Goal: Task Accomplishment & Management: Use online tool/utility

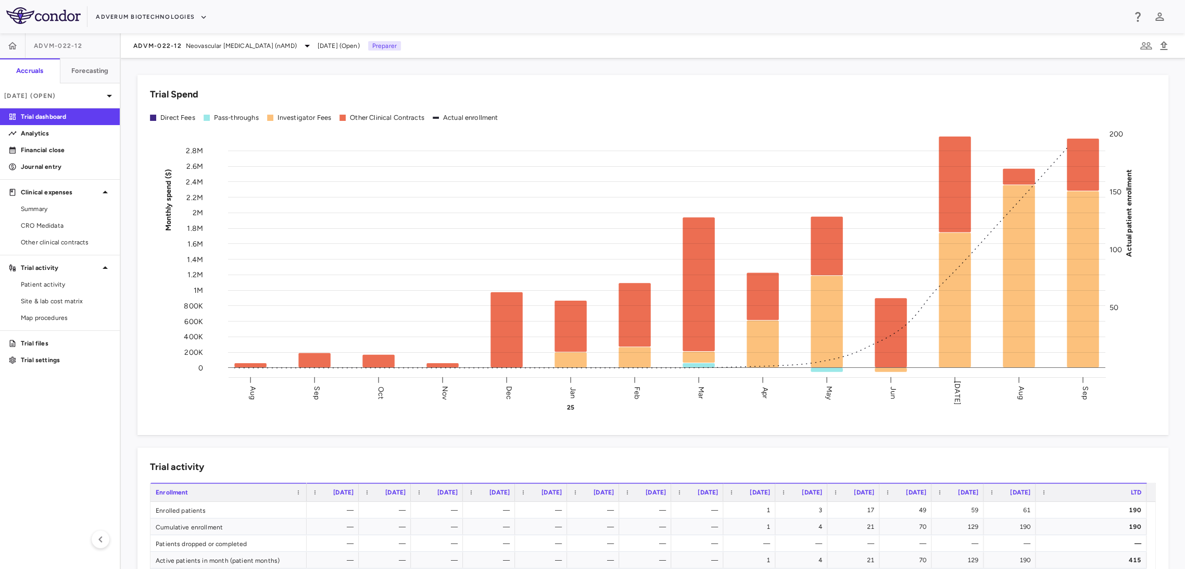
click at [125, 325] on div "Trial Spend Direct Fees Pass-throughs Investigator Fees Other Clinical Contract…" at bounding box center [646, 248] width 1043 height 372
click at [92, 146] on p "Financial close" at bounding box center [66, 149] width 91 height 9
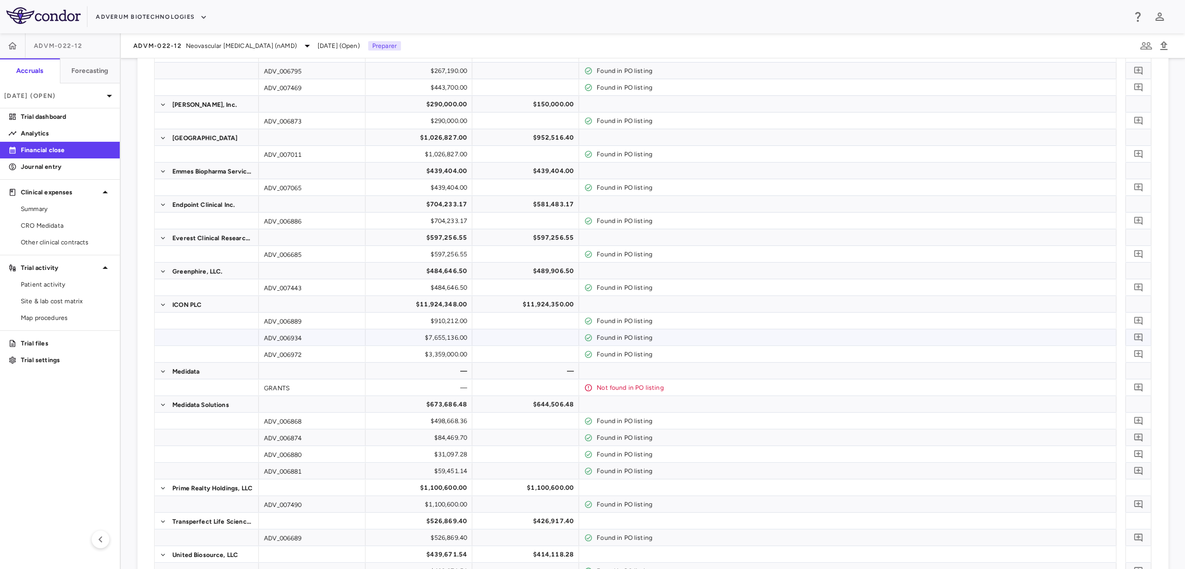
scroll to position [58, 0]
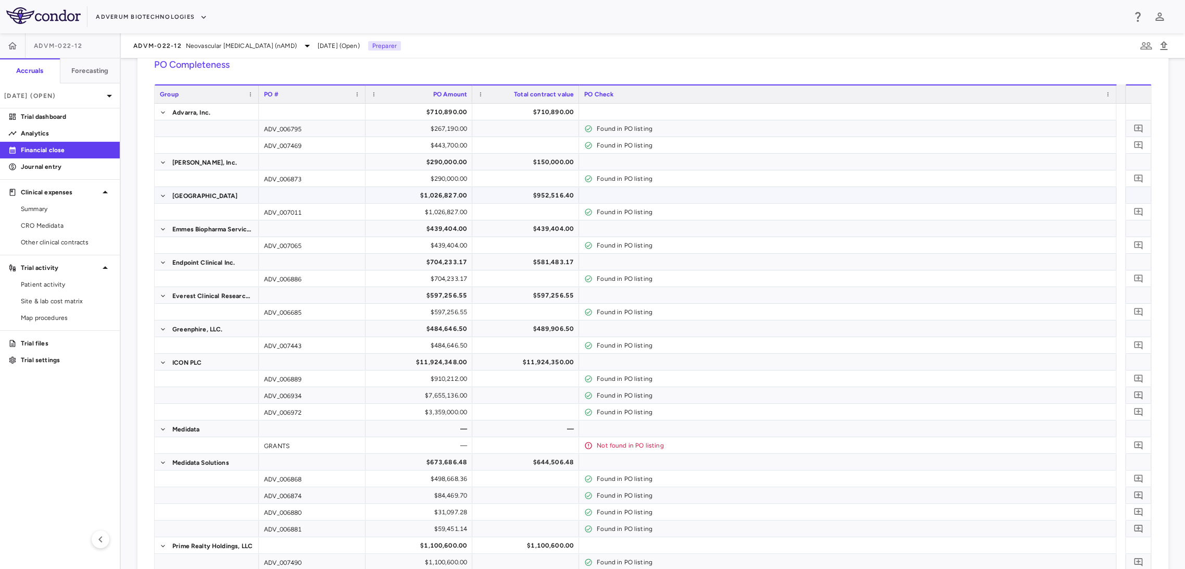
click at [531, 195] on div "$952,516.40" at bounding box center [528, 195] width 92 height 17
click at [504, 233] on div "$439,404.00" at bounding box center [528, 228] width 92 height 17
click at [508, 267] on div "$581,483.17" at bounding box center [528, 262] width 92 height 17
click at [512, 299] on div "$597,256.55" at bounding box center [528, 295] width 92 height 17
click at [502, 325] on div "$489,906.50" at bounding box center [528, 328] width 92 height 17
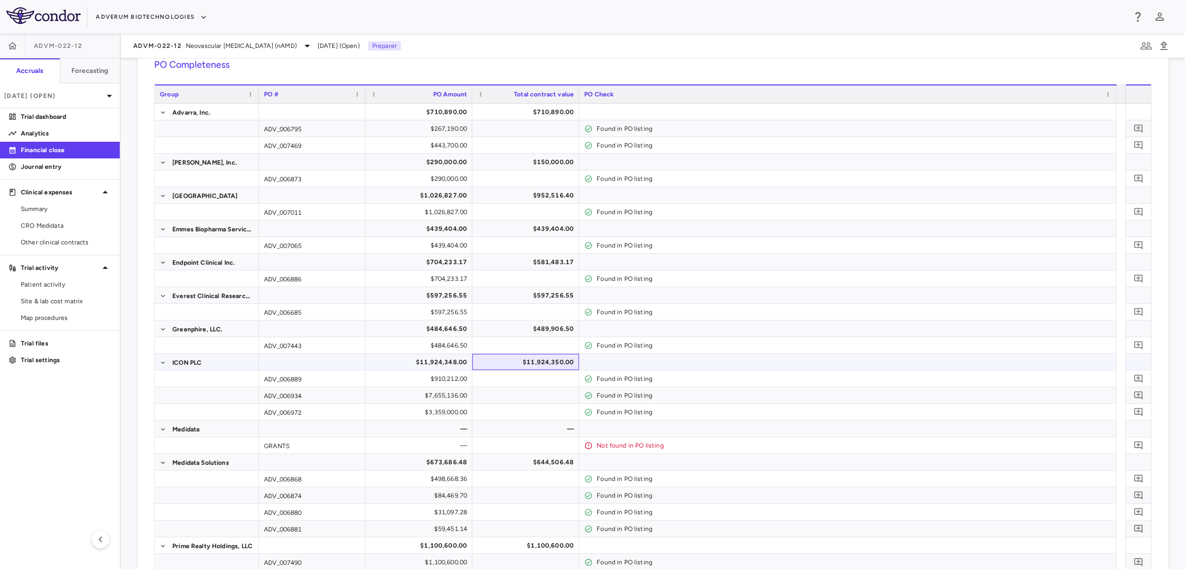
click at [498, 361] on div "$11,924,350.00" at bounding box center [528, 362] width 92 height 17
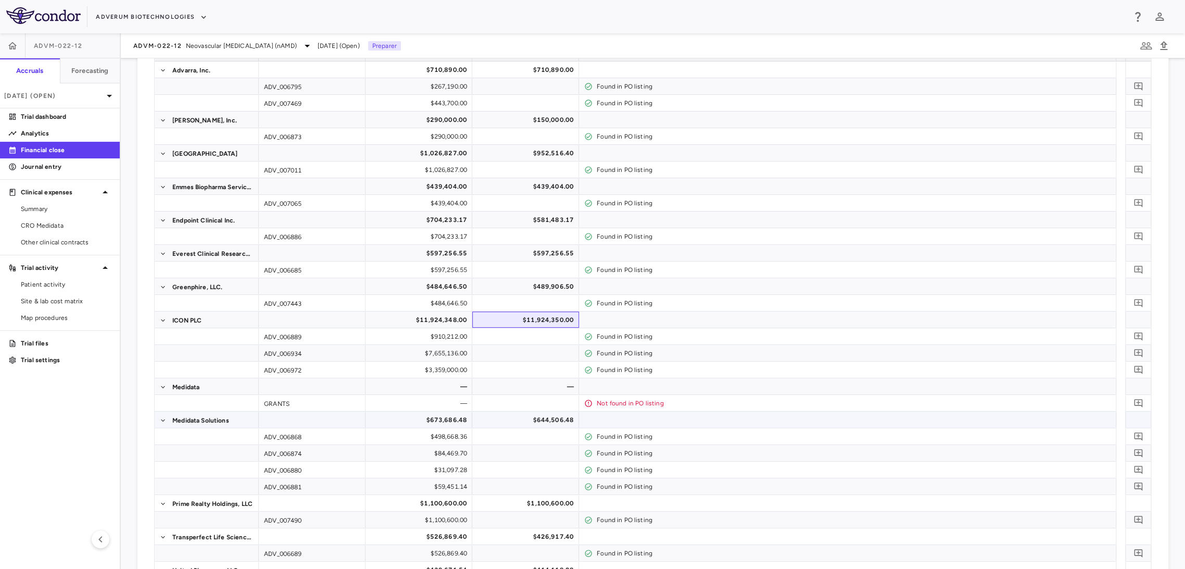
scroll to position [116, 0]
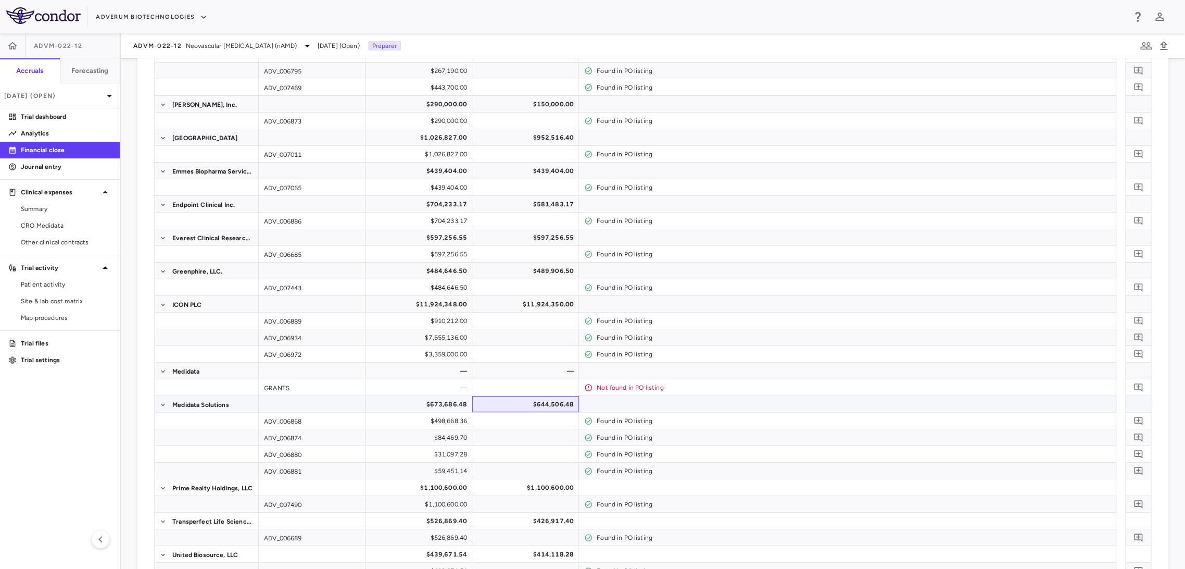
click at [511, 406] on div "$644,506.48" at bounding box center [528, 404] width 92 height 17
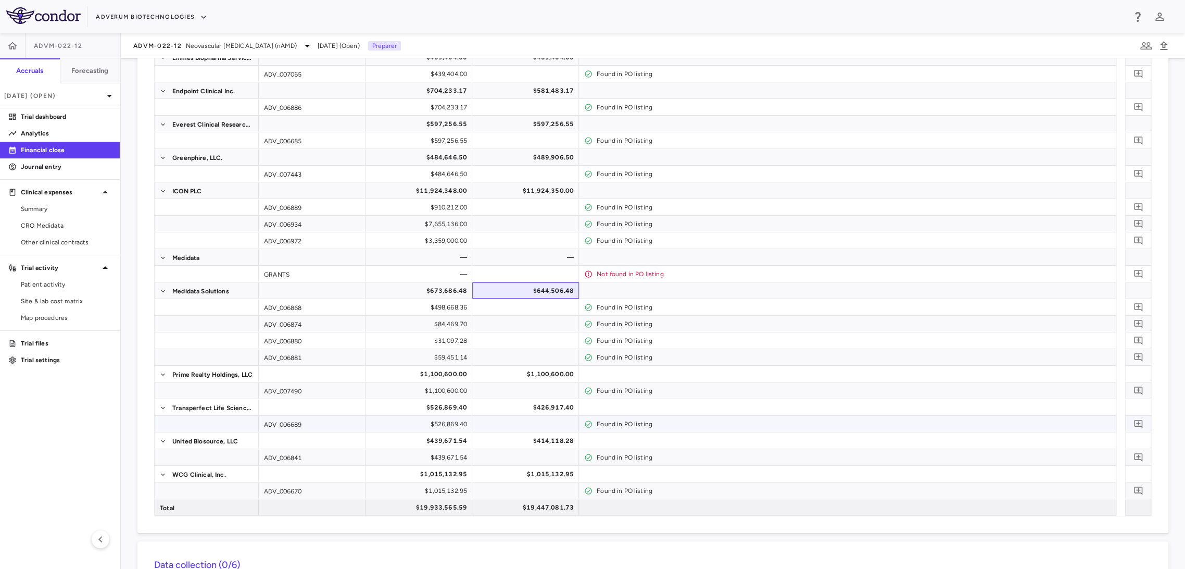
scroll to position [231, 0]
click at [509, 373] on div "$1,100,600.00" at bounding box center [528, 371] width 92 height 17
click at [516, 400] on div "$426,917.40" at bounding box center [528, 405] width 92 height 17
click at [510, 434] on div "$414,118.28" at bounding box center [528, 438] width 92 height 17
click at [500, 476] on div "$1,015,132.95" at bounding box center [528, 471] width 92 height 17
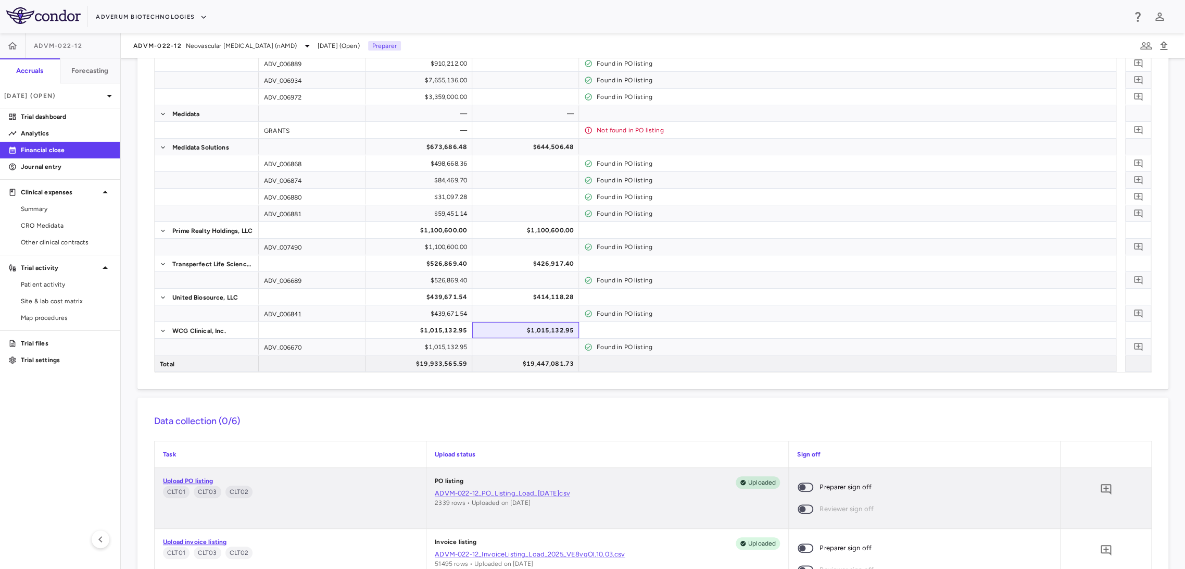
scroll to position [405, 0]
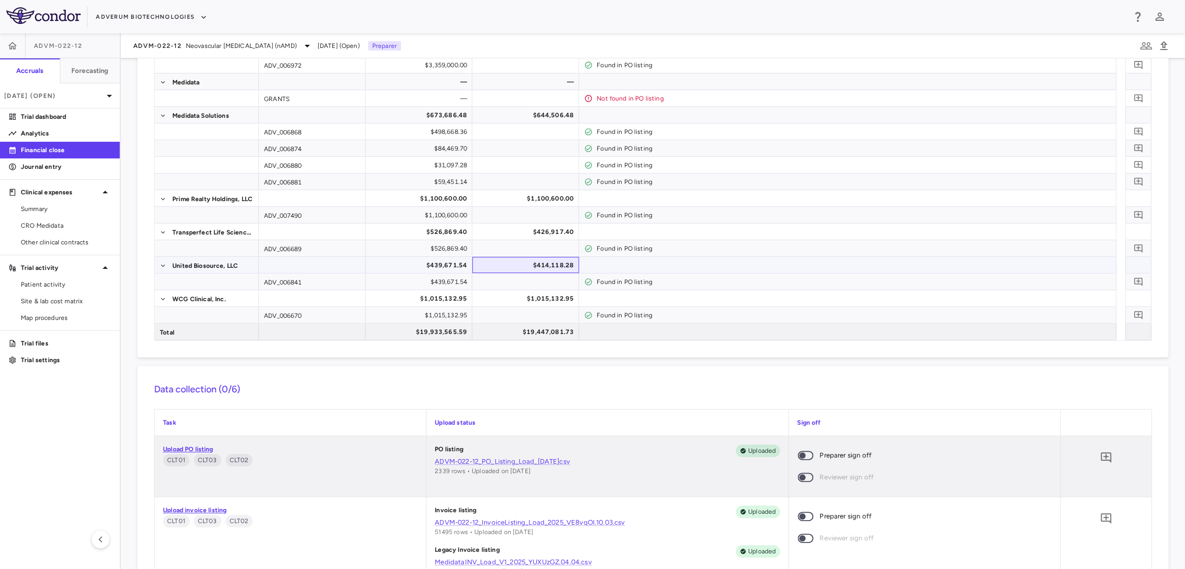
click at [514, 260] on div "$414,118.28" at bounding box center [528, 265] width 92 height 17
click at [521, 224] on div "$426,917.40" at bounding box center [528, 231] width 92 height 17
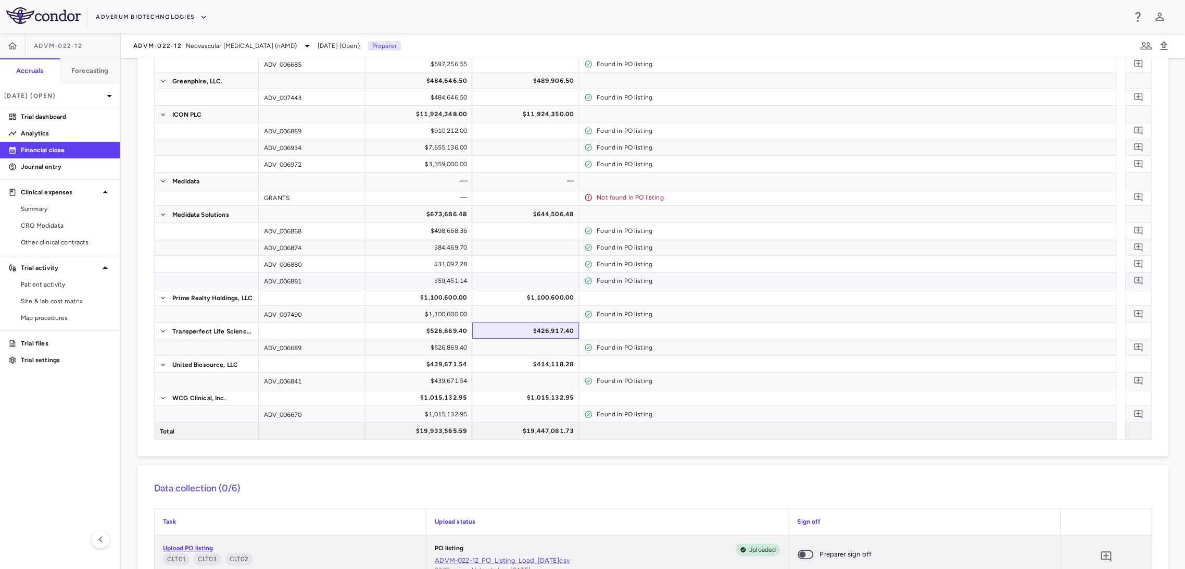
scroll to position [289, 0]
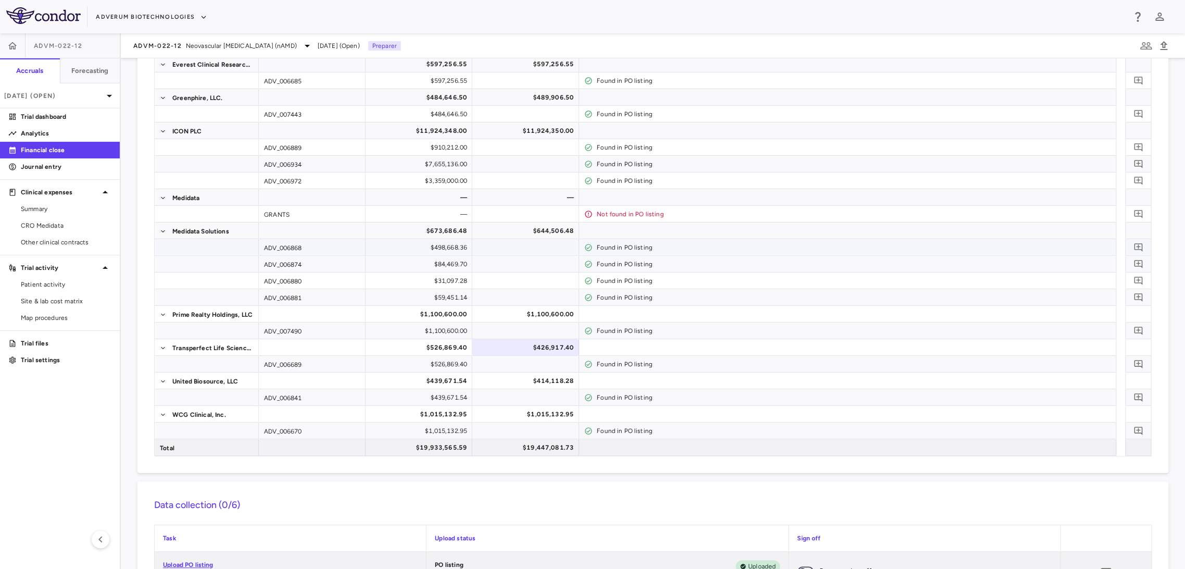
click at [520, 241] on div at bounding box center [525, 247] width 96 height 15
click at [520, 235] on div "$644,506.48" at bounding box center [528, 230] width 92 height 17
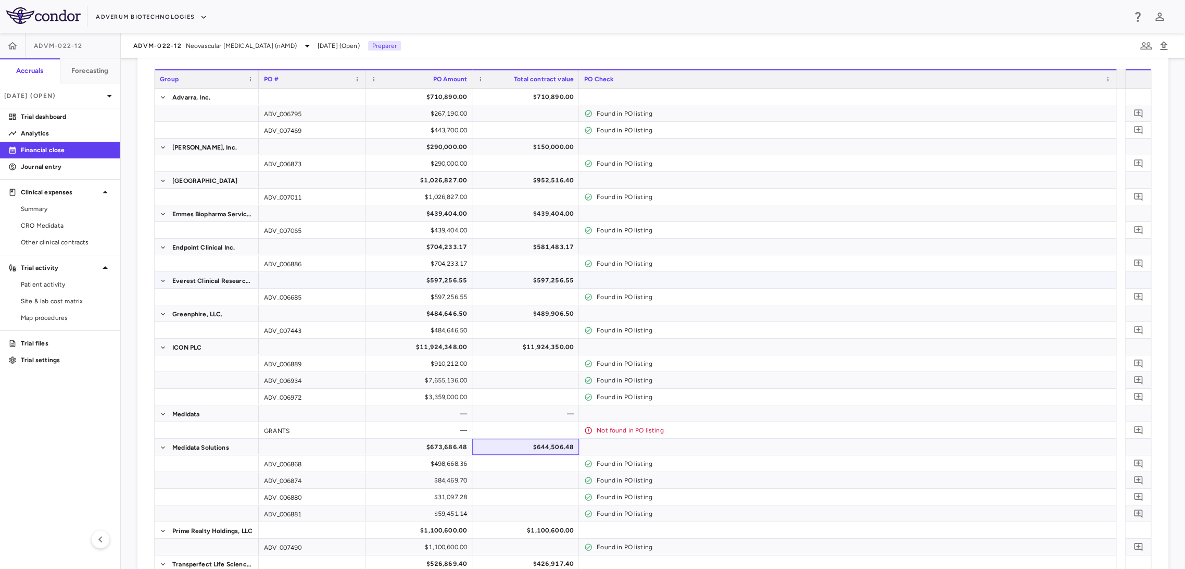
scroll to position [58, 0]
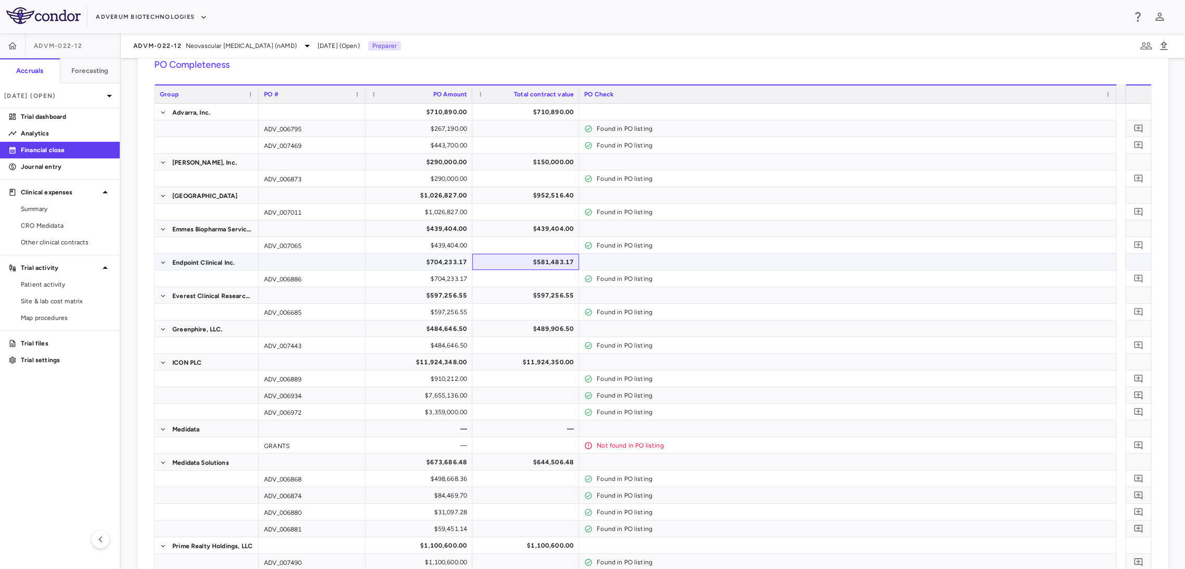
click at [519, 261] on div "$581,483.17" at bounding box center [528, 262] width 92 height 17
click at [526, 196] on div "$952,516.40" at bounding box center [528, 195] width 92 height 17
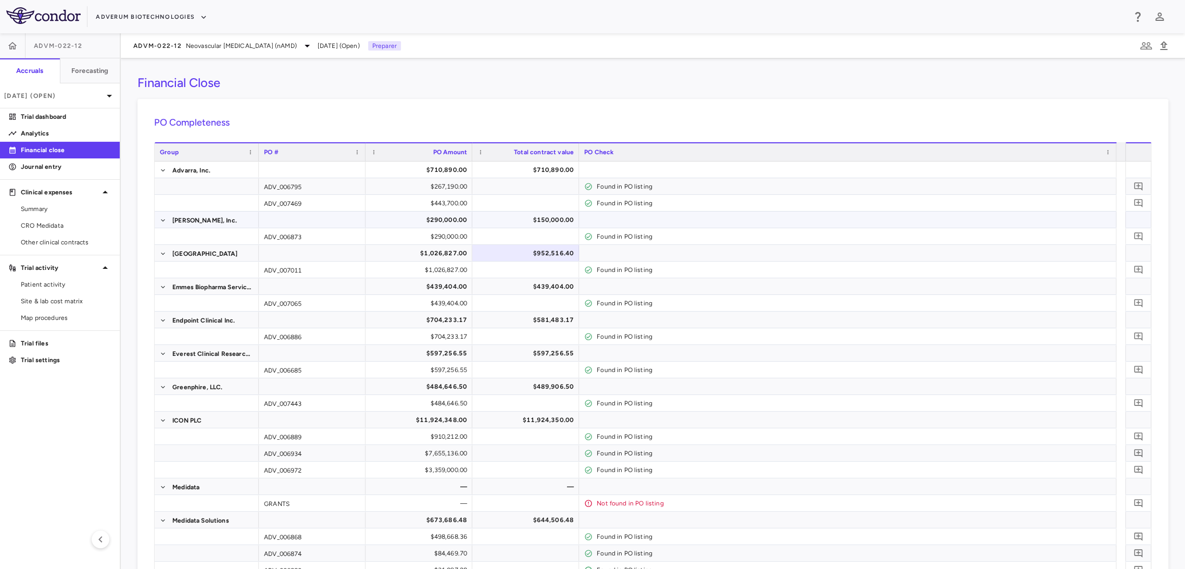
click at [519, 222] on div "$150,000.00" at bounding box center [528, 219] width 92 height 17
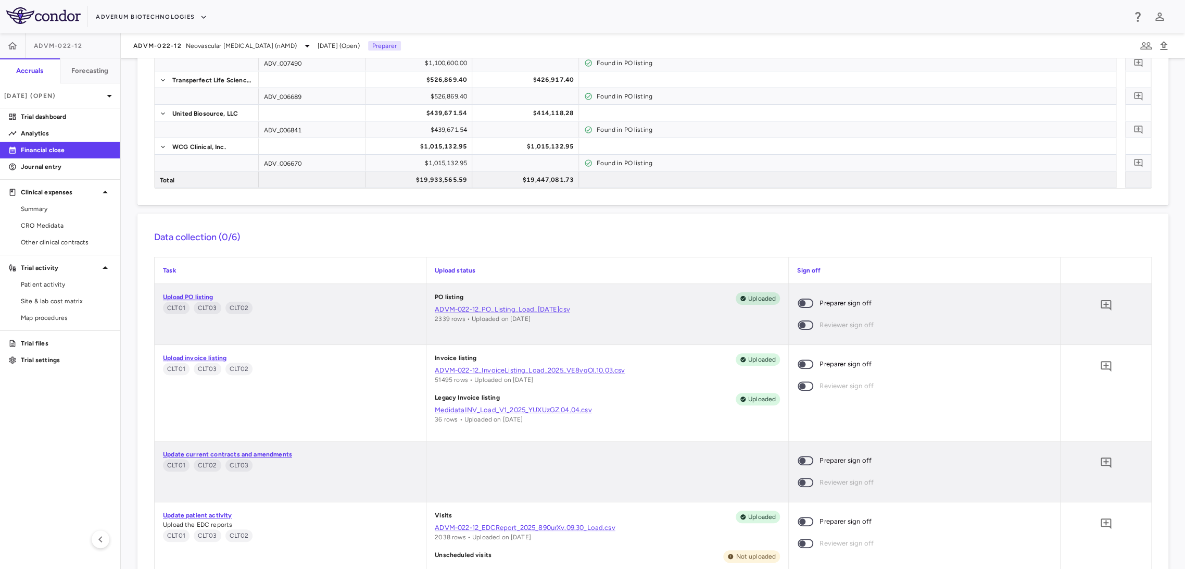
scroll to position [462, 0]
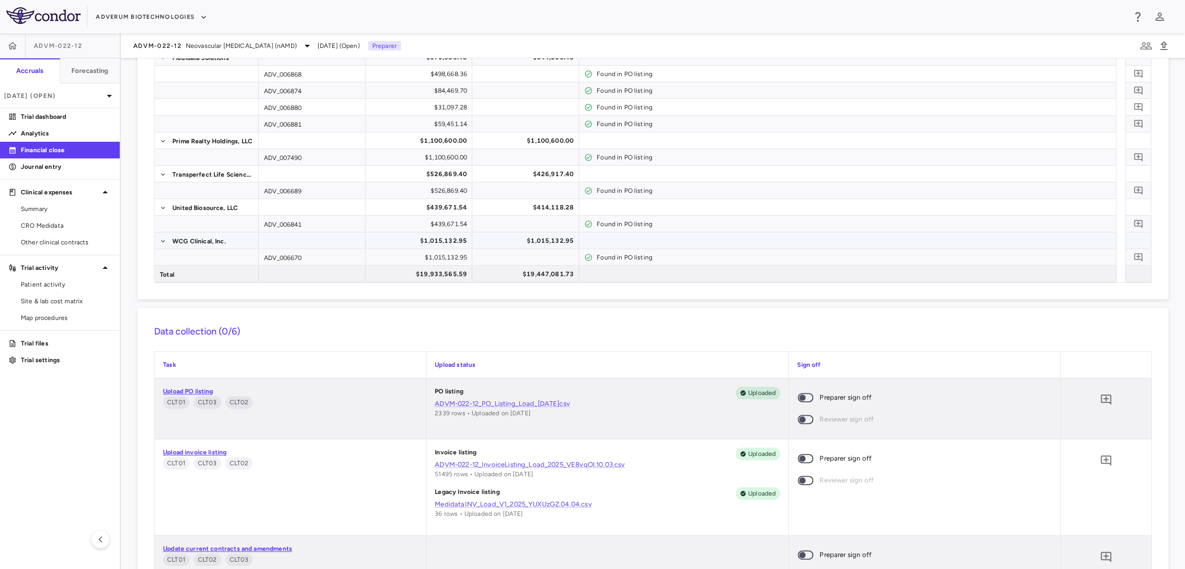
click at [524, 235] on div "$1,015,132.95" at bounding box center [528, 240] width 92 height 17
click at [521, 211] on div "$414,118.28" at bounding box center [528, 207] width 92 height 17
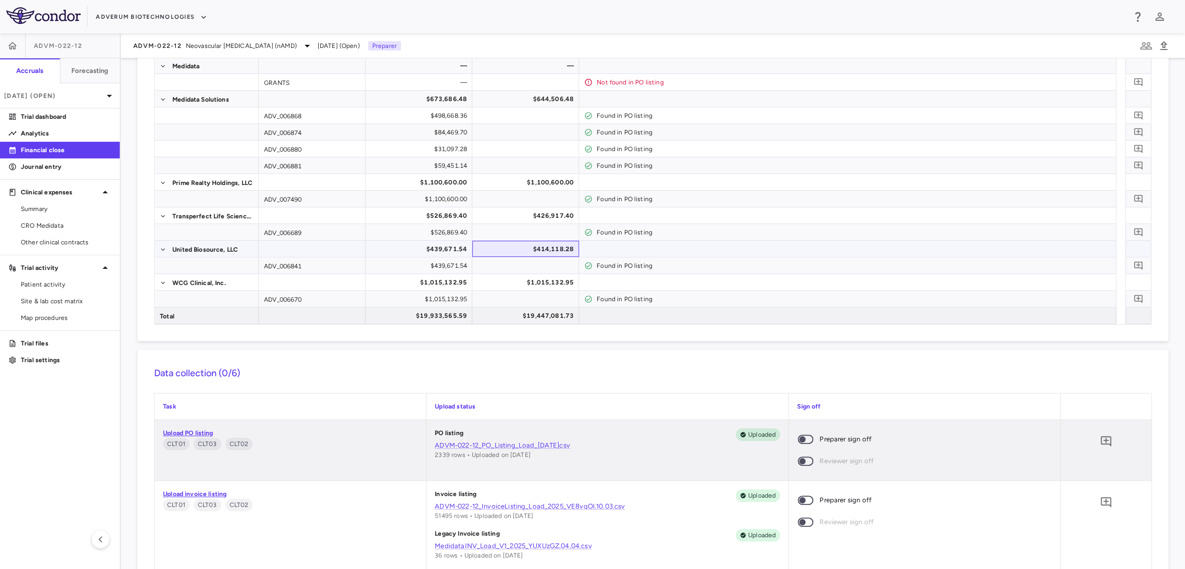
scroll to position [405, 0]
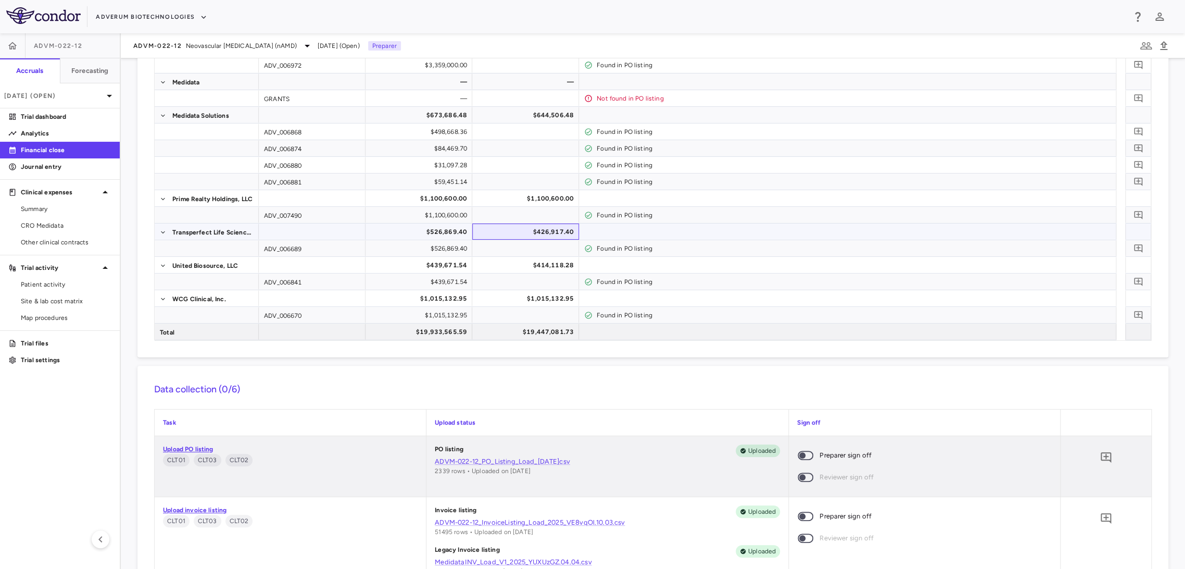
click at [511, 228] on div "$426,917.40" at bounding box center [528, 231] width 92 height 17
click at [514, 113] on div "$644,506.48" at bounding box center [528, 115] width 92 height 17
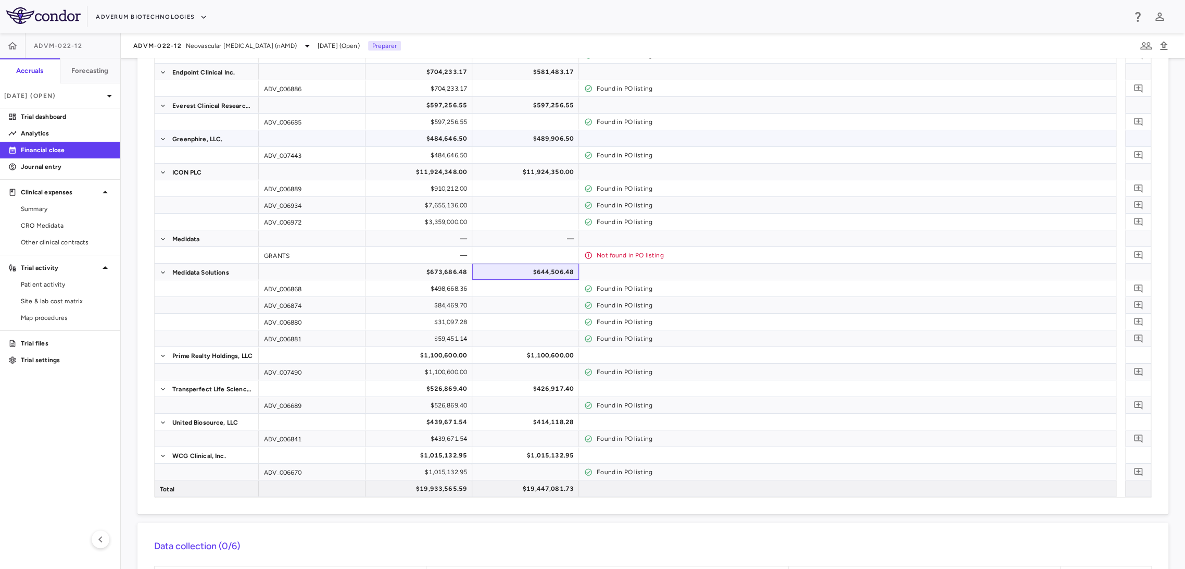
scroll to position [231, 0]
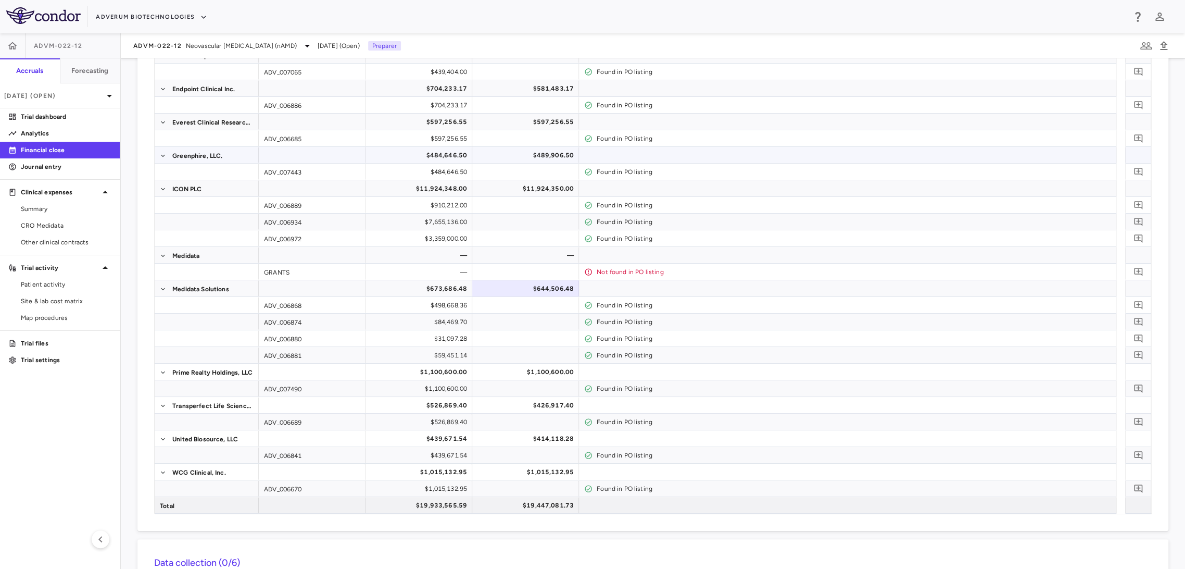
click at [519, 157] on div "$489,906.50" at bounding box center [528, 155] width 92 height 17
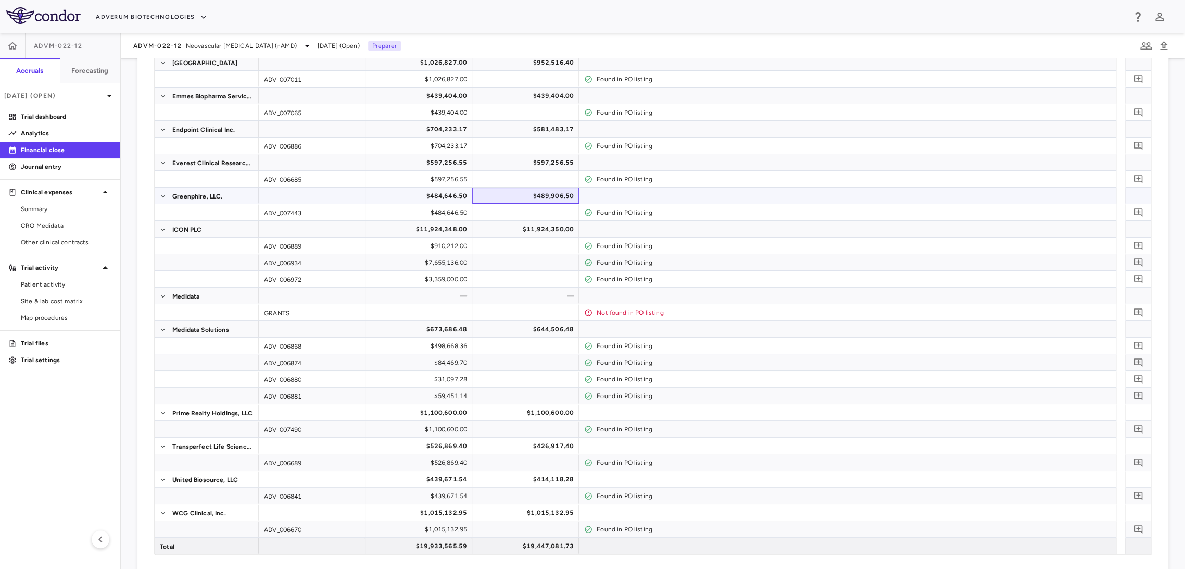
scroll to position [173, 0]
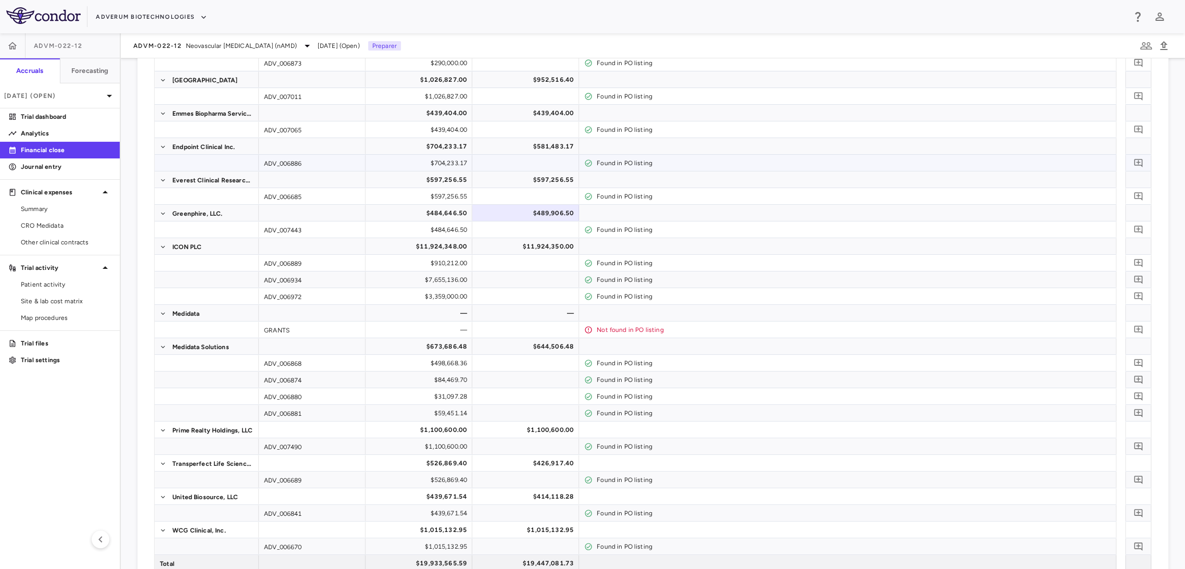
click at [515, 155] on div at bounding box center [525, 162] width 96 height 15
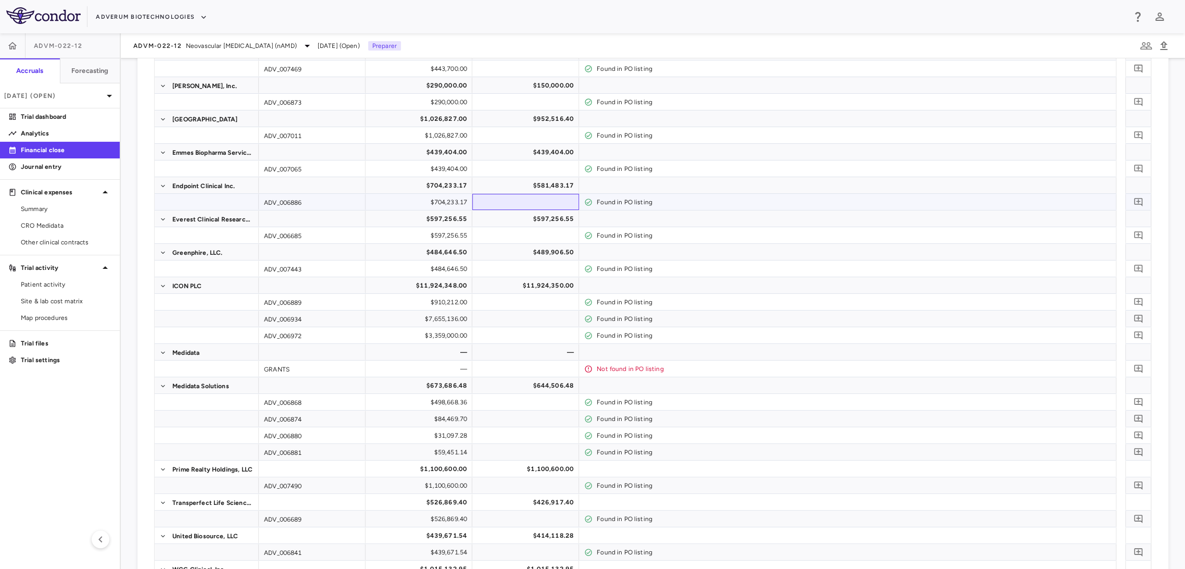
scroll to position [116, 0]
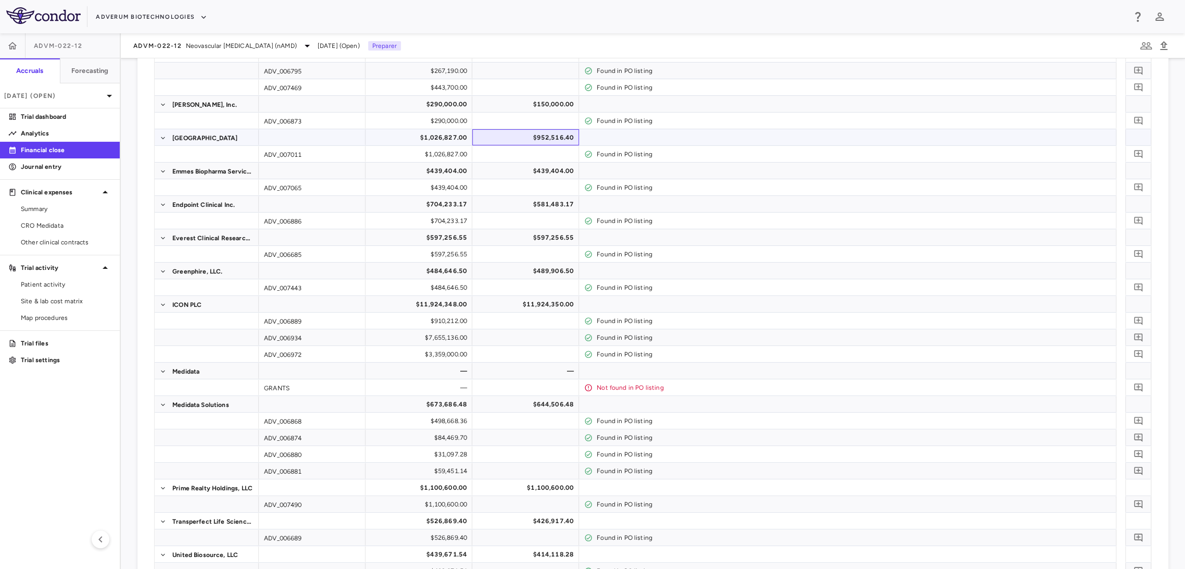
click at [515, 144] on div "$952,516.40" at bounding box center [528, 137] width 92 height 17
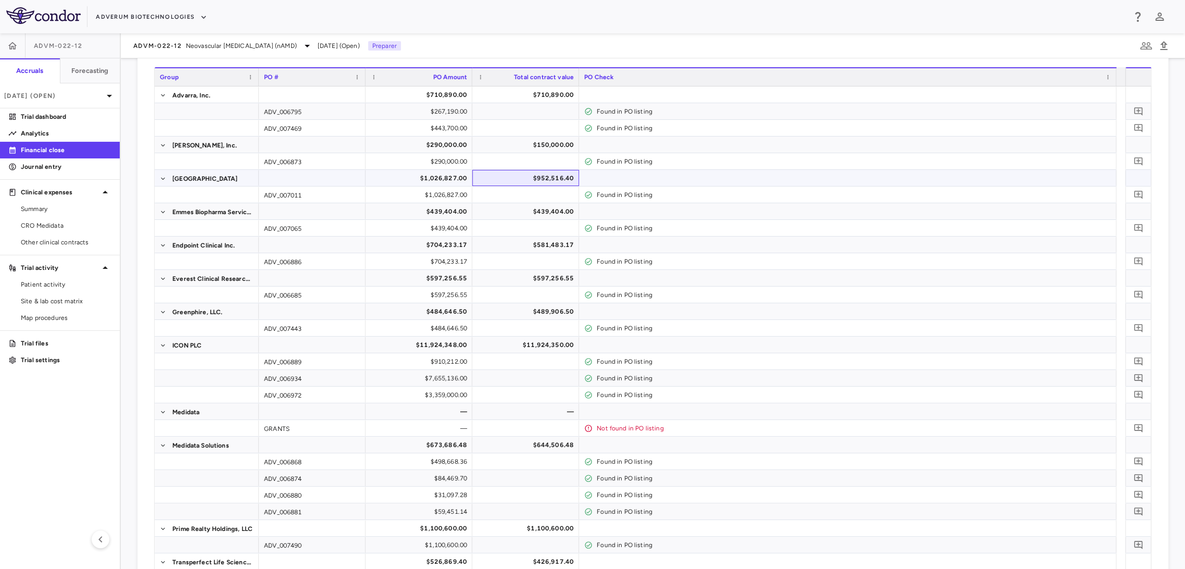
scroll to position [58, 0]
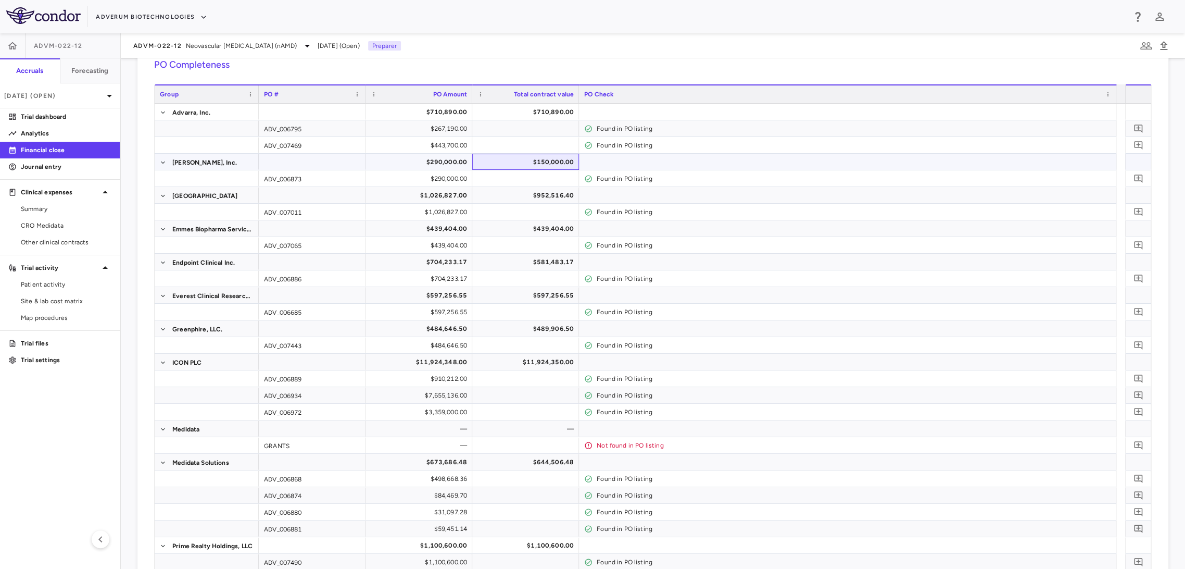
click at [511, 162] on div "$150,000.00" at bounding box center [528, 162] width 92 height 17
click at [501, 194] on div "$952,516.40" at bounding box center [528, 195] width 92 height 17
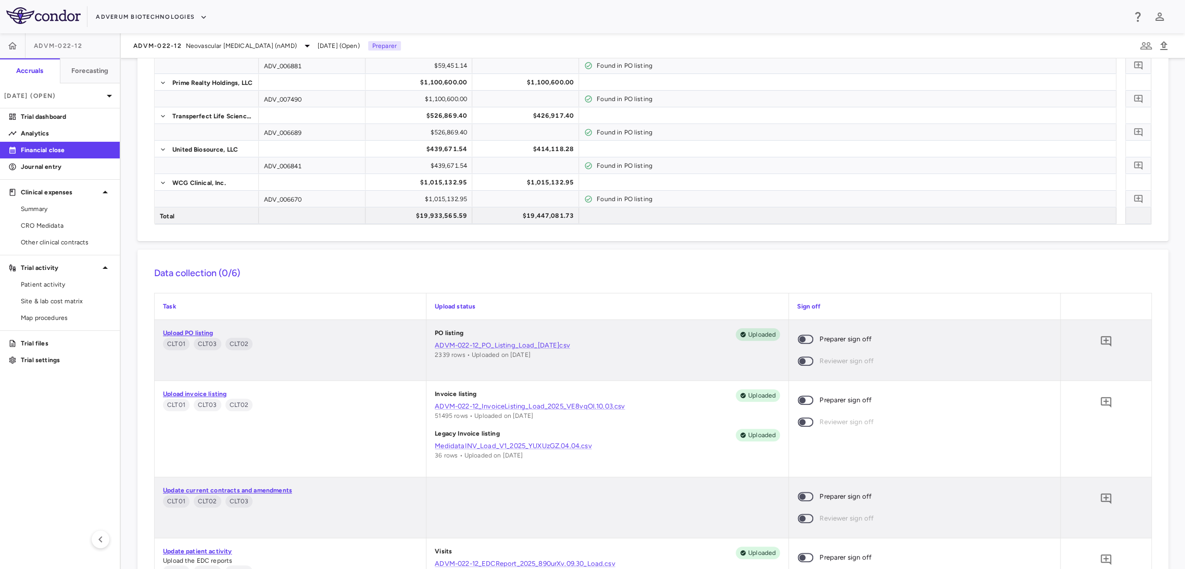
scroll to position [521, 0]
click at [800, 403] on span at bounding box center [806, 399] width 16 height 9
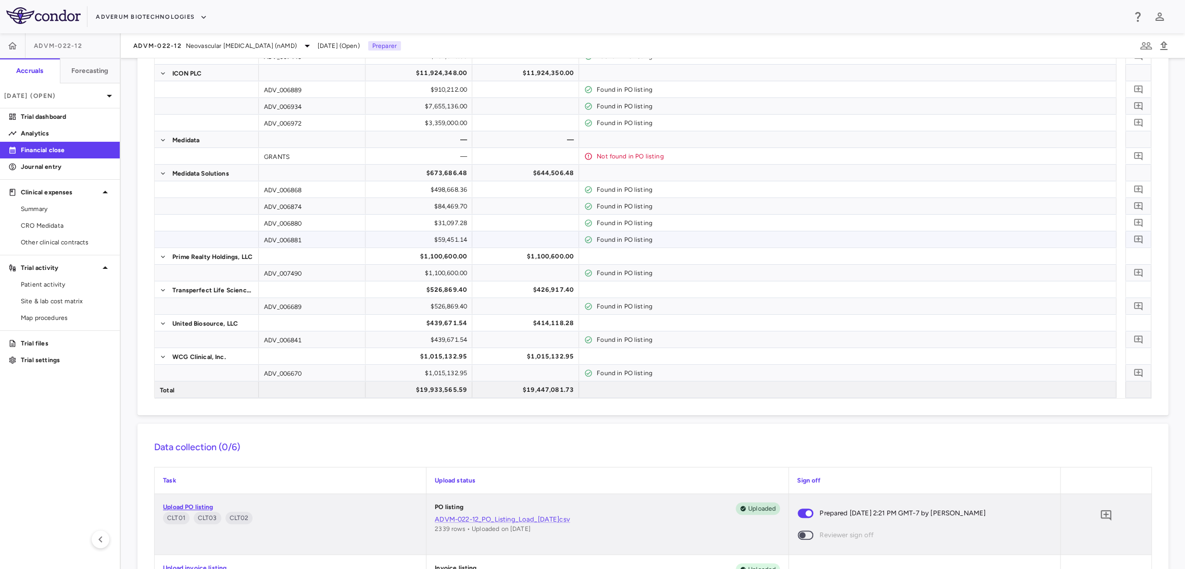
scroll to position [0, 0]
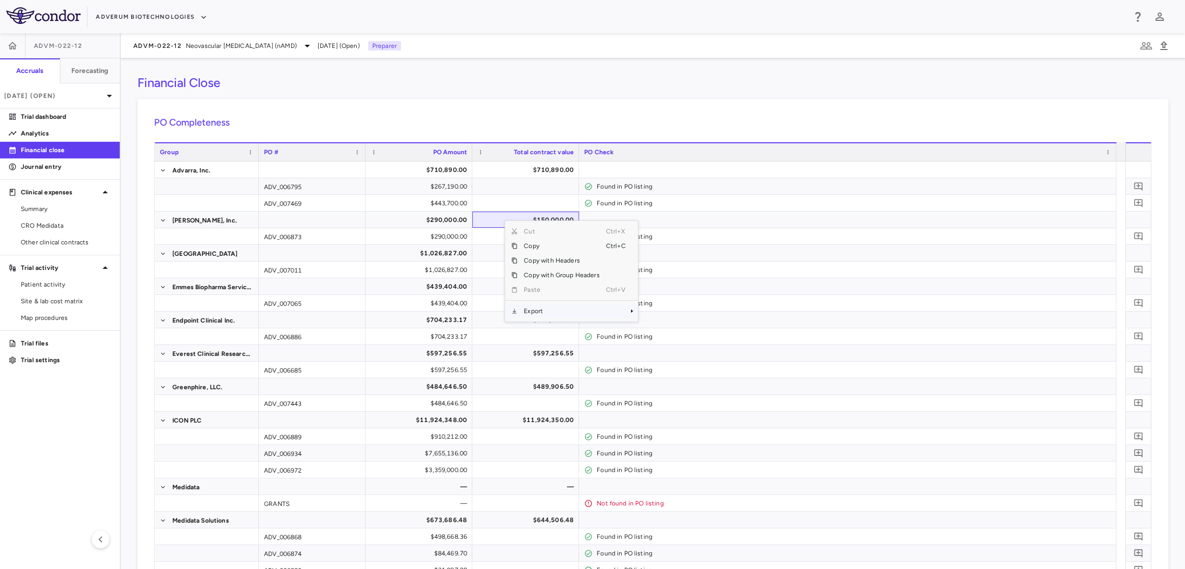
click at [542, 313] on span "Export" at bounding box center [562, 311] width 88 height 15
click at [652, 324] on span "Excel Export" at bounding box center [672, 329] width 49 height 15
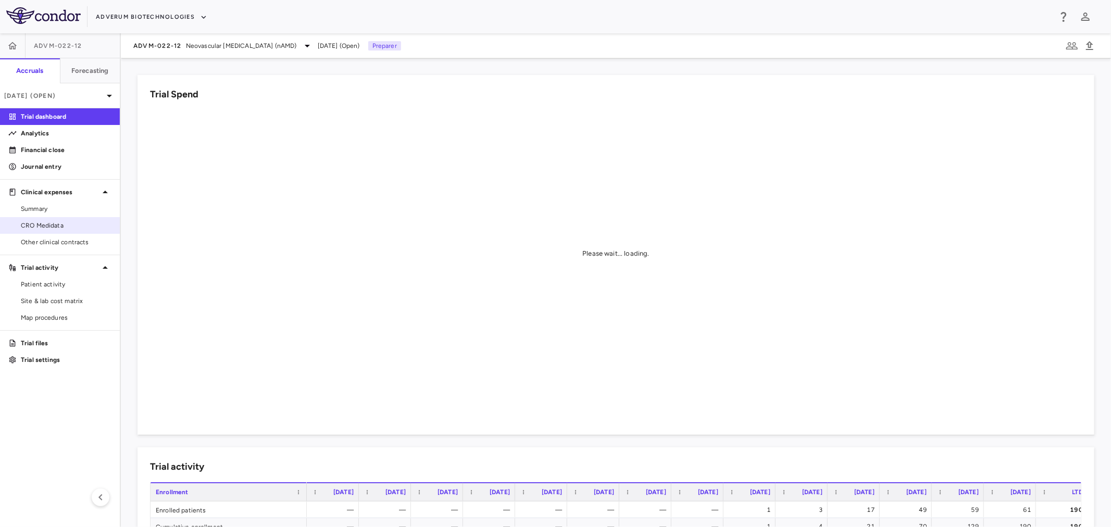
click at [52, 226] on span "CRO Medidata" at bounding box center [66, 225] width 91 height 9
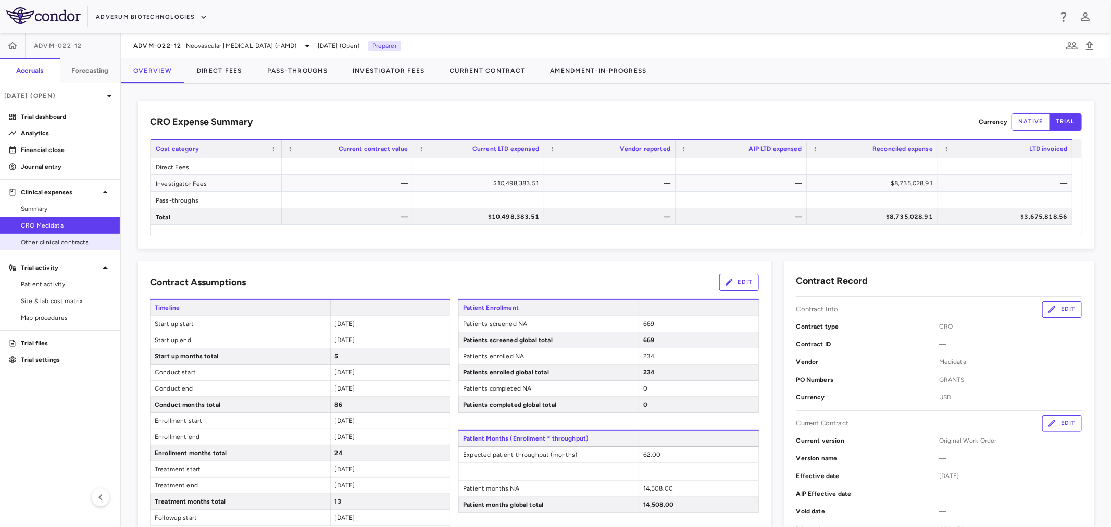
click at [65, 234] on div "Other clinical contracts" at bounding box center [60, 242] width 120 height 17
click at [65, 243] on span "Other clinical contracts" at bounding box center [66, 241] width 91 height 9
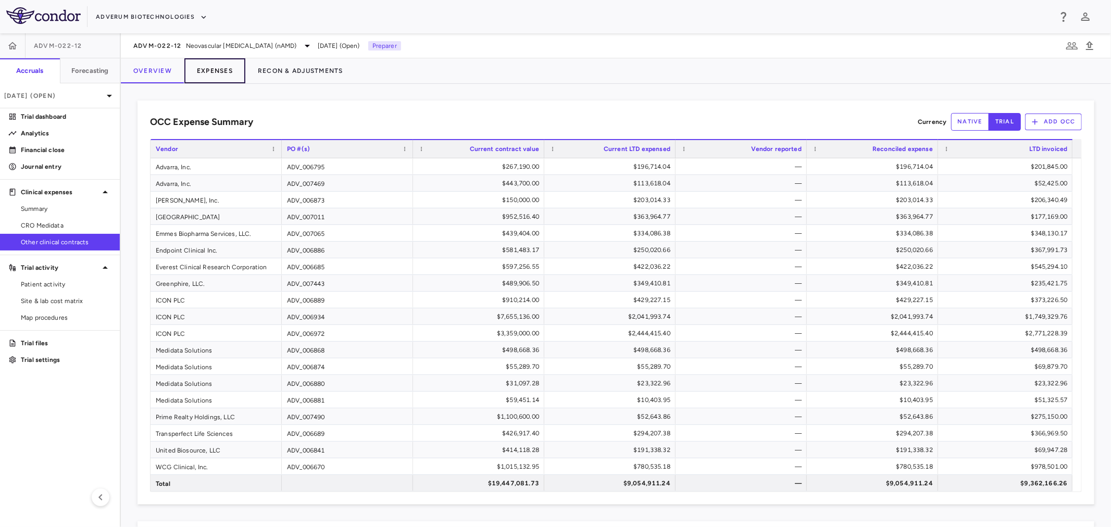
click at [221, 65] on button "Expenses" at bounding box center [214, 70] width 61 height 25
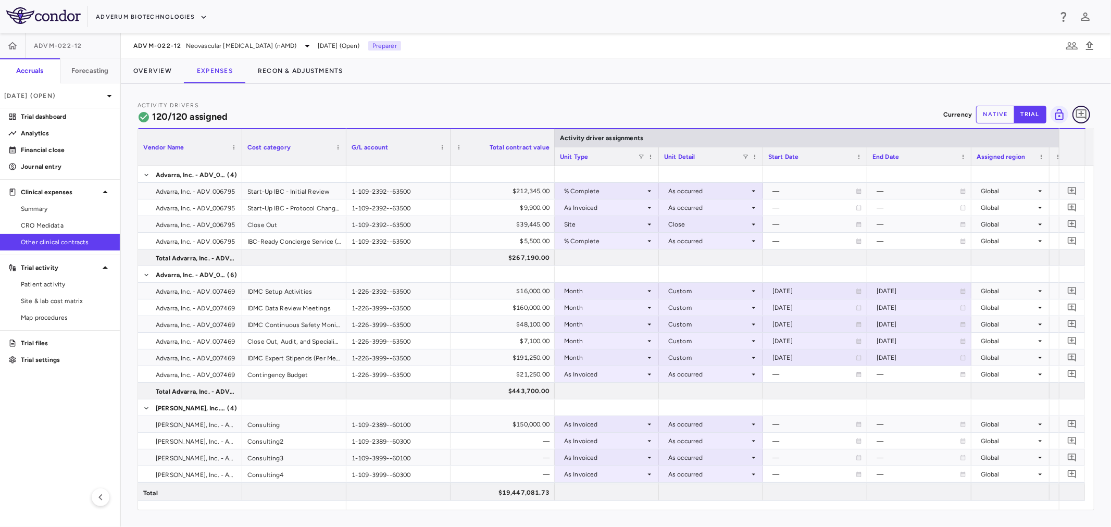
click at [1084, 110] on icon "Add comment" at bounding box center [1081, 114] width 10 height 10
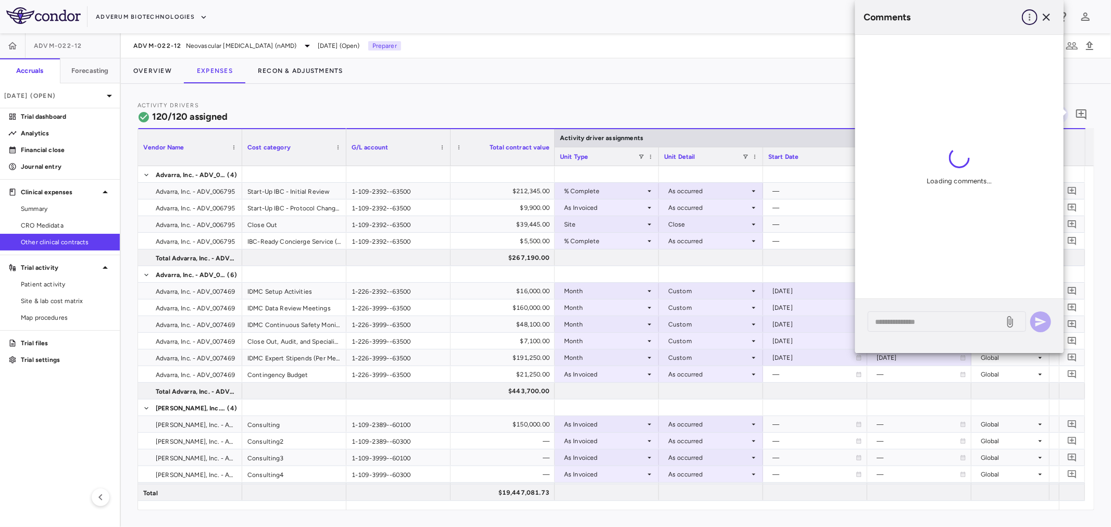
click at [1026, 12] on icon "button" at bounding box center [1029, 17] width 10 height 10
click at [1013, 34] on div "Show prior period comments" at bounding box center [976, 38] width 122 height 19
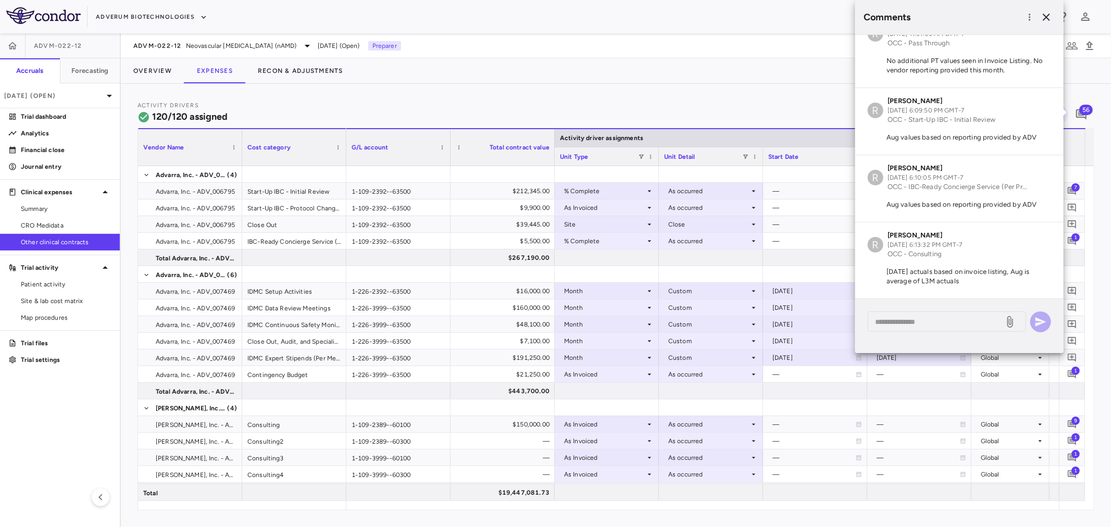
click at [740, 76] on div "Overview Expenses Recon & Adjustments" at bounding box center [616, 70] width 990 height 25
click at [1050, 14] on icon "button" at bounding box center [1046, 17] width 12 height 12
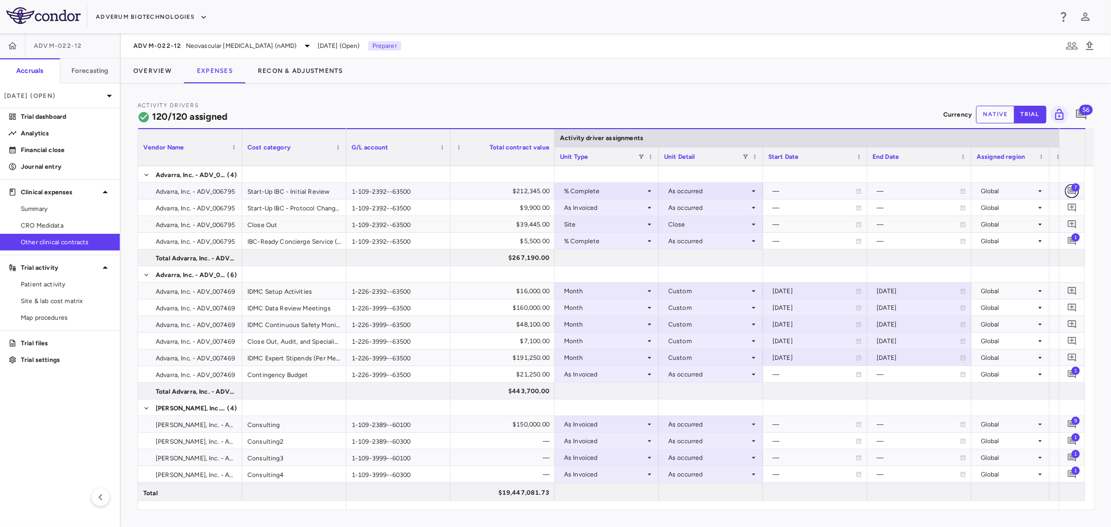
click at [1071, 191] on icon "Add comment" at bounding box center [1072, 191] width 10 height 10
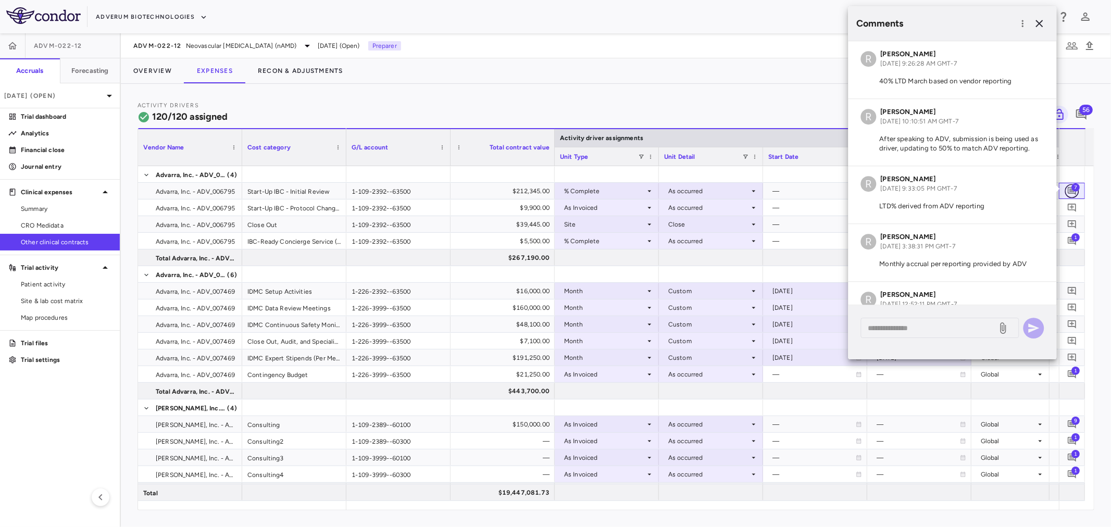
scroll to position [225, 0]
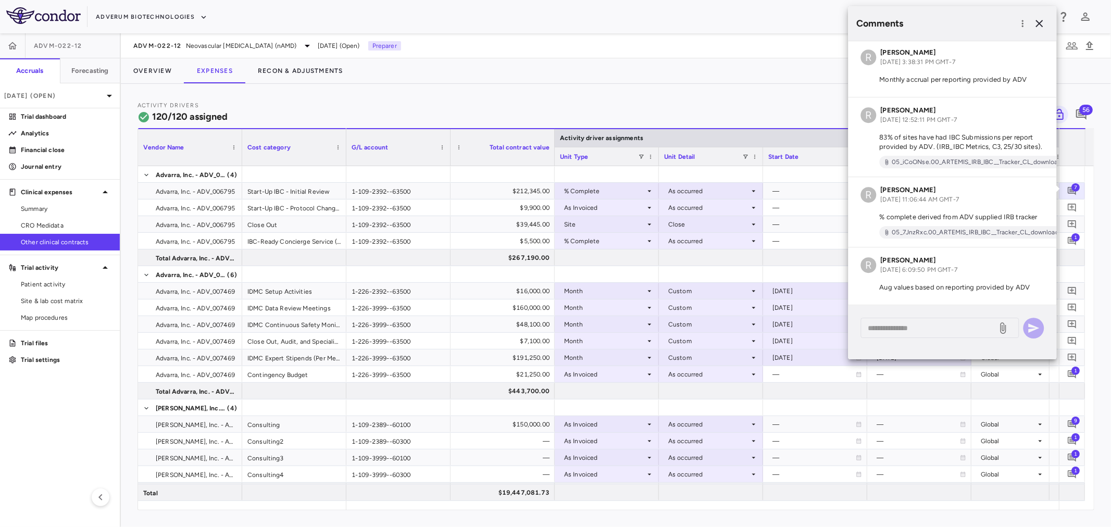
click at [751, 91] on div "Activity Drivers 120/120 assigned Currency native trial 56 Vendor Name Drag her…" at bounding box center [616, 305] width 990 height 443
click at [751, 87] on div "Activity Drivers 120/120 assigned Currency native trial 56 Vendor Name Drag her…" at bounding box center [616, 305] width 990 height 443
click at [1038, 23] on icon "button" at bounding box center [1039, 23] width 12 height 12
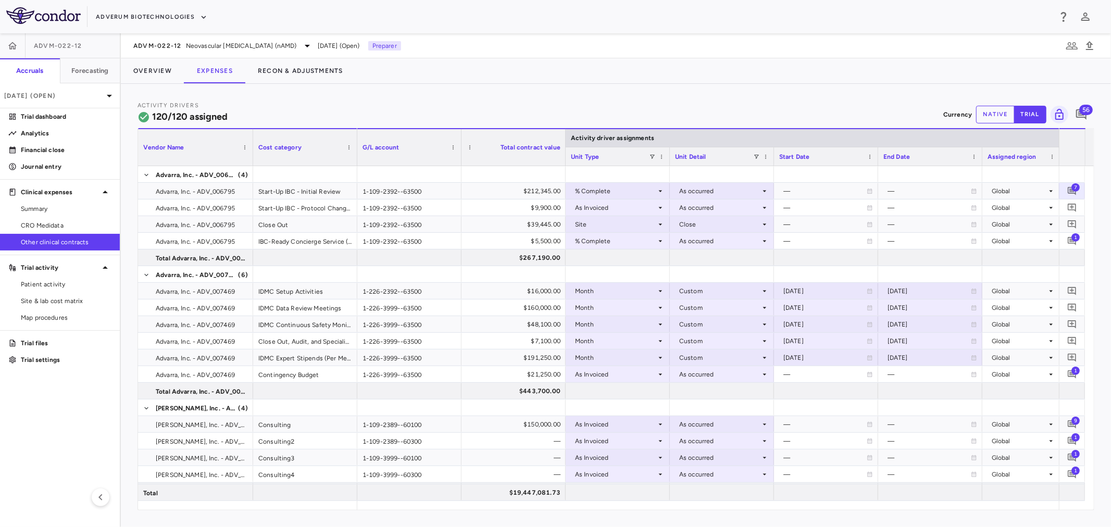
drag, startPoint x: 240, startPoint y: 157, endPoint x: 251, endPoint y: 168, distance: 15.1
click at [251, 168] on div "Vendor Name Cost category Activity driver assignments G/L account 7" at bounding box center [615, 319] width 955 height 382
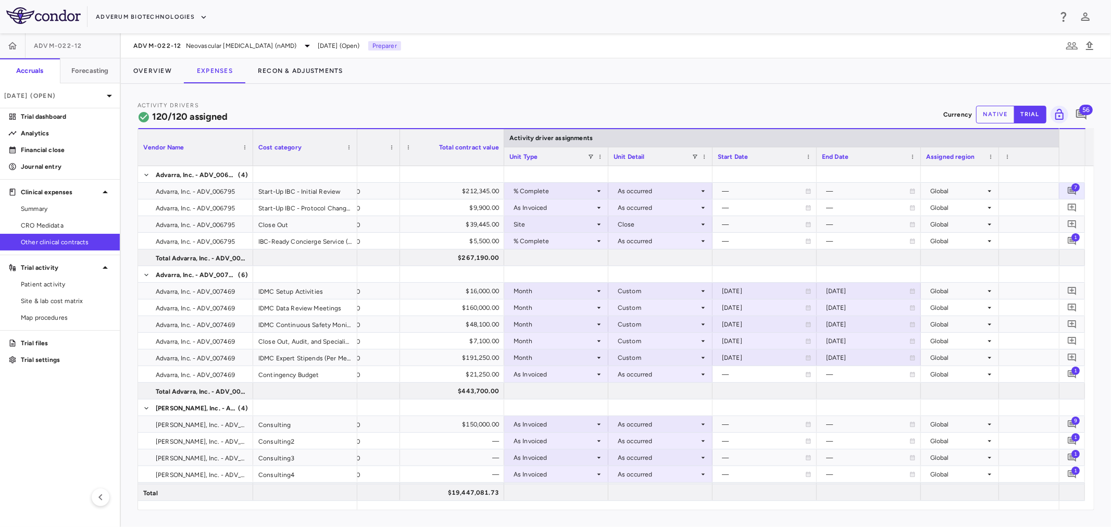
scroll to position [0, 0]
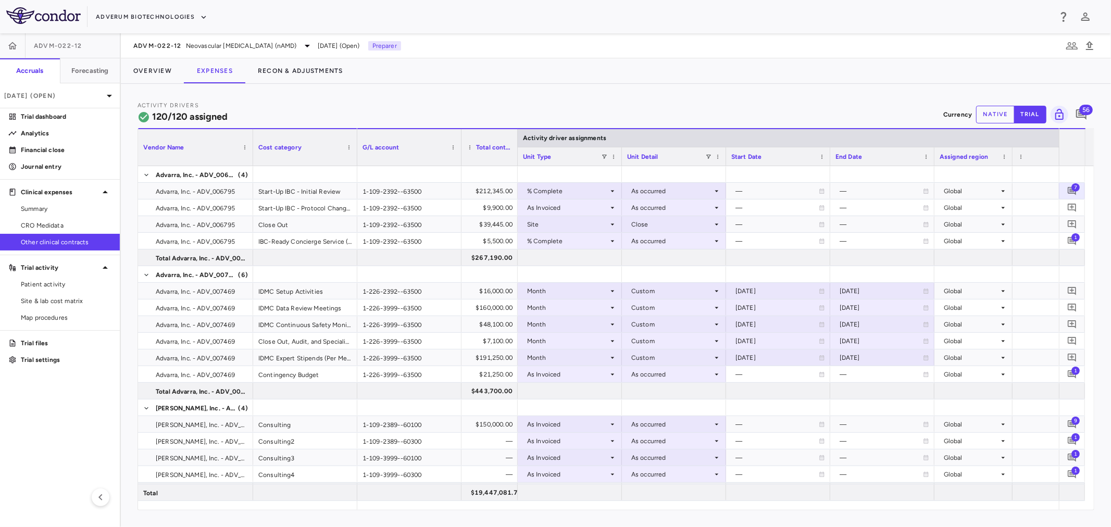
drag, startPoint x: 565, startPoint y: 153, endPoint x: 517, endPoint y: 158, distance: 48.2
click at [517, 158] on div at bounding box center [517, 147] width 4 height 36
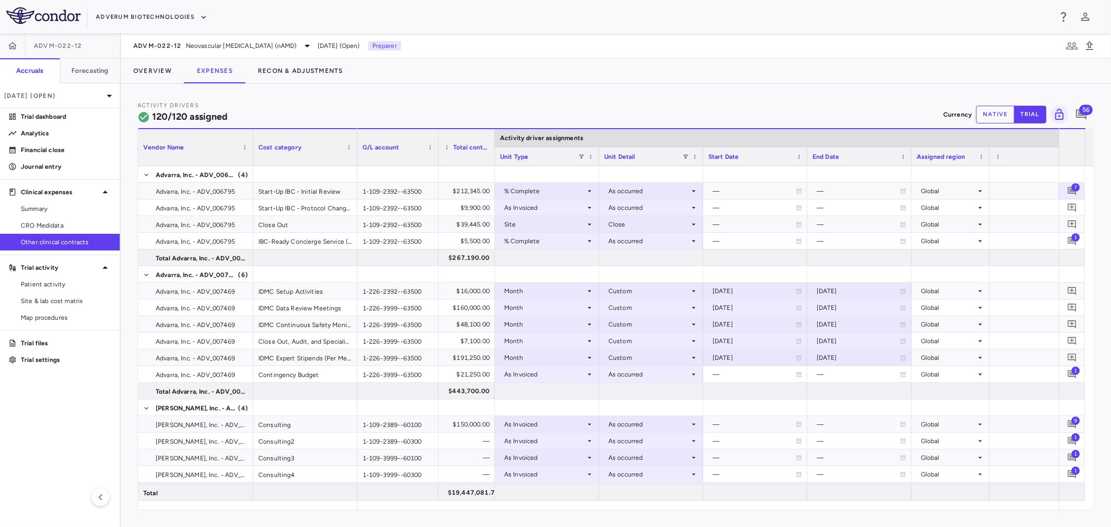
drag, startPoint x: 460, startPoint y: 161, endPoint x: 437, endPoint y: 165, distance: 23.1
click at [437, 165] on div at bounding box center [438, 147] width 4 height 36
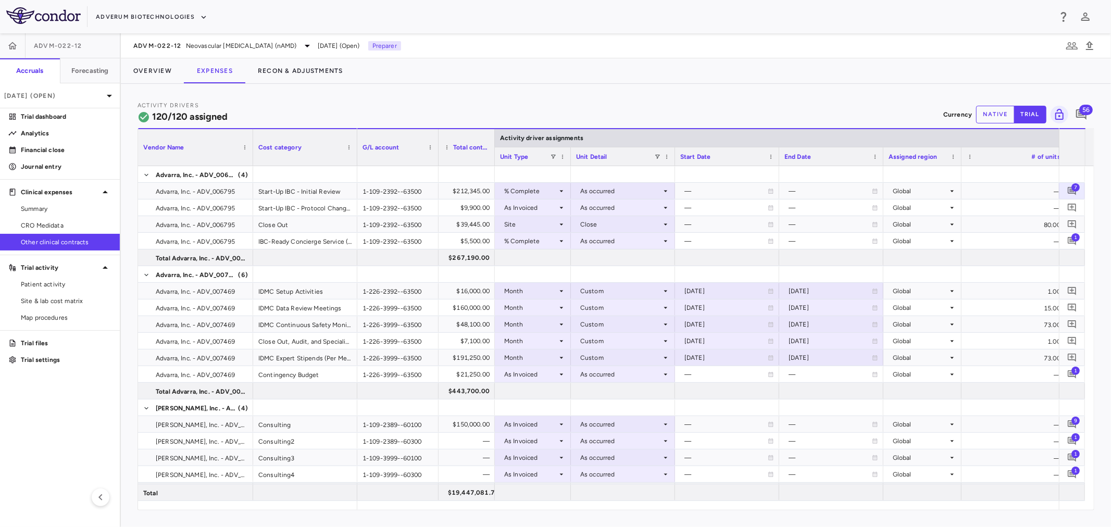
drag, startPoint x: 596, startPoint y: 155, endPoint x: 568, endPoint y: 158, distance: 28.3
click at [568, 158] on div at bounding box center [570, 156] width 4 height 18
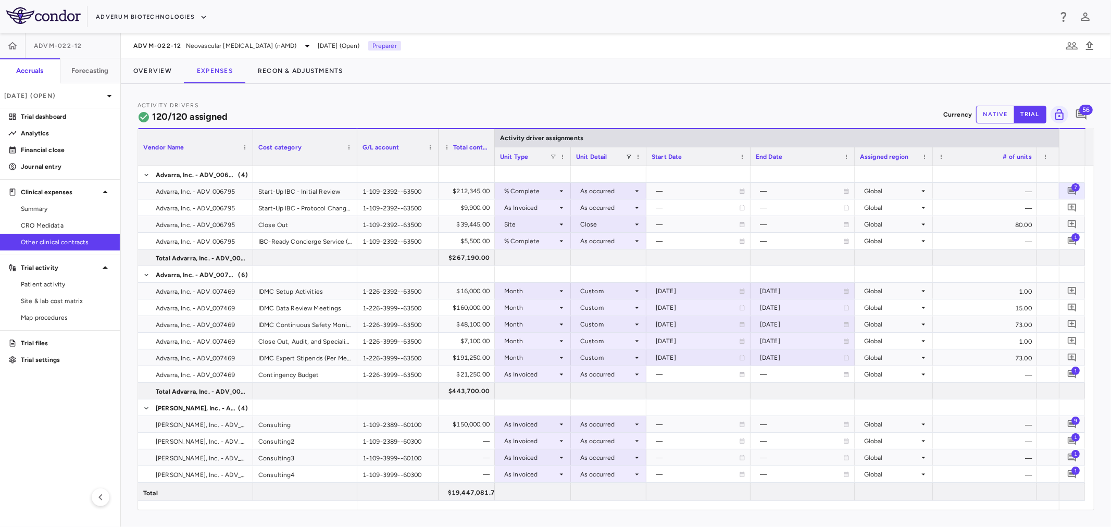
drag, startPoint x: 673, startPoint y: 161, endPoint x: 644, endPoint y: 164, distance: 29.3
click at [644, 164] on div at bounding box center [646, 156] width 4 height 18
click at [749, 156] on div at bounding box center [749, 156] width 4 height 18
click at [749, 156] on div at bounding box center [750, 156] width 4 height 18
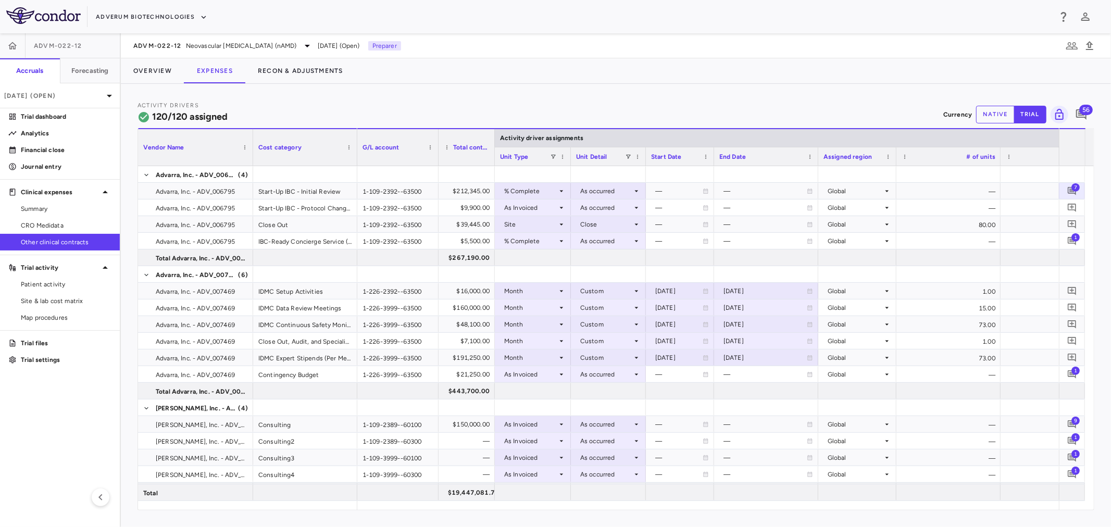
click at [816, 159] on div at bounding box center [817, 156] width 4 height 18
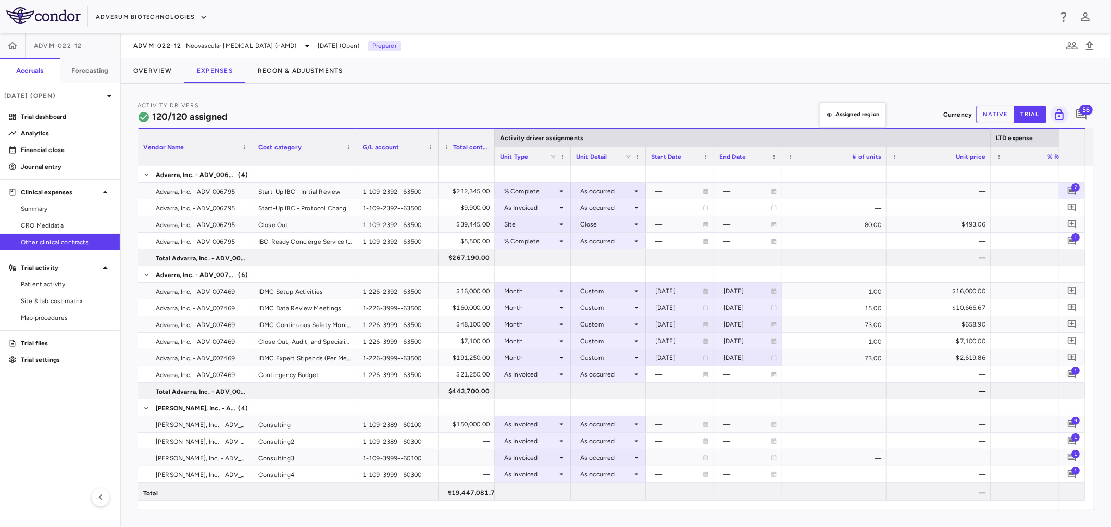
drag, startPoint x: 815, startPoint y: 161, endPoint x: 831, endPoint y: 113, distance: 50.9
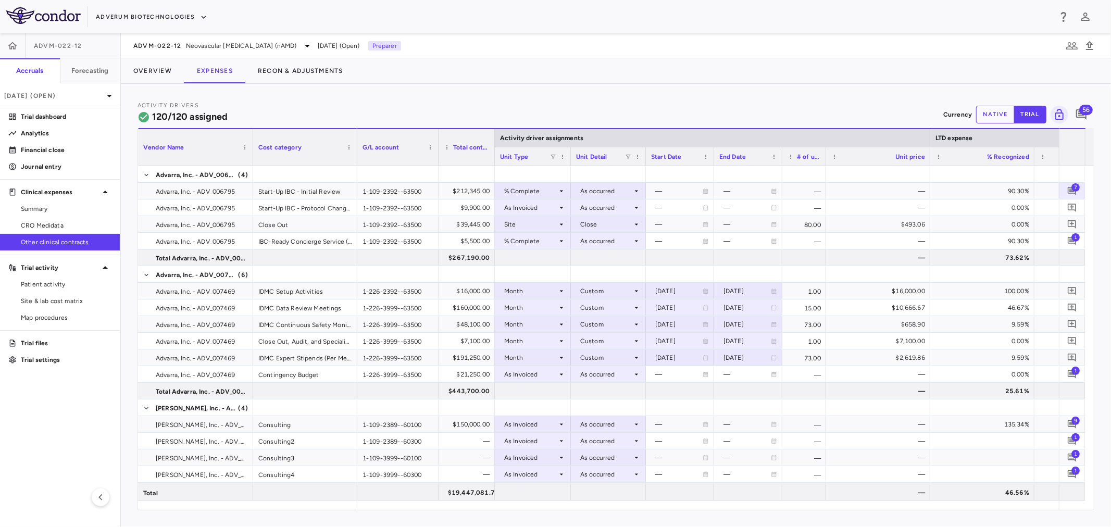
drag, startPoint x: 885, startPoint y: 154, endPoint x: 825, endPoint y: 174, distance: 63.7
click at [825, 174] on div "Vendor Name Cost category Activity driver assignments LTD expense Months" at bounding box center [615, 319] width 955 height 382
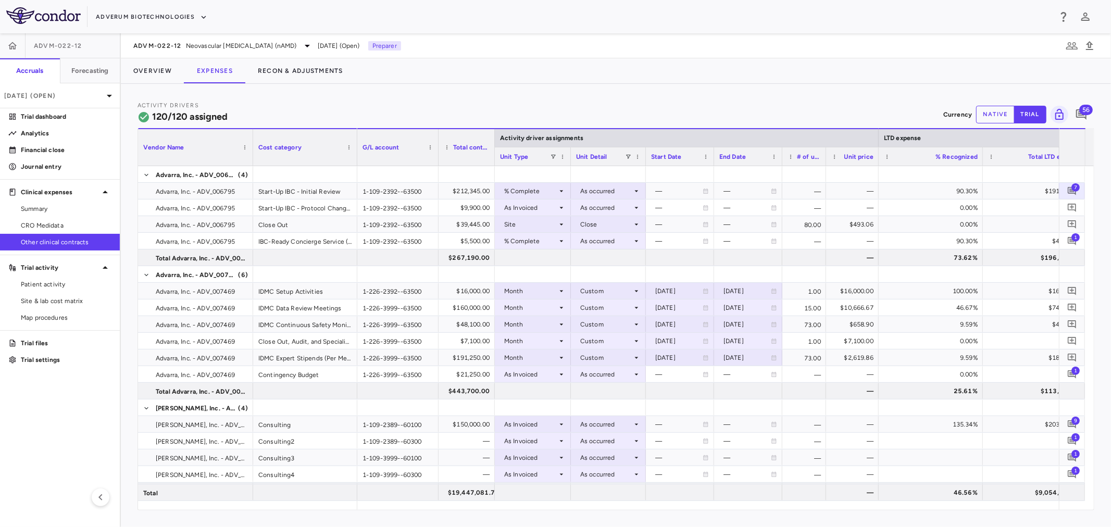
drag, startPoint x: 928, startPoint y: 160, endPoint x: 876, endPoint y: 167, distance: 52.1
click at [876, 167] on div "Vendor Name Cost category Activity driver assignments LTD expense Months" at bounding box center [615, 319] width 955 height 382
click at [980, 155] on div at bounding box center [982, 156] width 4 height 18
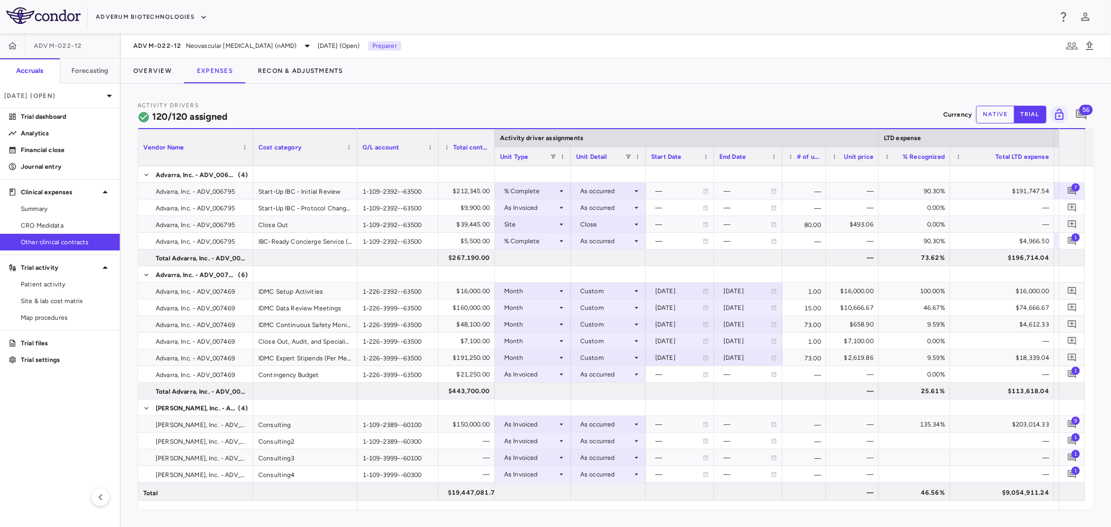
scroll to position [0, 82]
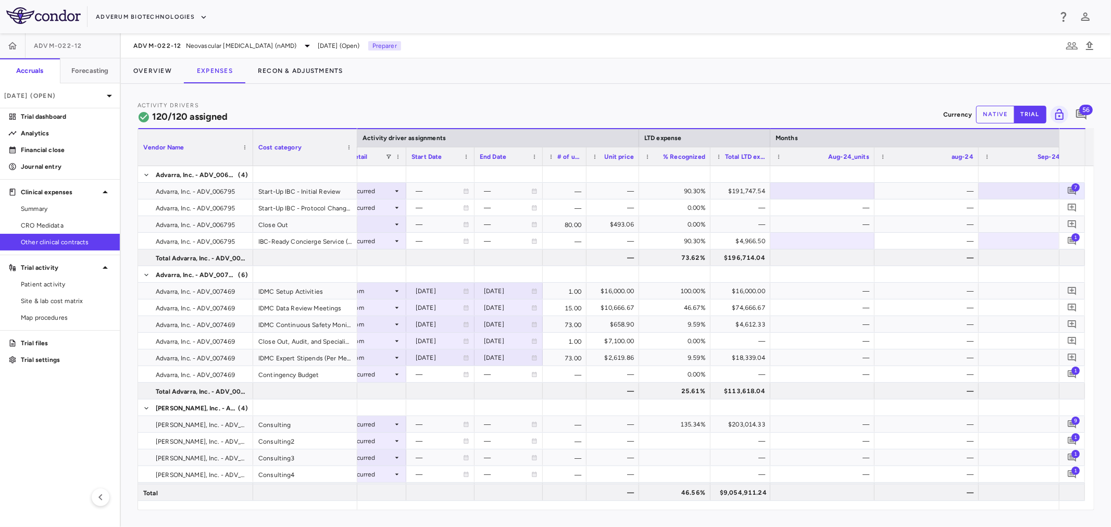
drag, startPoint x: 812, startPoint y: 162, endPoint x: 766, endPoint y: 166, distance: 46.4
click at [766, 166] on div "Vendor Name Cost category Activity driver assignments LTD expense Months Total …" at bounding box center [615, 319] width 955 height 382
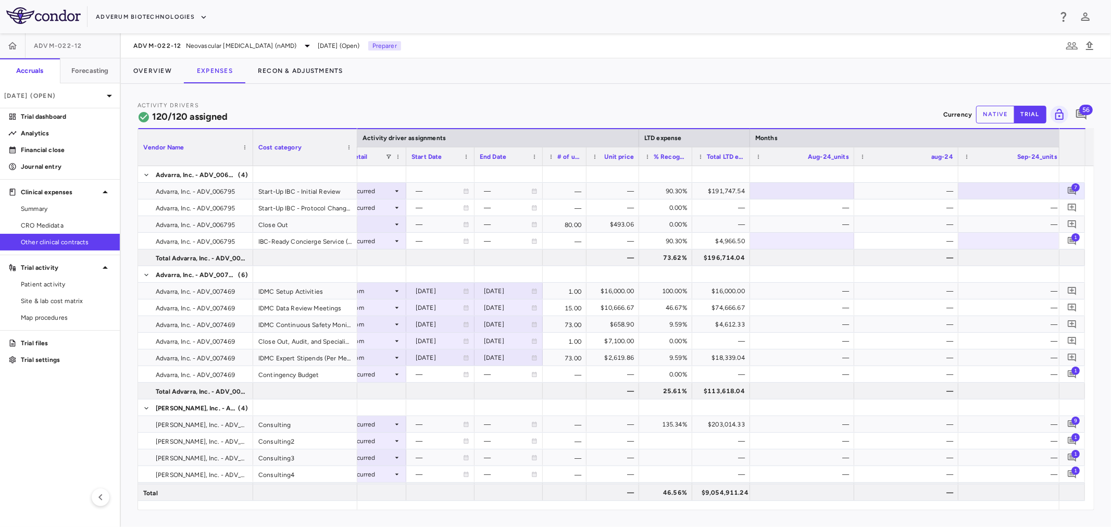
drag, startPoint x: 708, startPoint y: 157, endPoint x: 686, endPoint y: 164, distance: 23.2
click at [689, 164] on div at bounding box center [691, 156] width 4 height 18
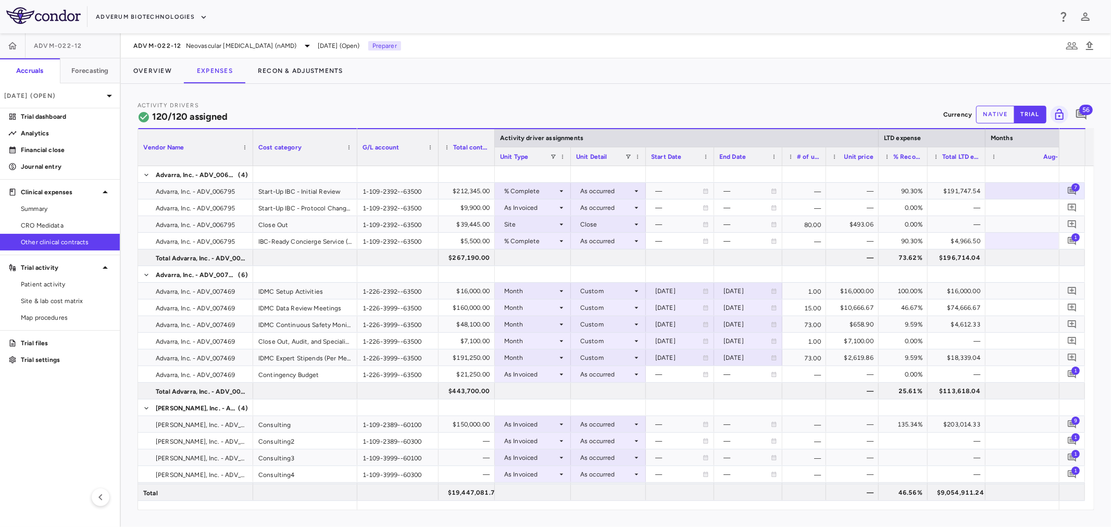
scroll to position [0, 608]
click at [1077, 373] on span "1" at bounding box center [1075, 370] width 8 height 8
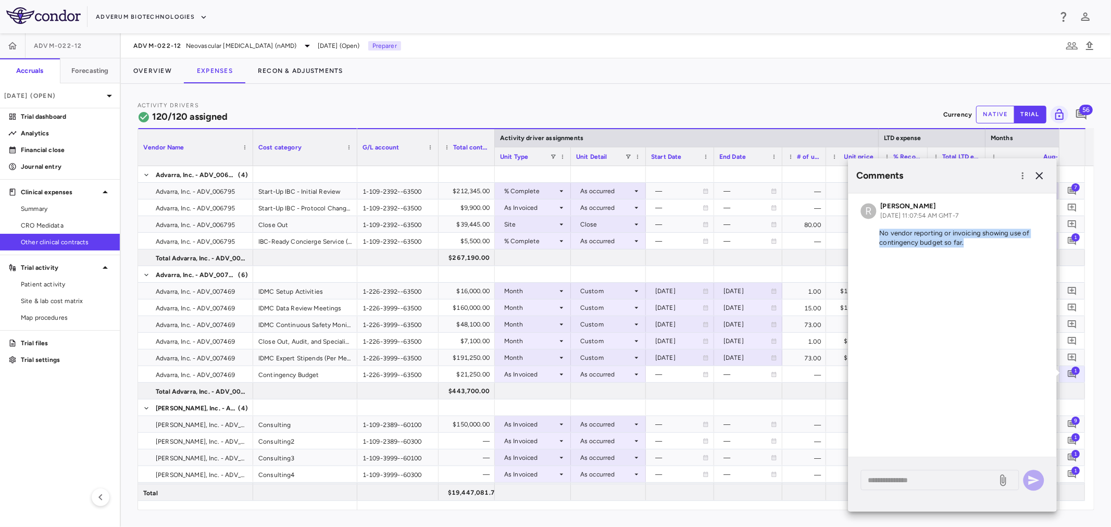
drag, startPoint x: 975, startPoint y: 245, endPoint x: 875, endPoint y: 236, distance: 99.8
click at [875, 236] on p "No vendor reporting or invoicing showing use of contingency budget so far." at bounding box center [952, 238] width 183 height 19
copy p "No vendor reporting or invoicing showing use of contingency budget so far."
click at [892, 284] on div "R [PERSON_NAME] [DATE] 11:07:54 AM GMT-7 No vendor reporting or invoicing showi…" at bounding box center [952, 324] width 208 height 263
click at [913, 473] on div "* ​" at bounding box center [940, 480] width 158 height 20
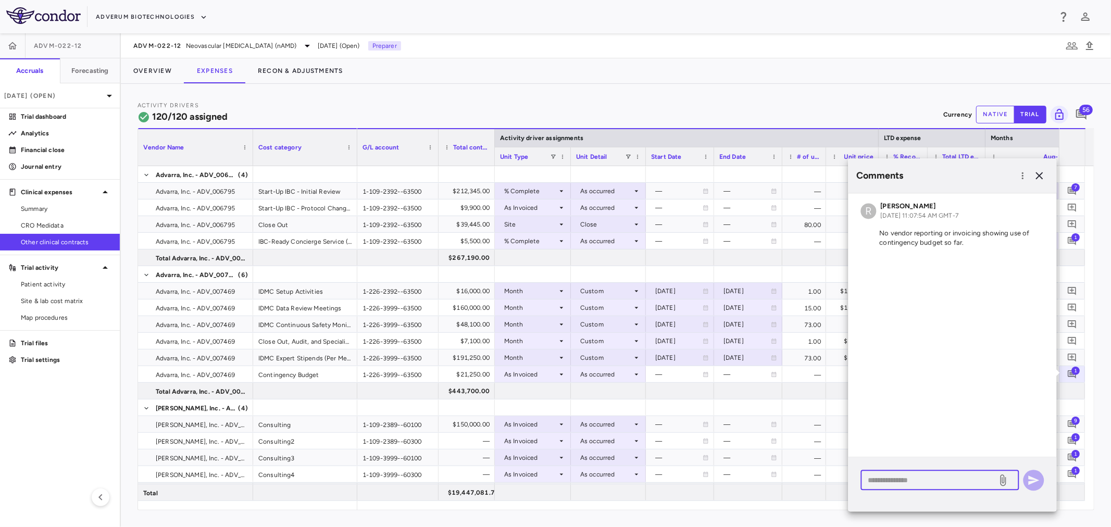
paste textarea "**********"
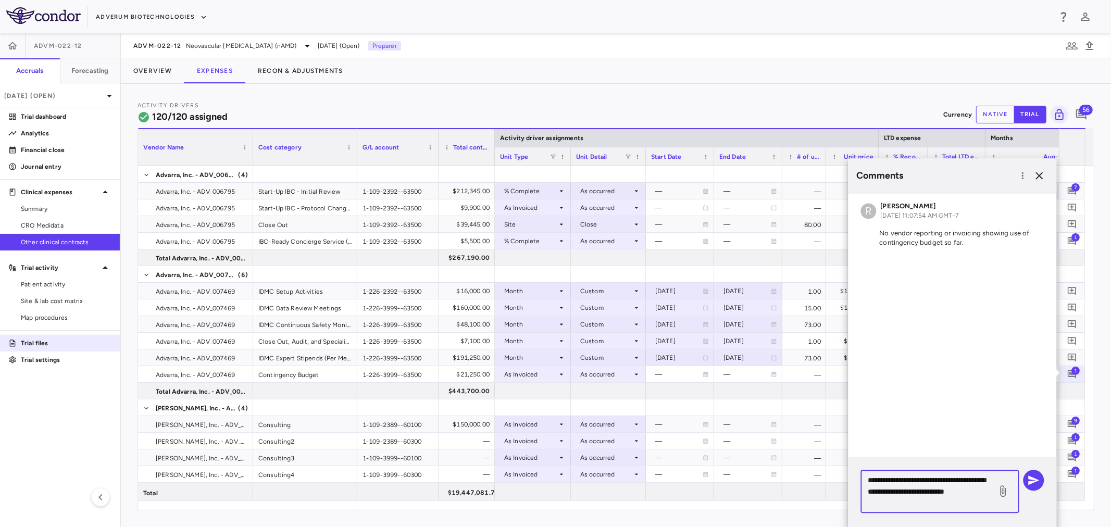
type textarea "**********"
click at [1037, 482] on icon "button" at bounding box center [1033, 480] width 12 height 12
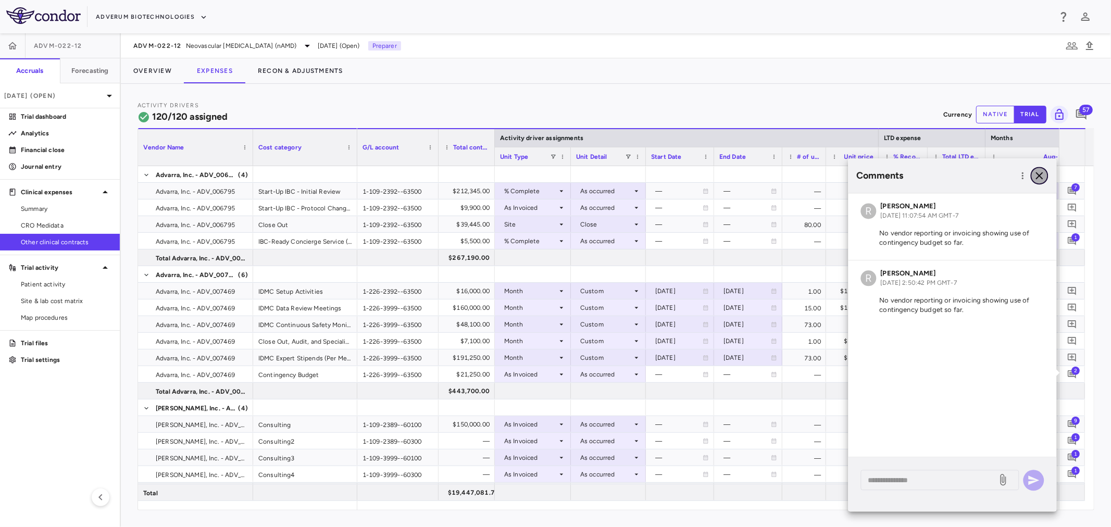
click at [1041, 178] on icon "button" at bounding box center [1039, 175] width 7 height 7
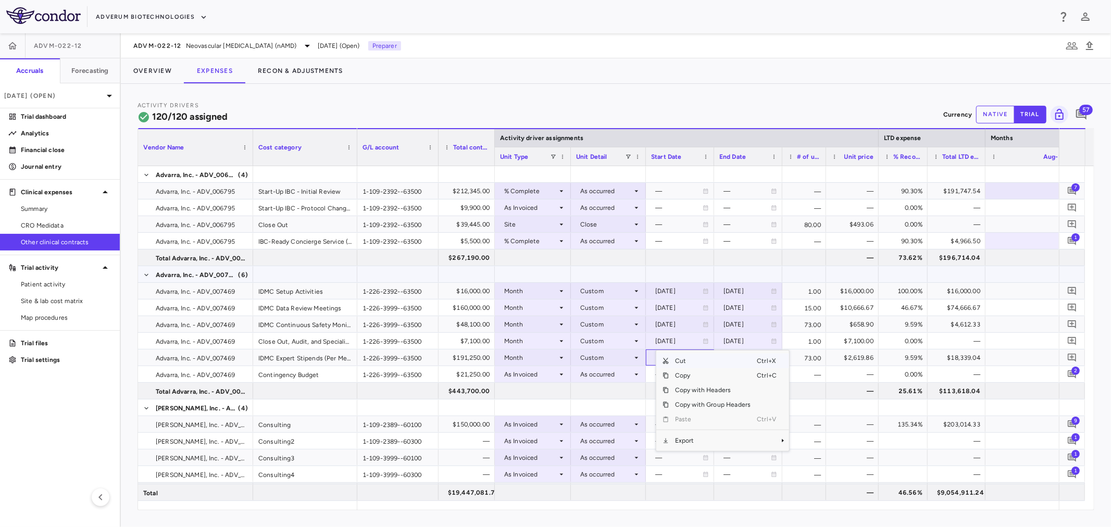
click at [678, 271] on div at bounding box center [680, 274] width 58 height 15
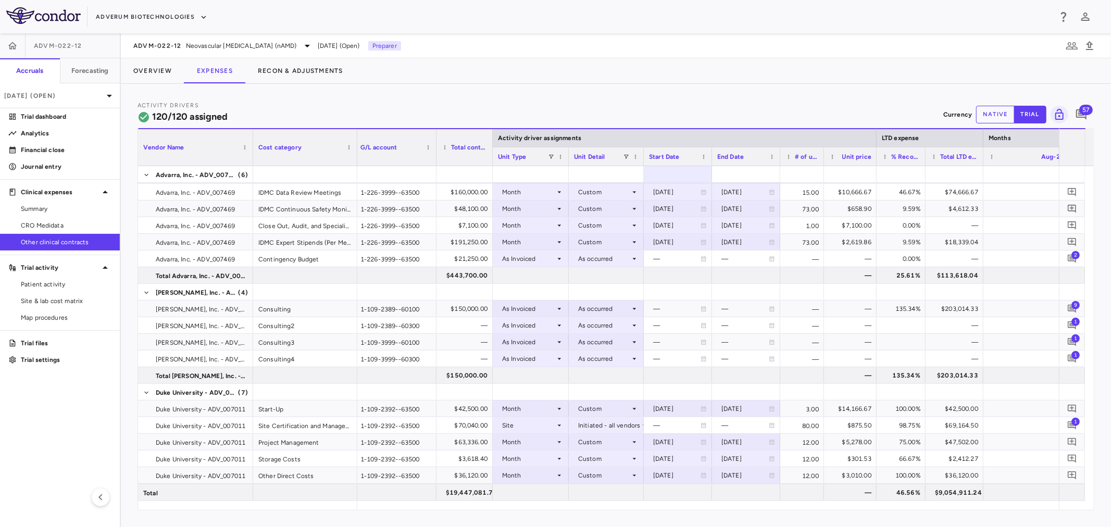
scroll to position [0, 15]
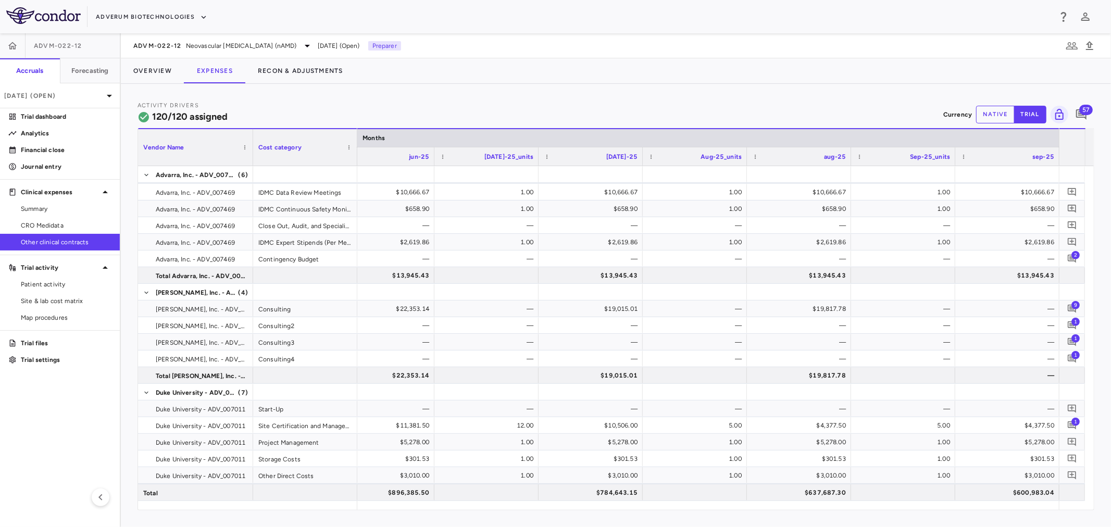
click at [988, 116] on button "native" at bounding box center [995, 115] width 39 height 18
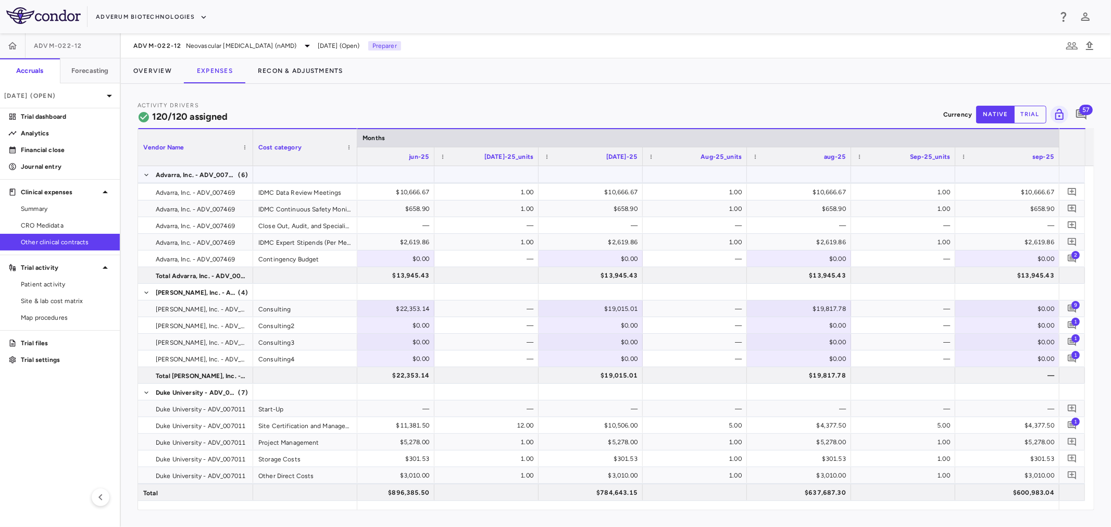
click at [250, 174] on div "Advarra, Inc. - ADV_007469 (6)" at bounding box center [195, 174] width 115 height 16
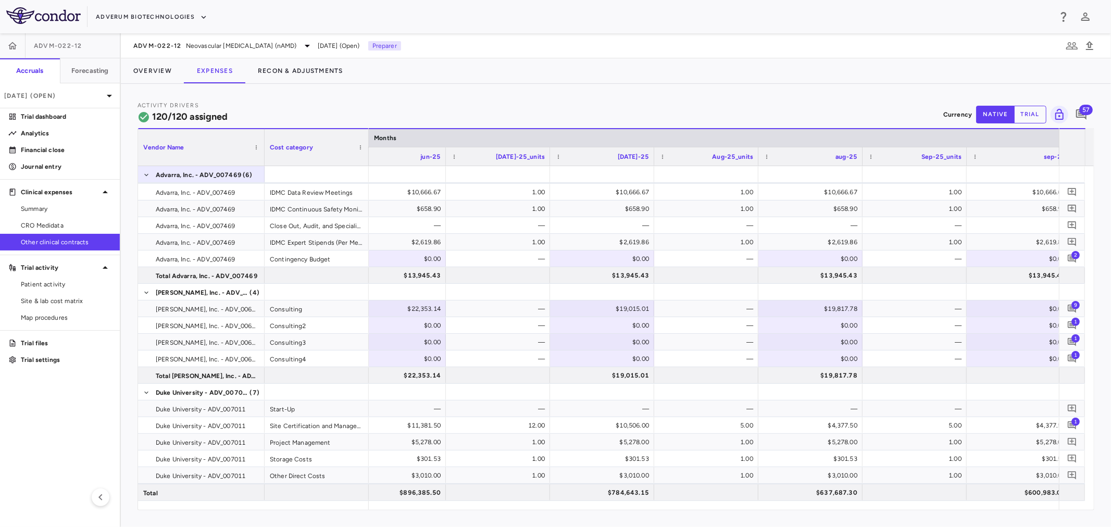
drag, startPoint x: 250, startPoint y: 152, endPoint x: 261, endPoint y: 153, distance: 11.5
click at [262, 153] on div at bounding box center [264, 147] width 4 height 36
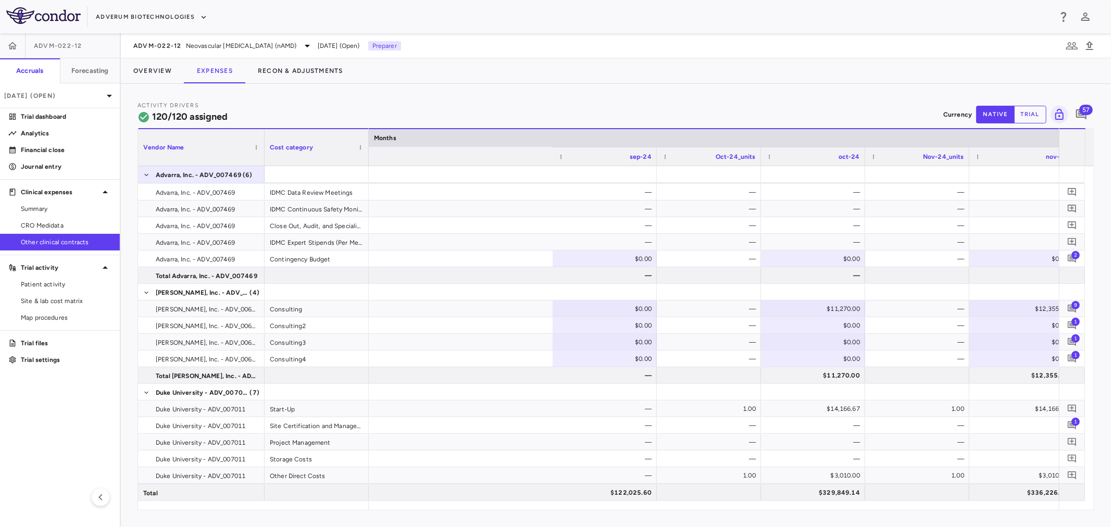
scroll to position [0, 1491]
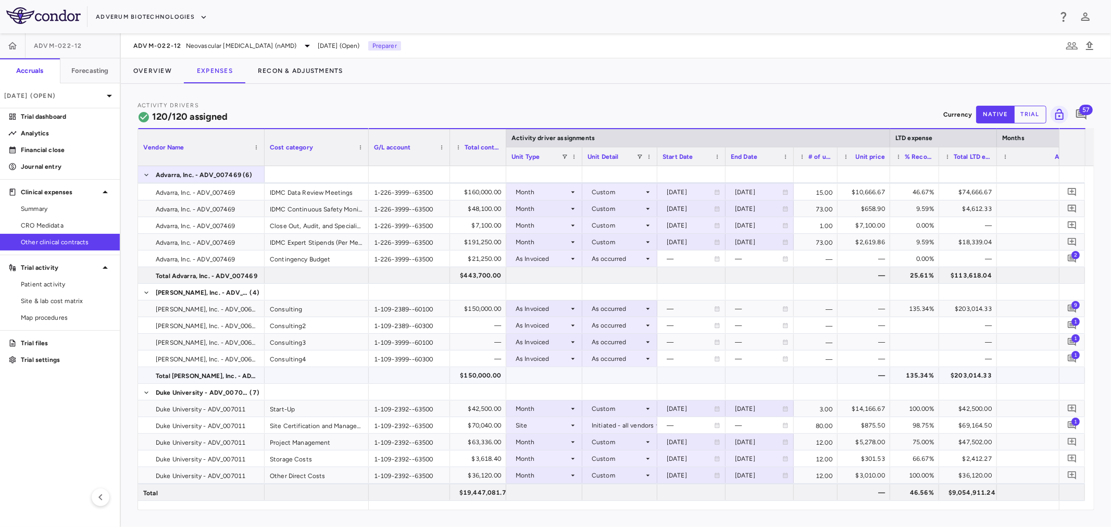
click at [960, 372] on div "$203,014.33" at bounding box center [969, 375] width 43 height 17
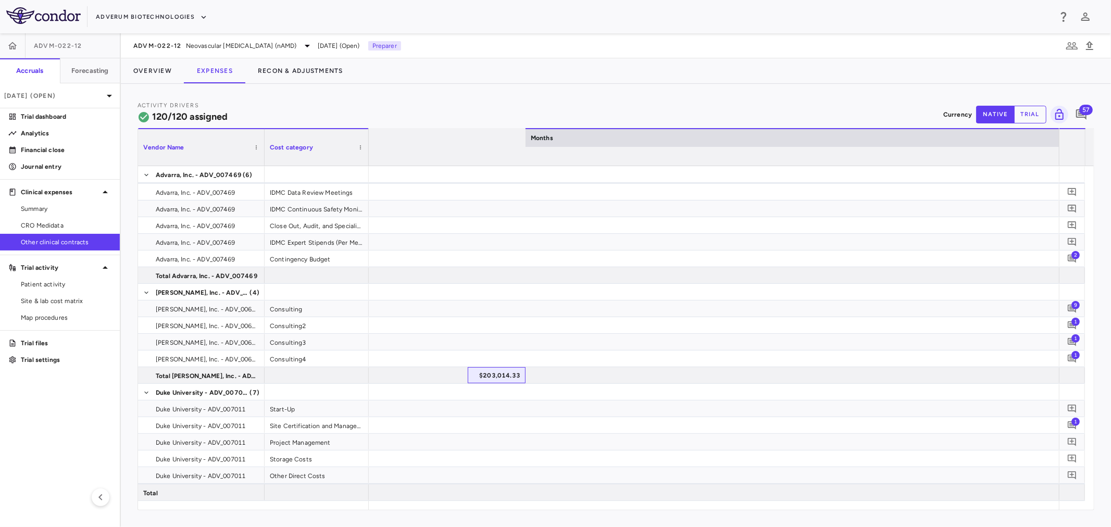
scroll to position [0, 2853]
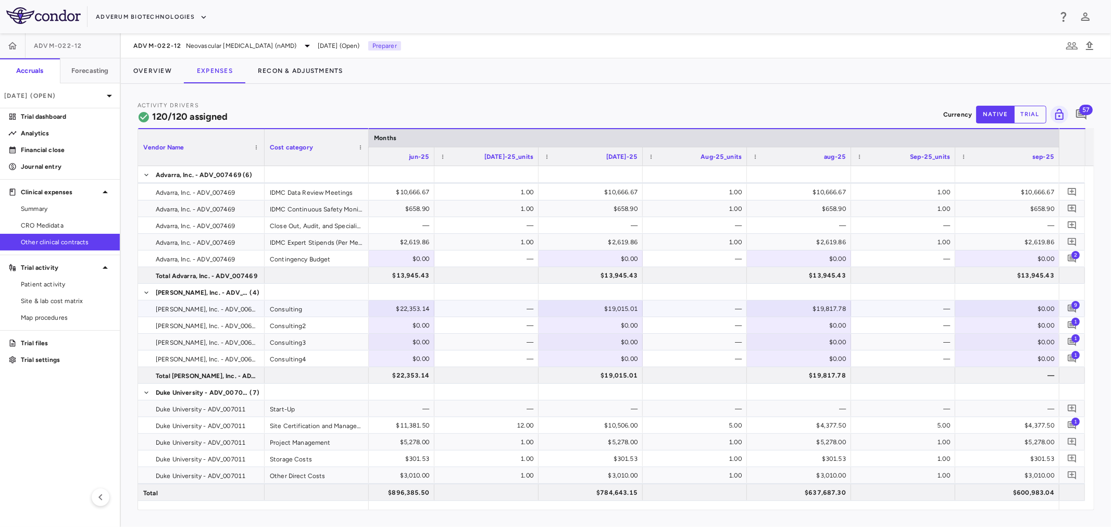
click at [1027, 308] on div "$0.00" at bounding box center [1009, 308] width 90 height 17
type input "********"
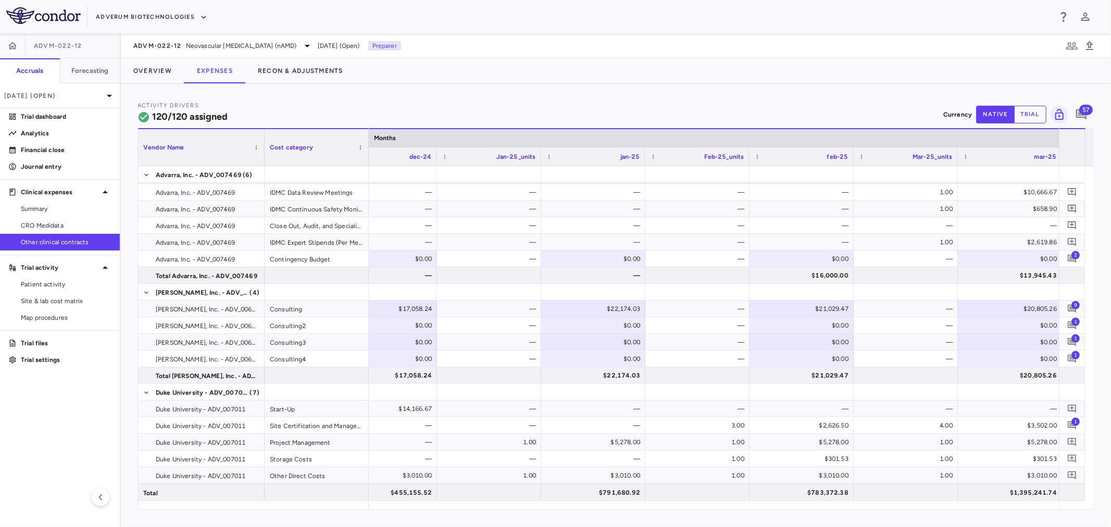
scroll to position [0, 1218]
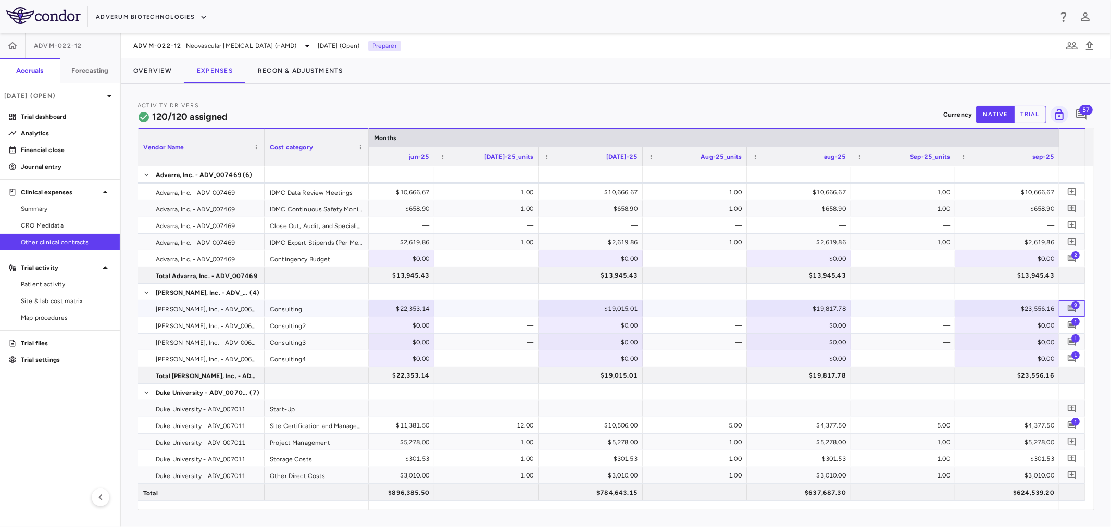
click at [1073, 306] on span "9" at bounding box center [1075, 304] width 8 height 8
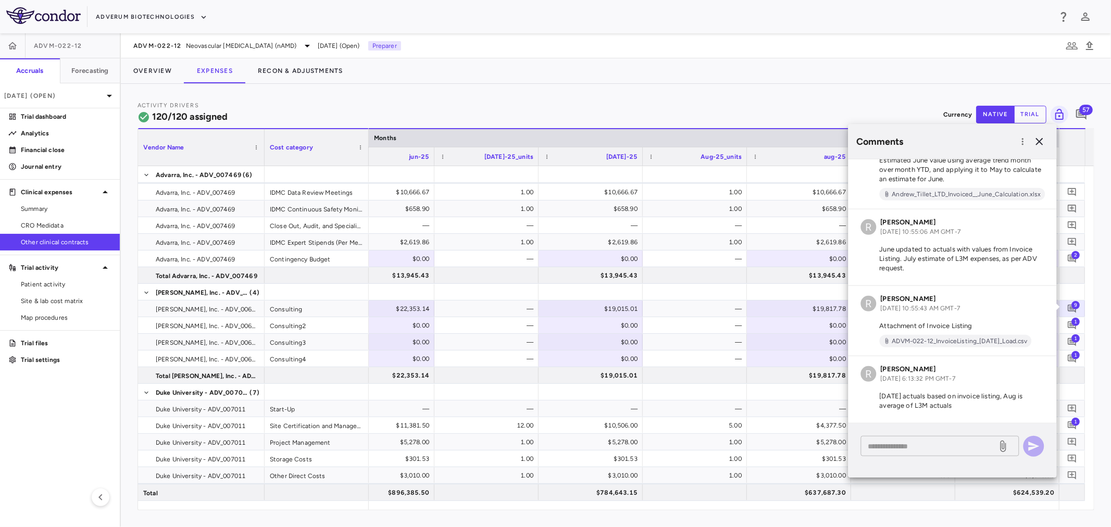
click at [935, 450] on textarea at bounding box center [929, 445] width 122 height 11
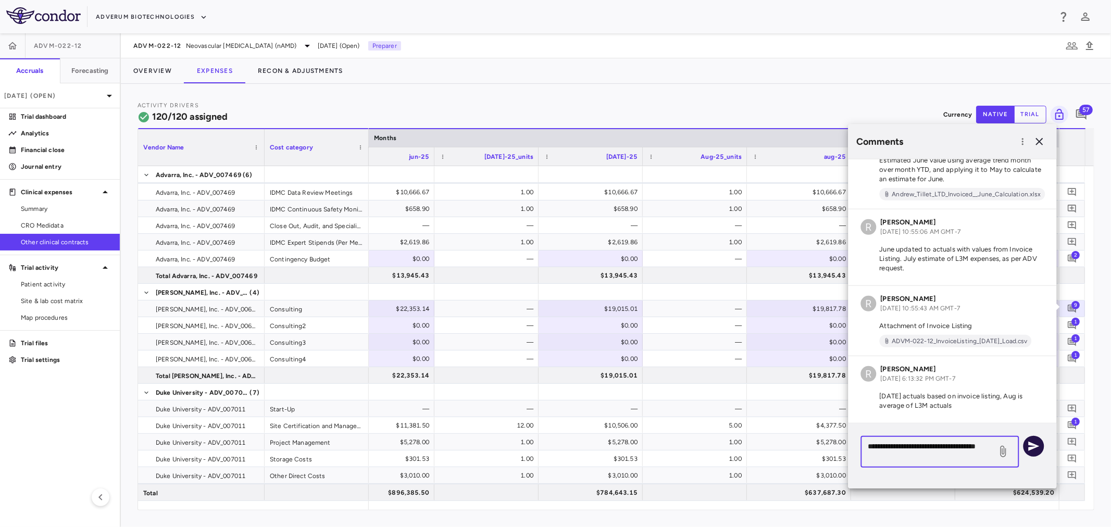
type textarea "**********"
click at [1030, 446] on icon "button" at bounding box center [1033, 446] width 12 height 12
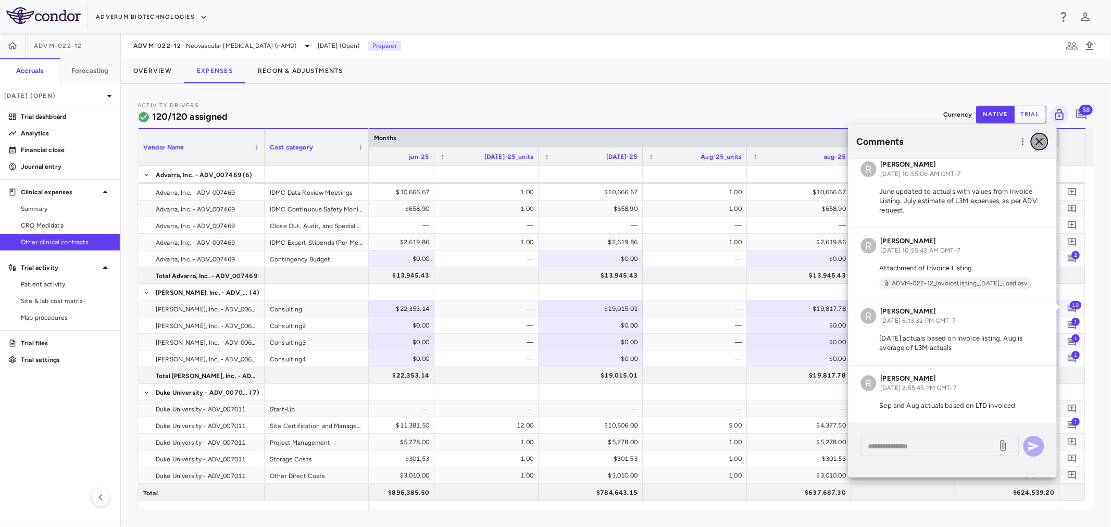
click at [1047, 141] on button "button" at bounding box center [1039, 142] width 18 height 18
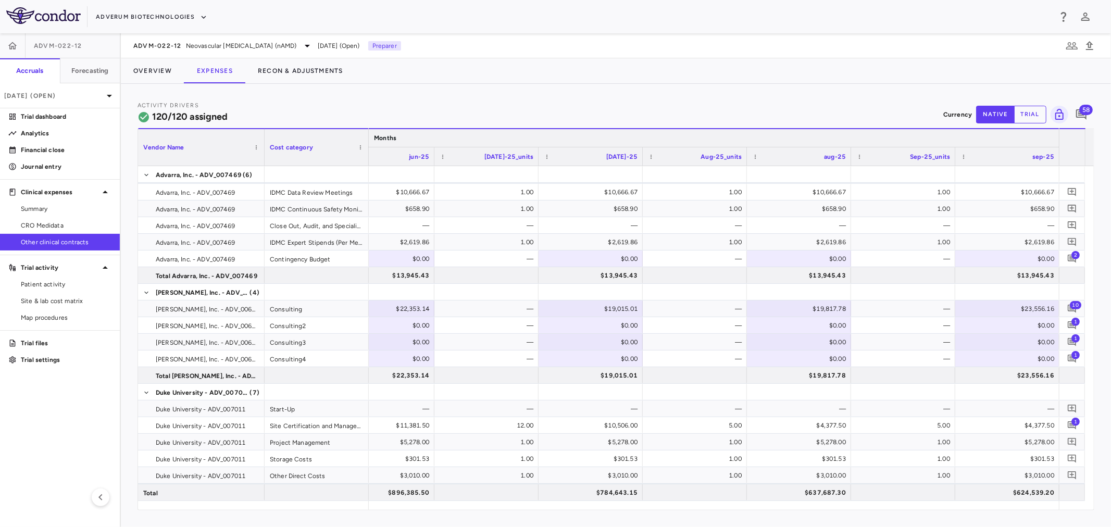
click at [1058, 138] on div at bounding box center [1059, 138] width 4 height 18
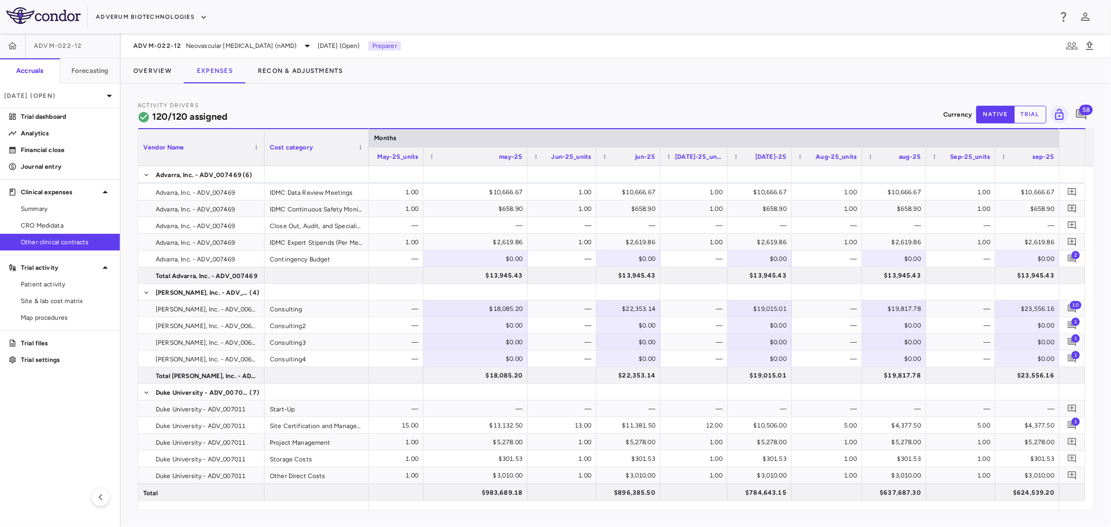
click at [526, 154] on div at bounding box center [527, 156] width 4 height 18
click at [462, 155] on div at bounding box center [463, 156] width 4 height 18
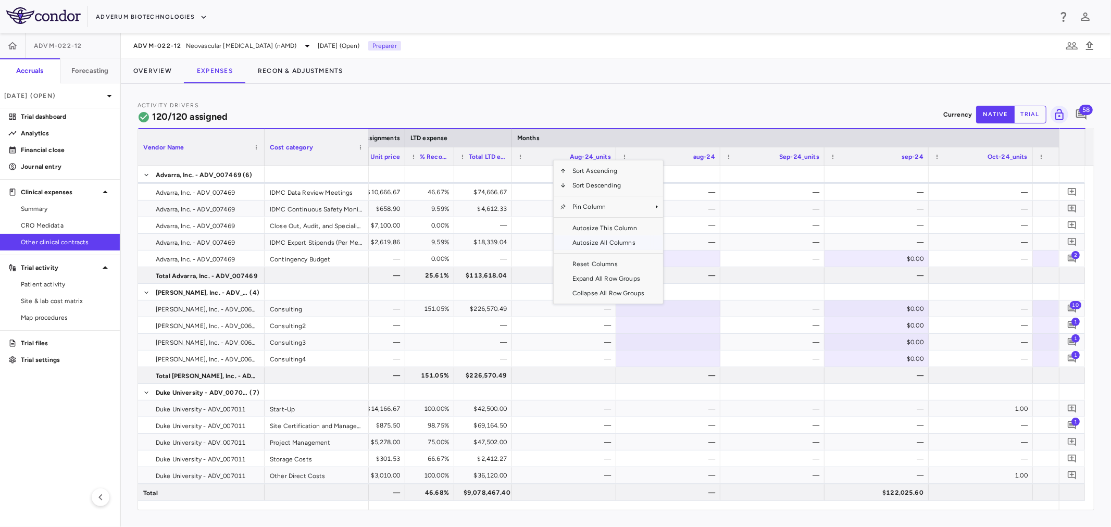
click at [615, 241] on span "Autosize All Columns" at bounding box center [608, 242] width 84 height 15
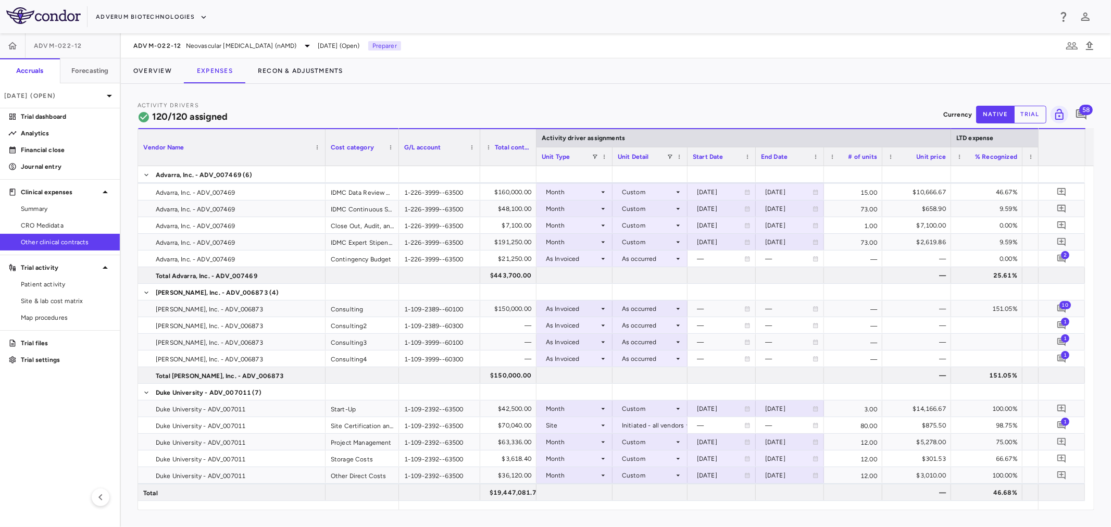
drag, startPoint x: 556, startPoint y: 155, endPoint x: 396, endPoint y: 178, distance: 161.5
click at [396, 178] on div "Vendor Name Cost category Activity driver assignments LTD expense Months" at bounding box center [615, 319] width 955 height 382
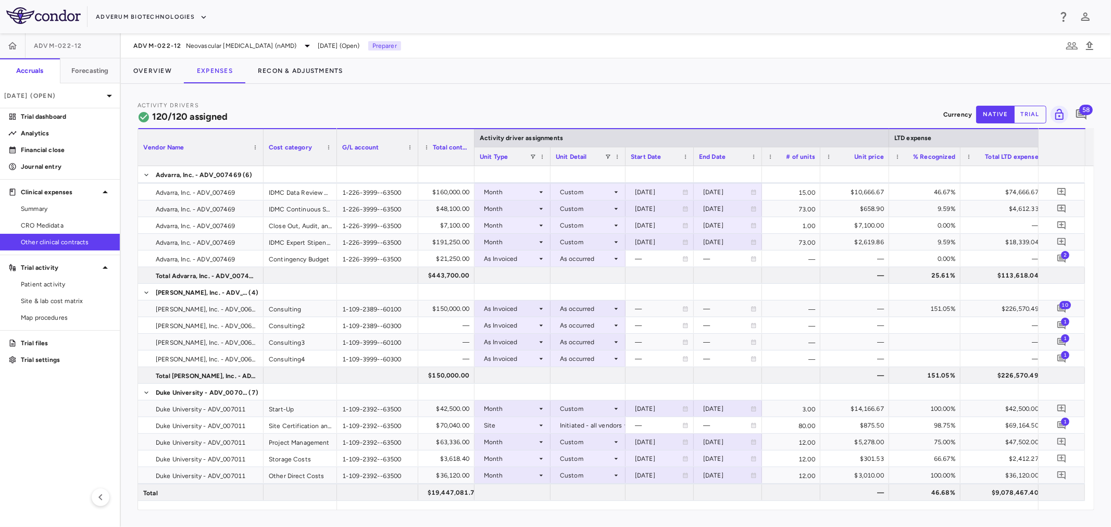
drag, startPoint x: 324, startPoint y: 159, endPoint x: 262, endPoint y: 153, distance: 62.3
click at [262, 153] on div at bounding box center [263, 147] width 4 height 36
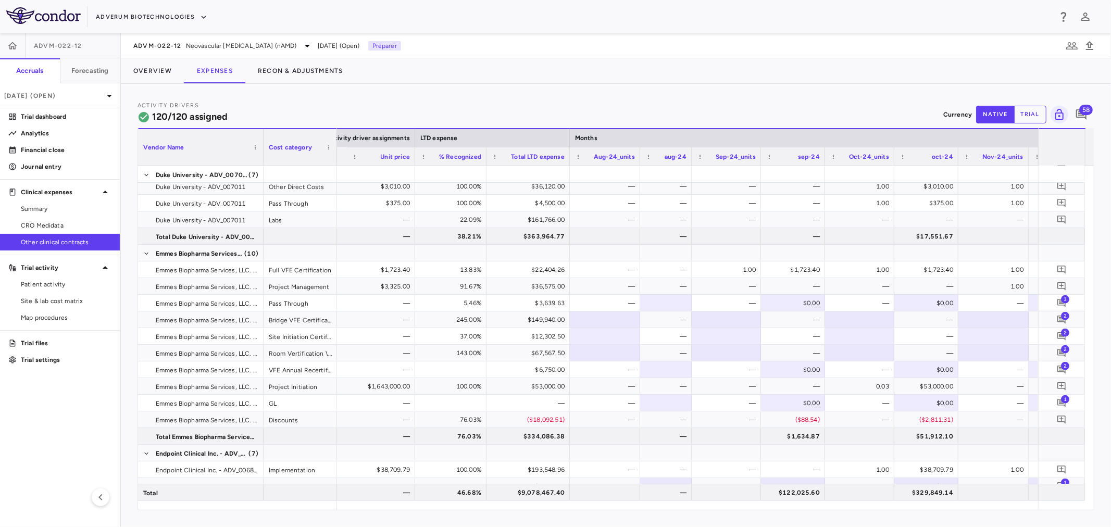
scroll to position [0, 835]
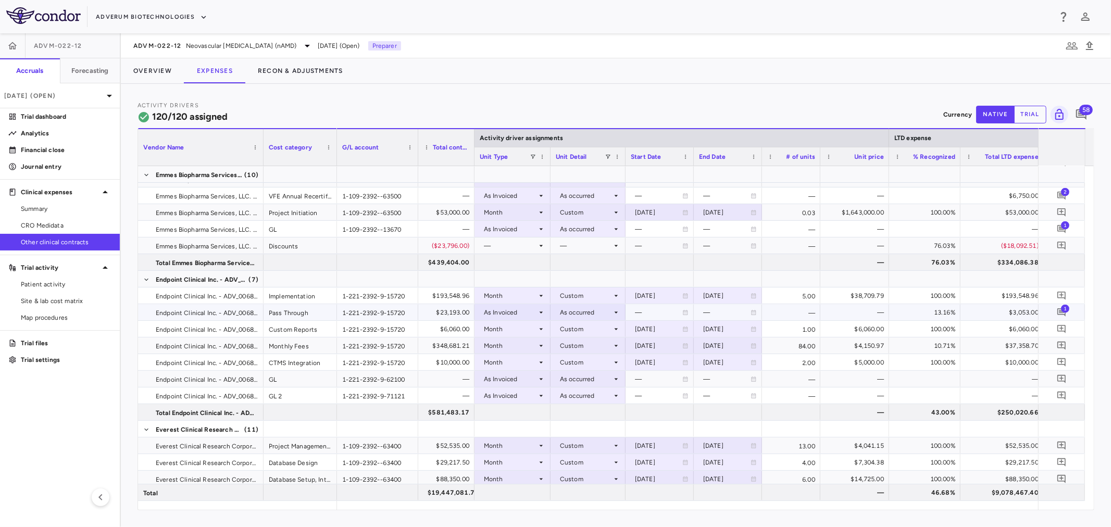
click at [310, 312] on div "Pass Through" at bounding box center [299, 312] width 73 height 16
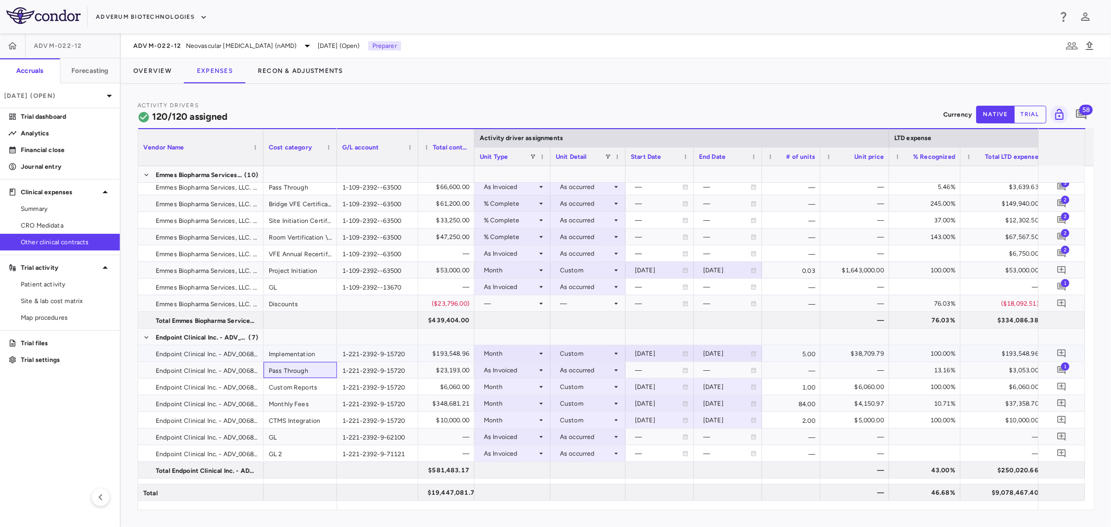
scroll to position [462, 0]
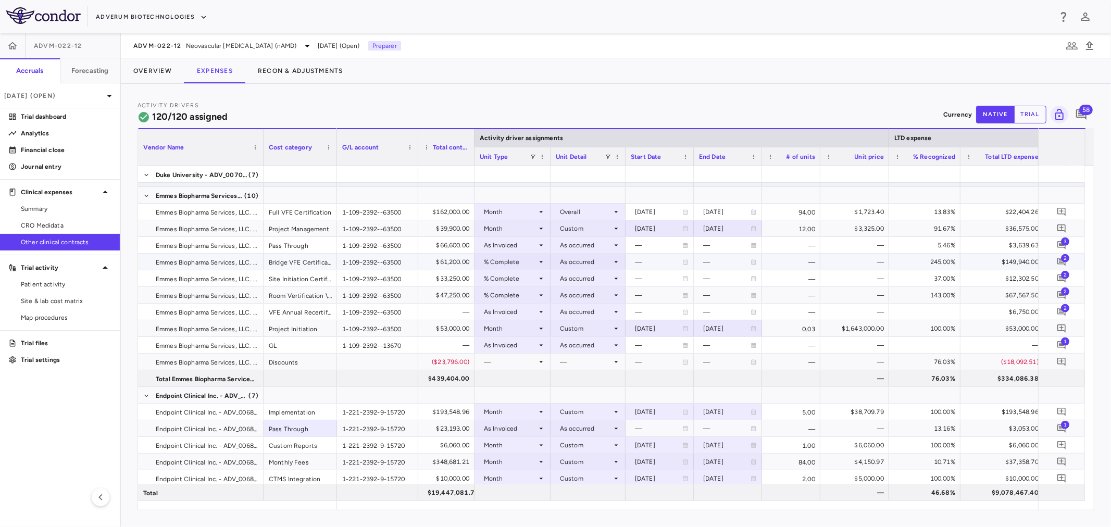
click at [446, 258] on div "$61,200.00" at bounding box center [448, 262] width 42 height 17
click at [324, 254] on div "Bridge VFE Certification" at bounding box center [299, 262] width 73 height 16
click at [316, 242] on div "Pass Through" at bounding box center [299, 245] width 73 height 16
click at [997, 243] on div "$3,639.63" at bounding box center [1004, 245] width 69 height 17
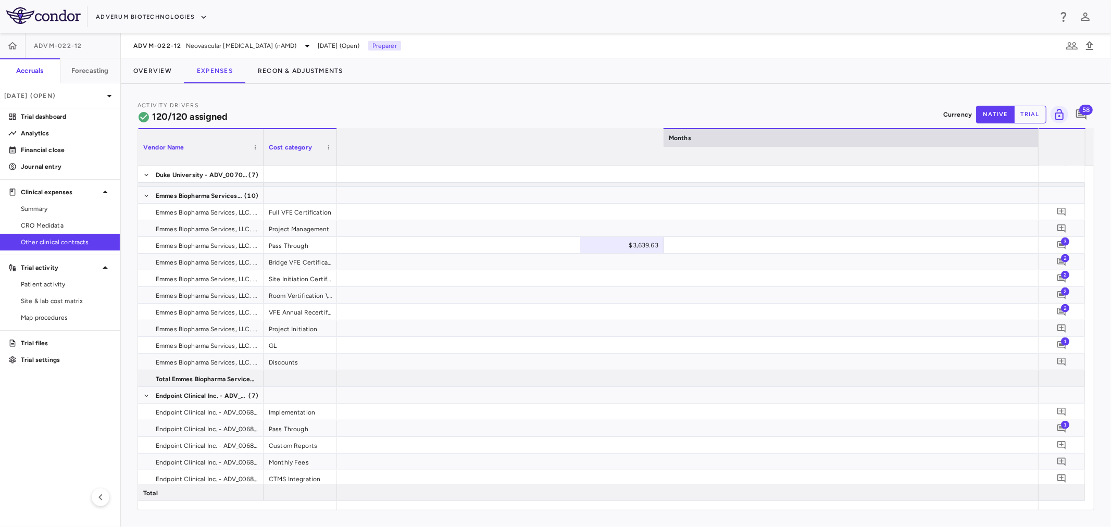
scroll to position [0, 2276]
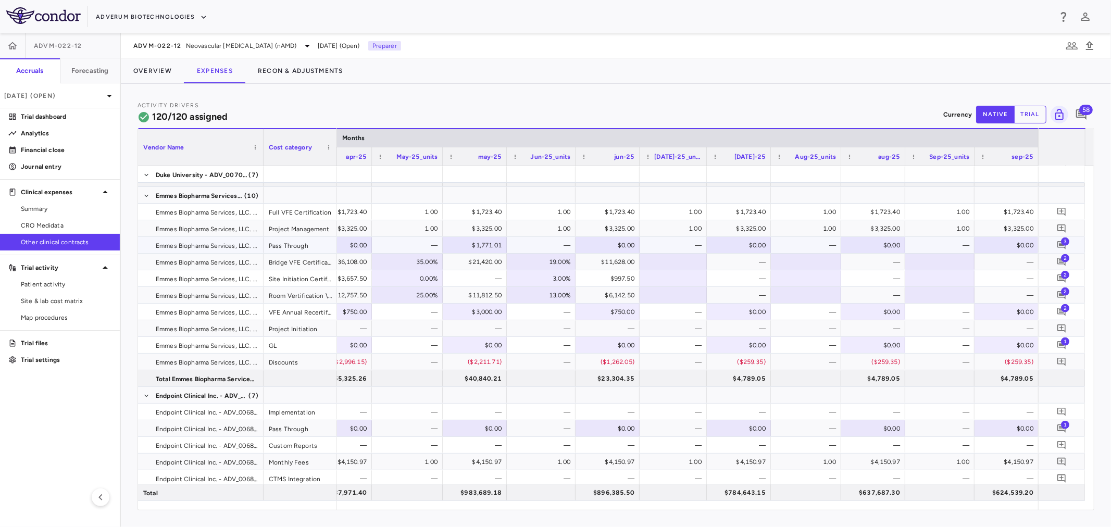
click at [1000, 237] on div "$0.00" at bounding box center [1008, 245] width 49 height 17
type input "******"
click at [937, 242] on div "—" at bounding box center [941, 245] width 55 height 17
click at [1005, 245] on div at bounding box center [1006, 244] width 54 height 15
type input "**"
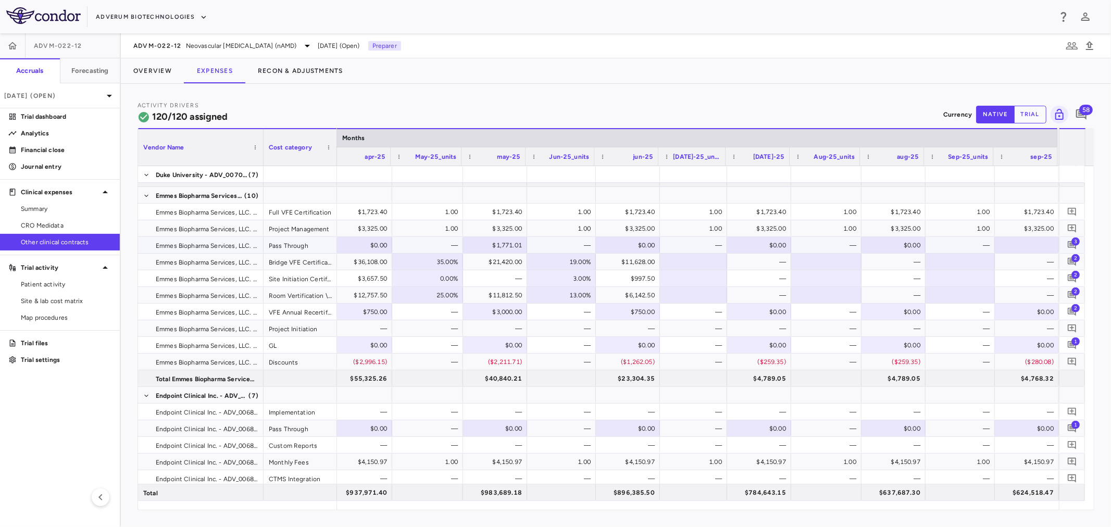
scroll to position [0, 2255]
click at [1018, 244] on div "$40.00" at bounding box center [1028, 245] width 49 height 17
drag, startPoint x: 1016, startPoint y: 245, endPoint x: 1055, endPoint y: 240, distance: 39.5
click at [1055, 240] on input "**" at bounding box center [1034, 245] width 47 height 17
type input "******"
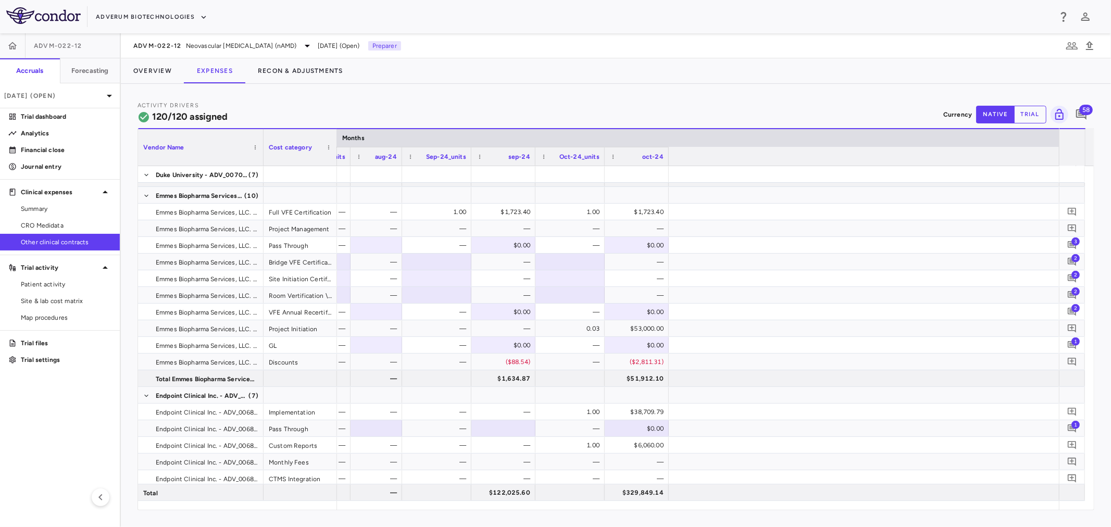
scroll to position [0, 199]
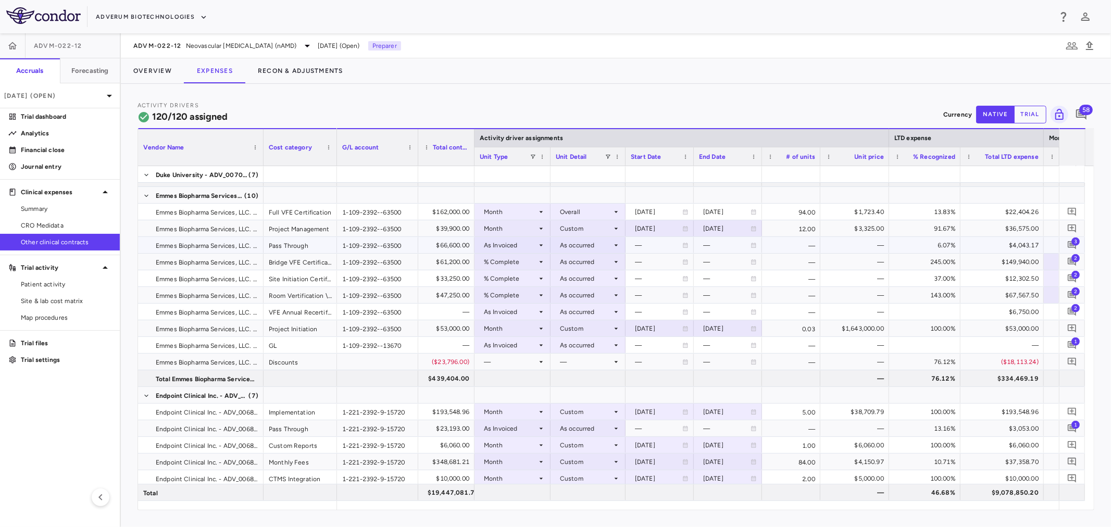
click at [1073, 243] on span "3" at bounding box center [1075, 241] width 8 height 8
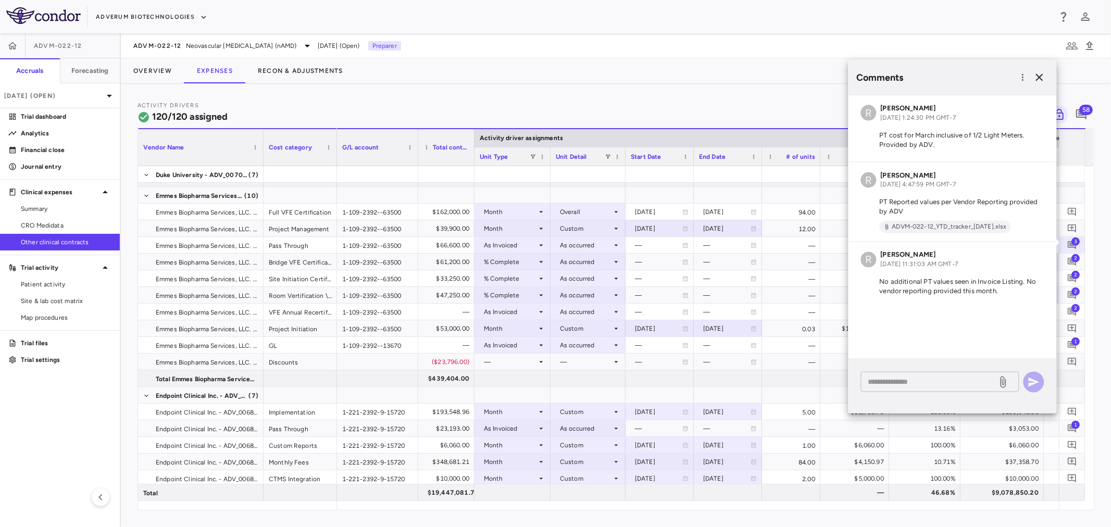
click at [938, 387] on textarea at bounding box center [929, 381] width 122 height 11
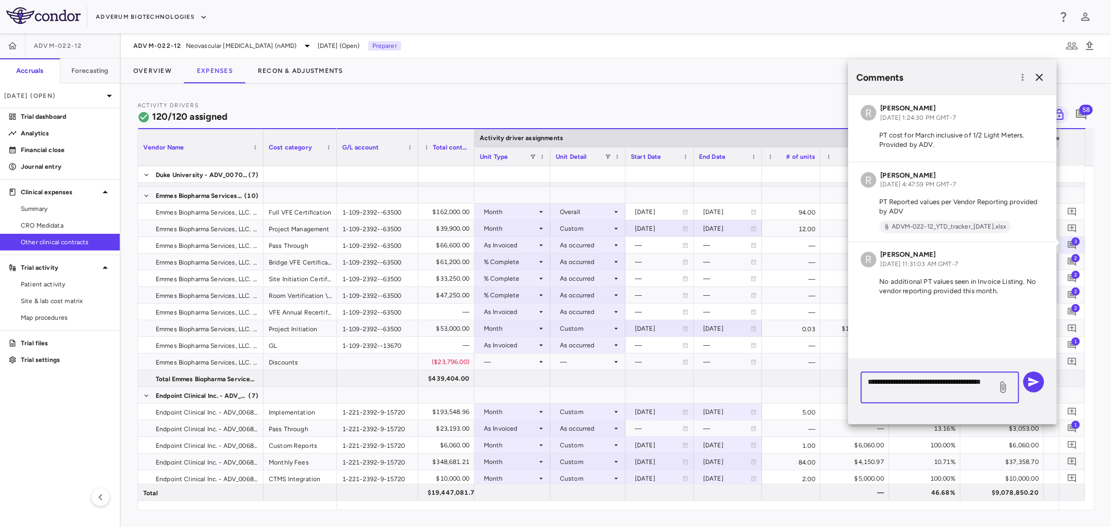
click at [887, 378] on textarea "**********" at bounding box center [929, 387] width 122 height 23
type textarea "**********"
click at [1036, 379] on icon "button" at bounding box center [1033, 382] width 12 height 12
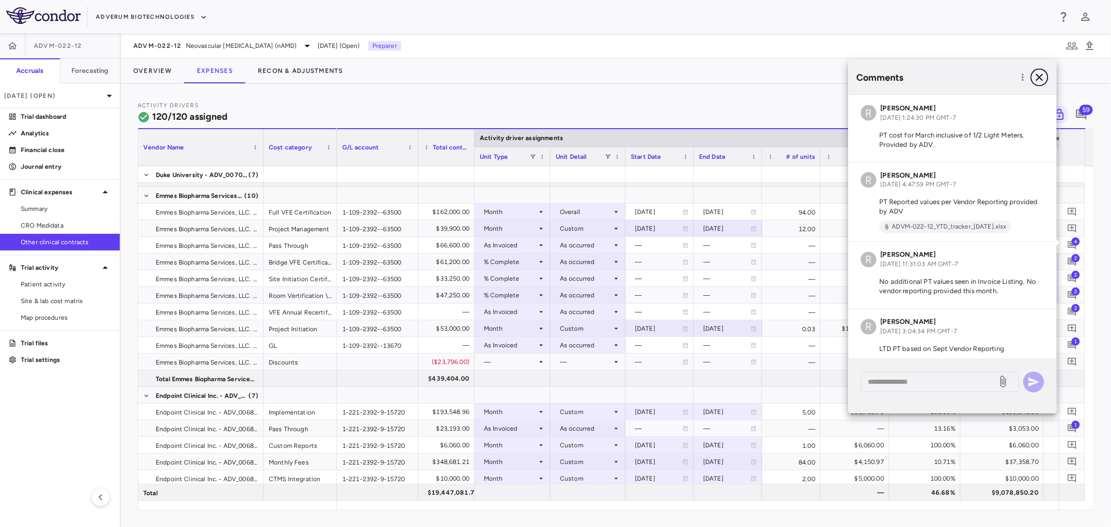
click at [1042, 75] on icon "button" at bounding box center [1039, 77] width 12 height 12
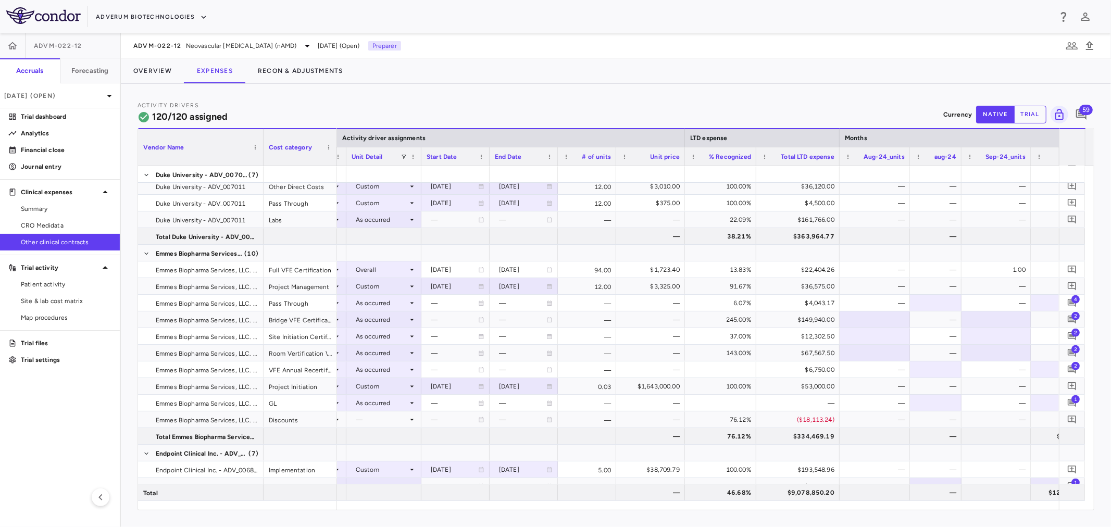
scroll to position [0, 216]
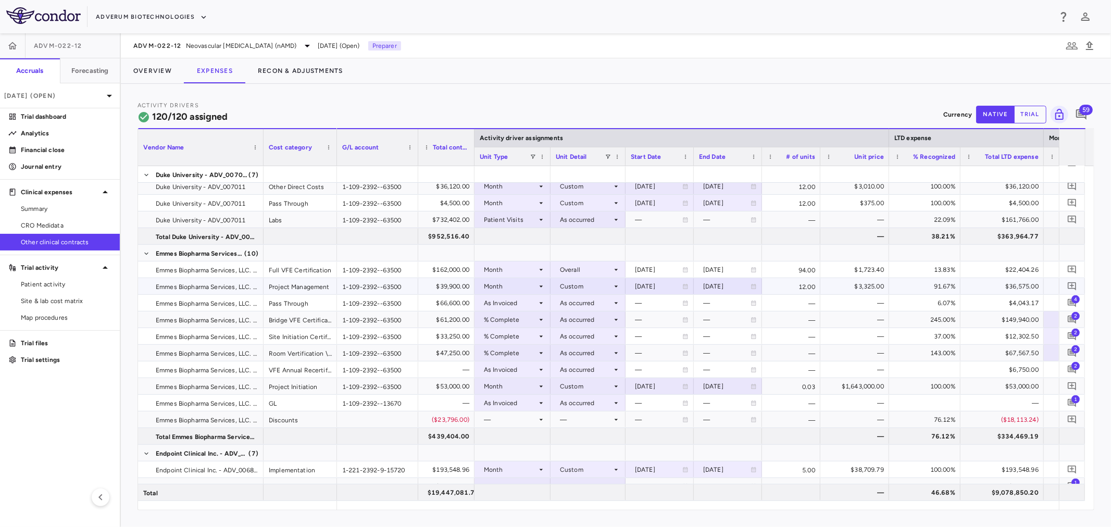
click at [1021, 286] on div "$36,575.00" at bounding box center [1004, 286] width 69 height 17
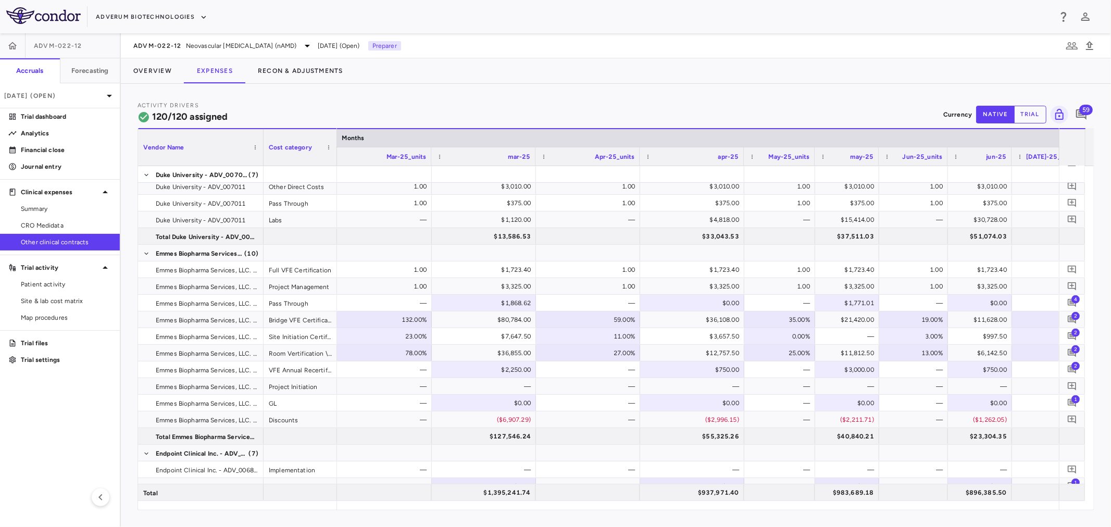
scroll to position [0, 2255]
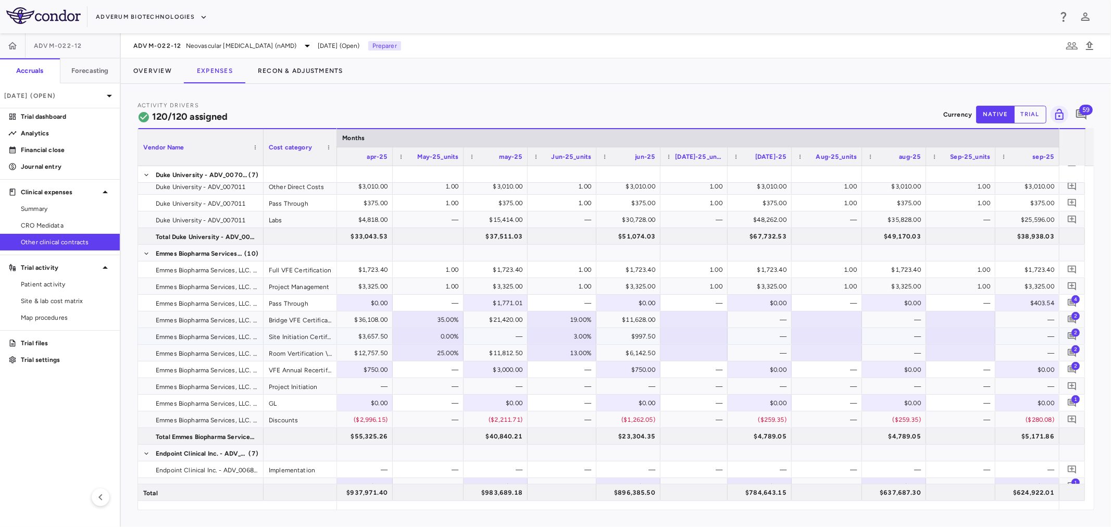
click at [969, 334] on div at bounding box center [960, 336] width 59 height 15
click at [959, 332] on div "5.00%" at bounding box center [962, 336] width 55 height 17
click at [904, 331] on div "—" at bounding box center [895, 336] width 49 height 17
click at [954, 336] on div "5.00%" at bounding box center [962, 336] width 55 height 17
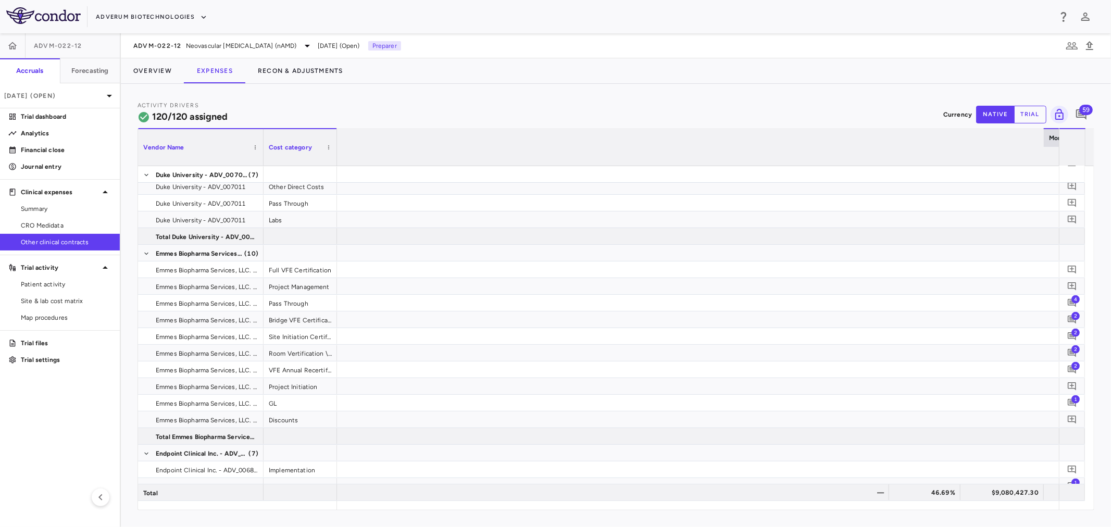
scroll to position [0, 1990]
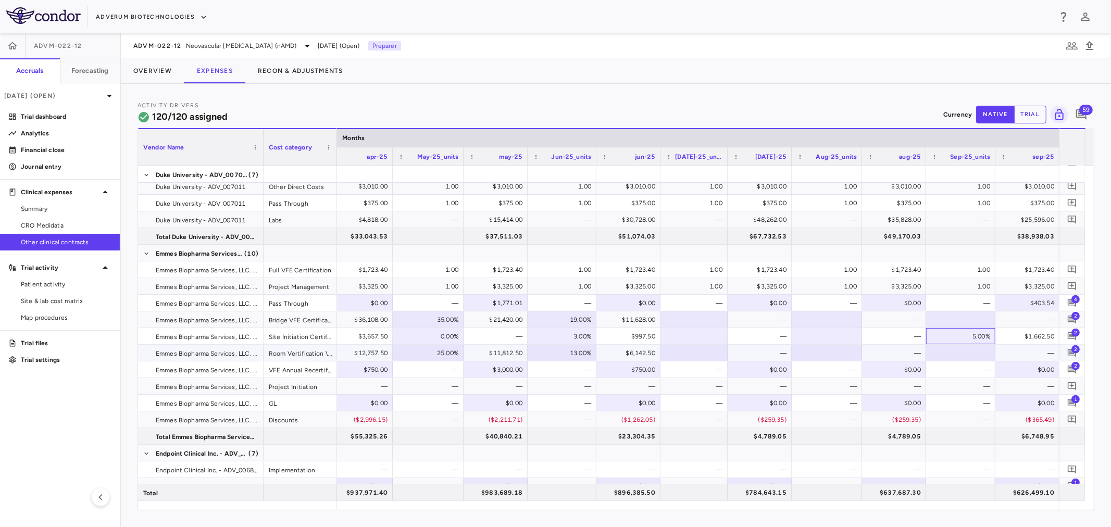
click at [948, 340] on div "5.00%" at bounding box center [962, 336] width 55 height 17
drag, startPoint x: 954, startPoint y: 337, endPoint x: 1016, endPoint y: 331, distance: 62.3
click at [949, 334] on div "24.00%" at bounding box center [962, 336] width 55 height 17
drag, startPoint x: 949, startPoint y: 334, endPoint x: 1017, endPoint y: 339, distance: 68.5
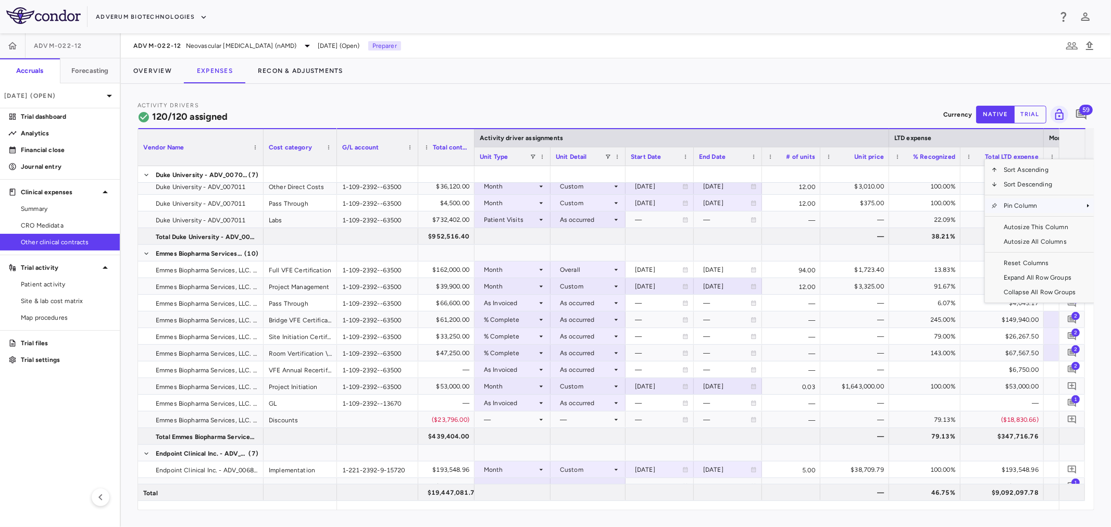
click at [1055, 205] on span "Pin Column" at bounding box center [1039, 205] width 84 height 15
click at [964, 224] on span "Pin Left" at bounding box center [960, 224] width 39 height 15
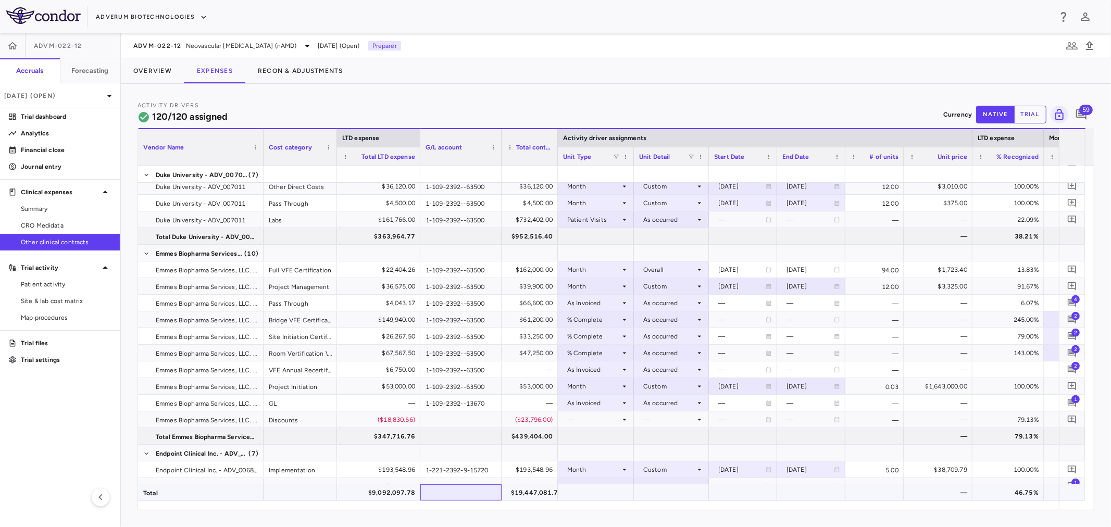
drag, startPoint x: 485, startPoint y: 499, endPoint x: 752, endPoint y: 496, distance: 267.1
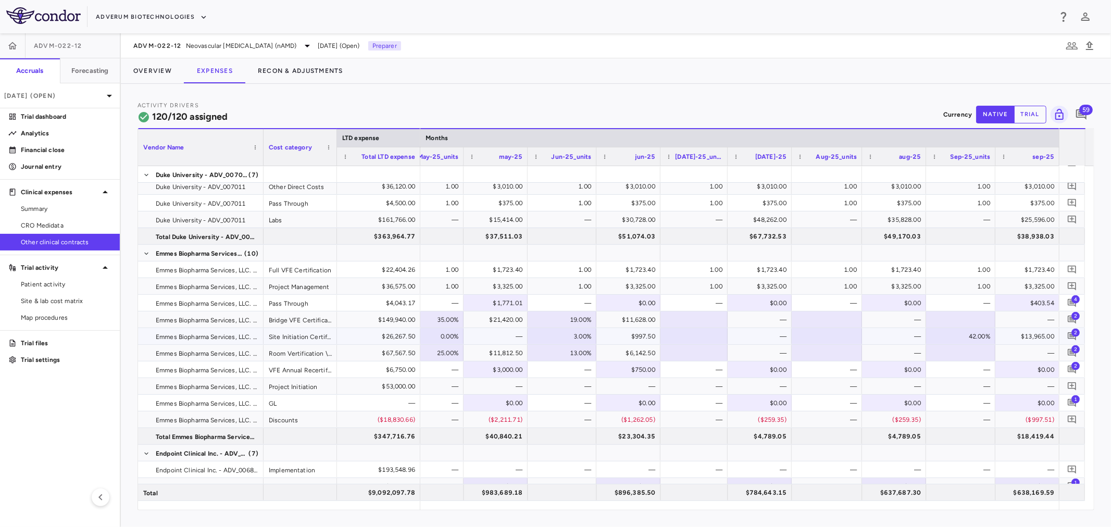
click at [960, 335] on div "42.00%" at bounding box center [962, 336] width 55 height 17
drag, startPoint x: 965, startPoint y: 334, endPoint x: 1013, endPoint y: 335, distance: 47.9
click at [381, 334] on div "$12,302.50" at bounding box center [380, 336] width 69 height 17
click at [942, 320] on div at bounding box center [960, 319] width 59 height 15
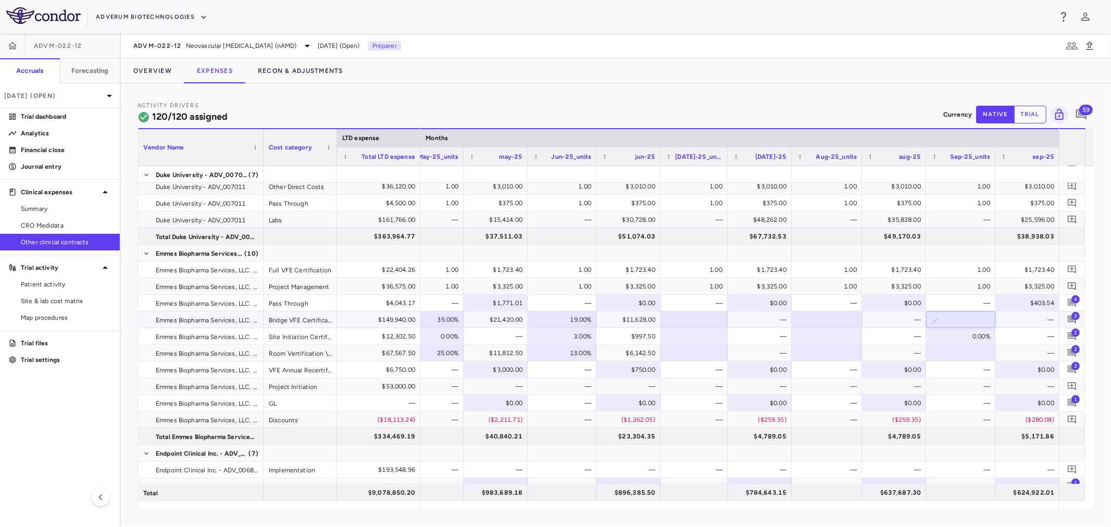
click at [963, 315] on input "text" at bounding box center [968, 320] width 53 height 17
click at [958, 319] on div "20.00%" at bounding box center [962, 319] width 55 height 17
drag, startPoint x: 958, startPoint y: 319, endPoint x: 990, endPoint y: 317, distance: 31.8
click at [990, 317] on input "***" at bounding box center [968, 320] width 53 height 17
click at [957, 329] on div "0.00%" at bounding box center [962, 336] width 55 height 17
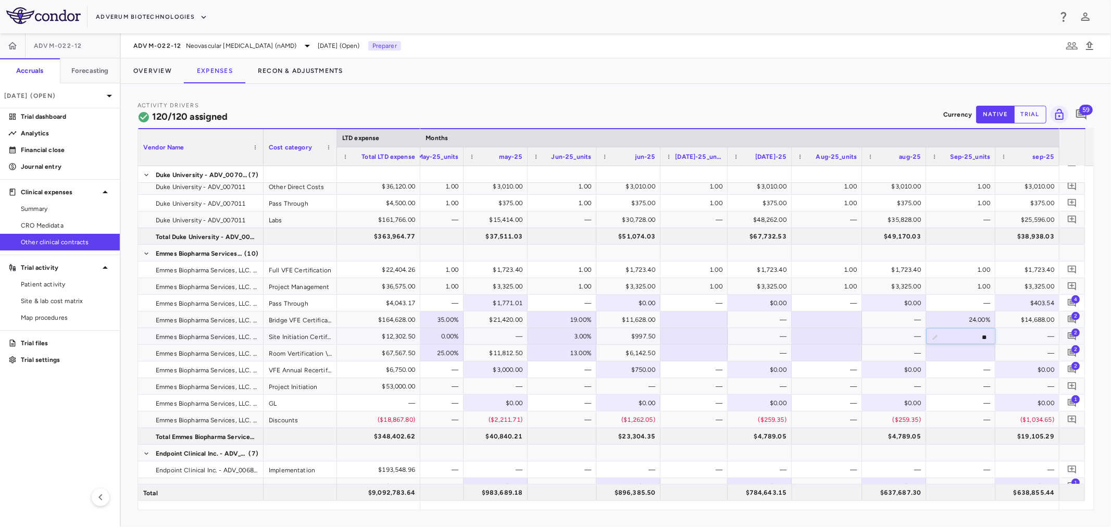
drag, startPoint x: 954, startPoint y: 335, endPoint x: 1033, endPoint y: 334, distance: 78.1
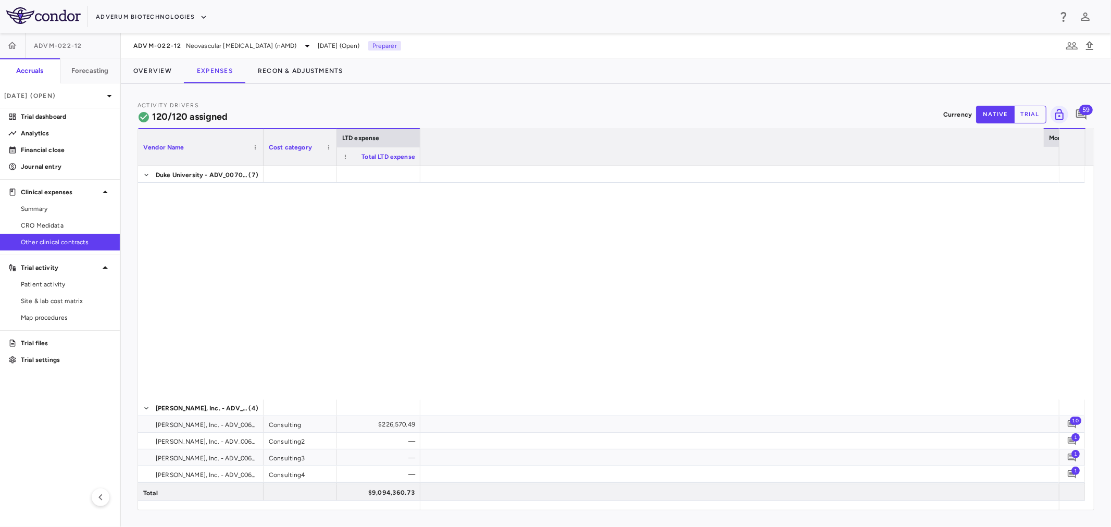
scroll to position [0, 2255]
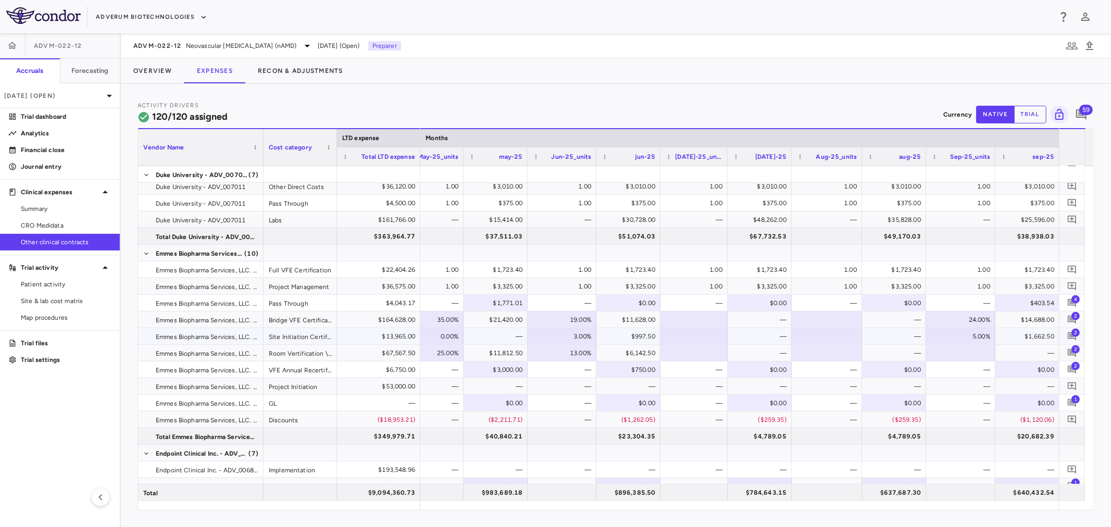
click at [962, 337] on div "5.00%" at bounding box center [962, 336] width 55 height 17
drag, startPoint x: 964, startPoint y: 335, endPoint x: 992, endPoint y: 337, distance: 28.2
click at [992, 337] on input "**" at bounding box center [968, 337] width 53 height 17
click at [970, 350] on div at bounding box center [960, 352] width 59 height 15
click at [1008, 370] on div "$0.00" at bounding box center [1028, 369] width 49 height 17
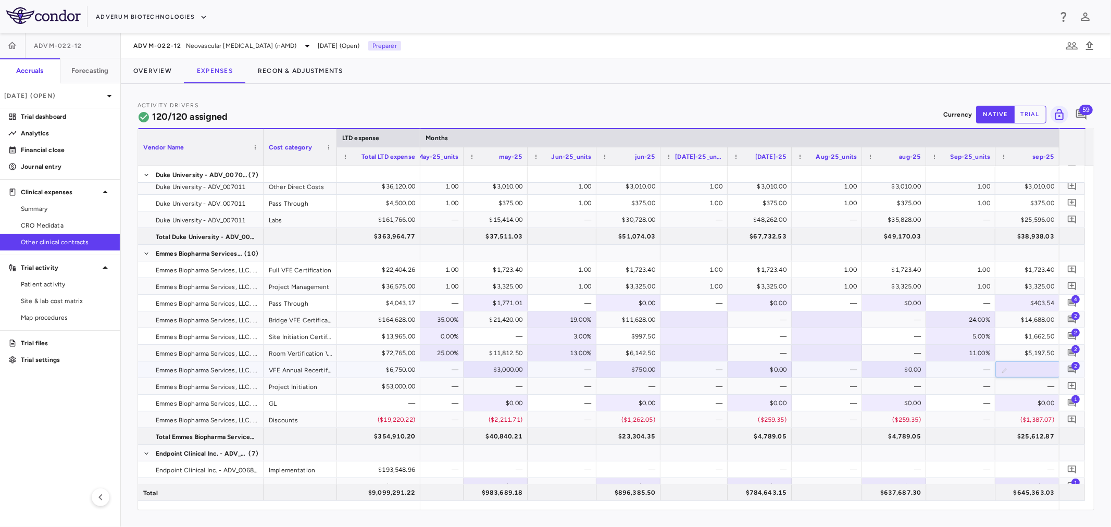
drag, startPoint x: 1008, startPoint y: 370, endPoint x: 1014, endPoint y: 370, distance: 6.2
click at [1014, 370] on input "number" at bounding box center [1034, 370] width 47 height 17
type input "****"
click at [1075, 319] on span "2" at bounding box center [1075, 315] width 8 height 8
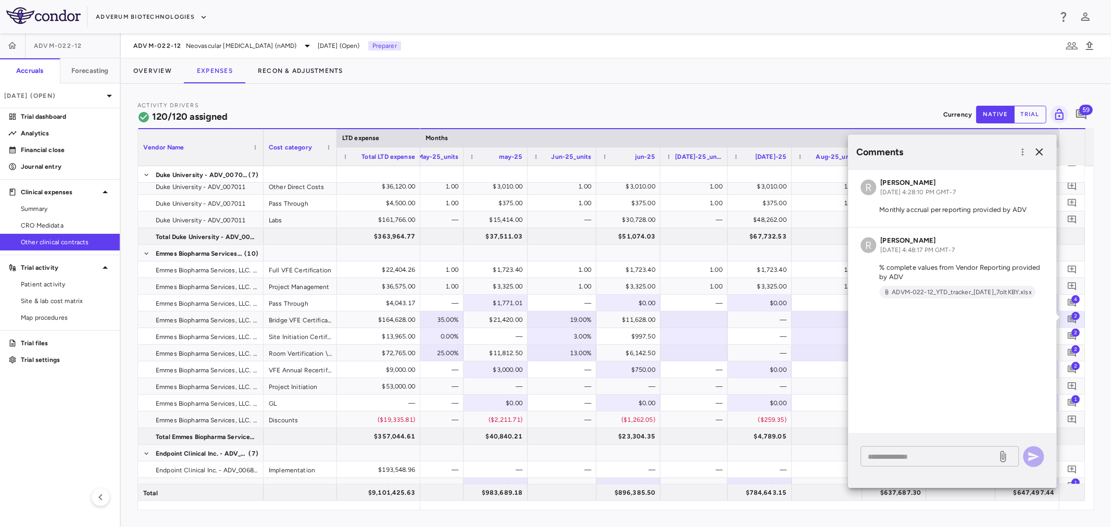
click at [943, 450] on textarea at bounding box center [929, 455] width 122 height 11
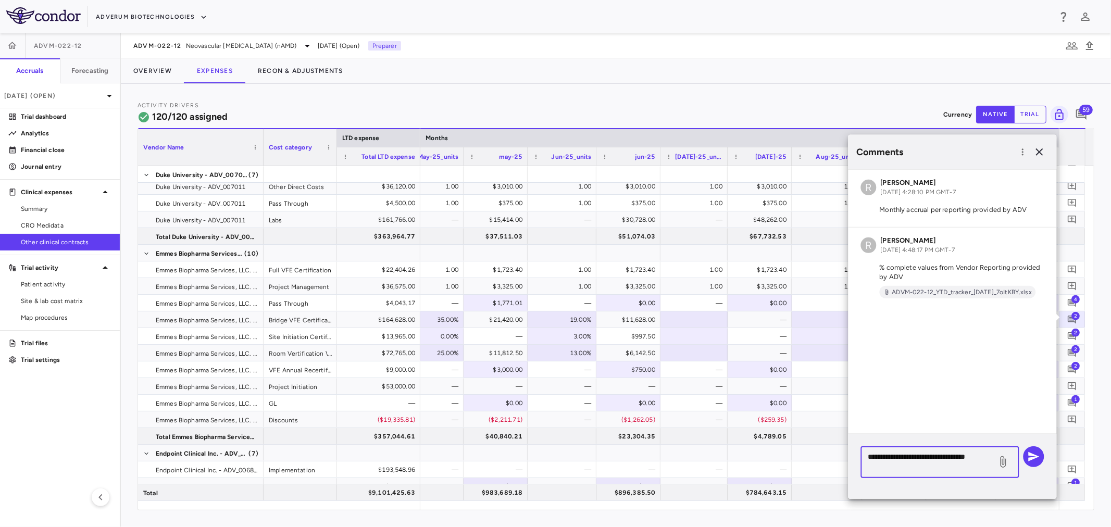
type textarea "**********"
drag, startPoint x: 985, startPoint y: 474, endPoint x: 991, endPoint y: 469, distance: 8.9
click at [985, 474] on div "**********" at bounding box center [940, 462] width 158 height 32
click at [1007, 463] on icon at bounding box center [1003, 462] width 12 height 12
click at [0, 0] on input "file" at bounding box center [0, 0] width 0 height 0
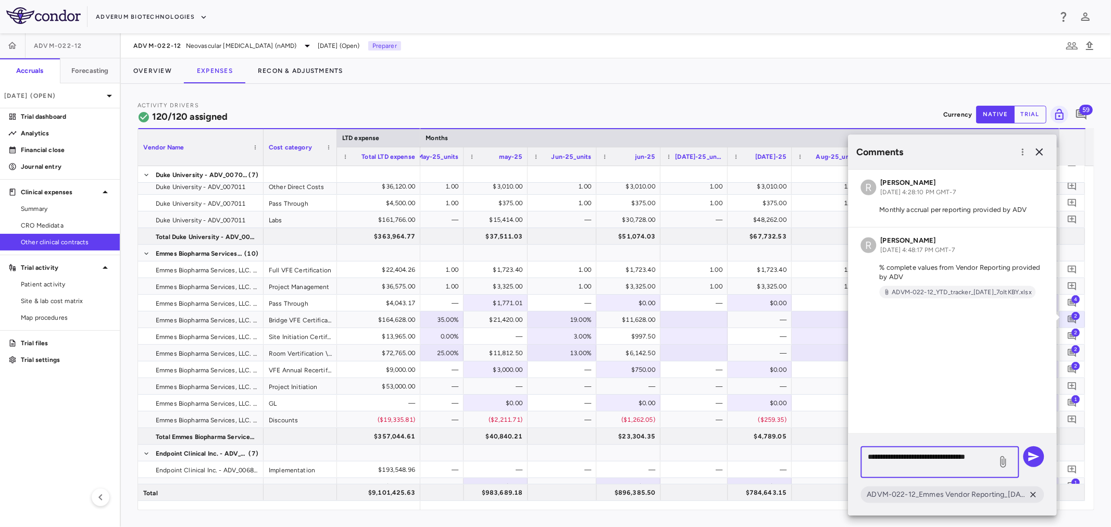
click at [903, 459] on textarea "**********" at bounding box center [929, 461] width 122 height 23
drag, startPoint x: 901, startPoint y: 466, endPoint x: 862, endPoint y: 456, distance: 40.7
click at [862, 456] on div "**********" at bounding box center [940, 462] width 158 height 32
click at [1032, 456] on icon "button" at bounding box center [1033, 456] width 11 height 9
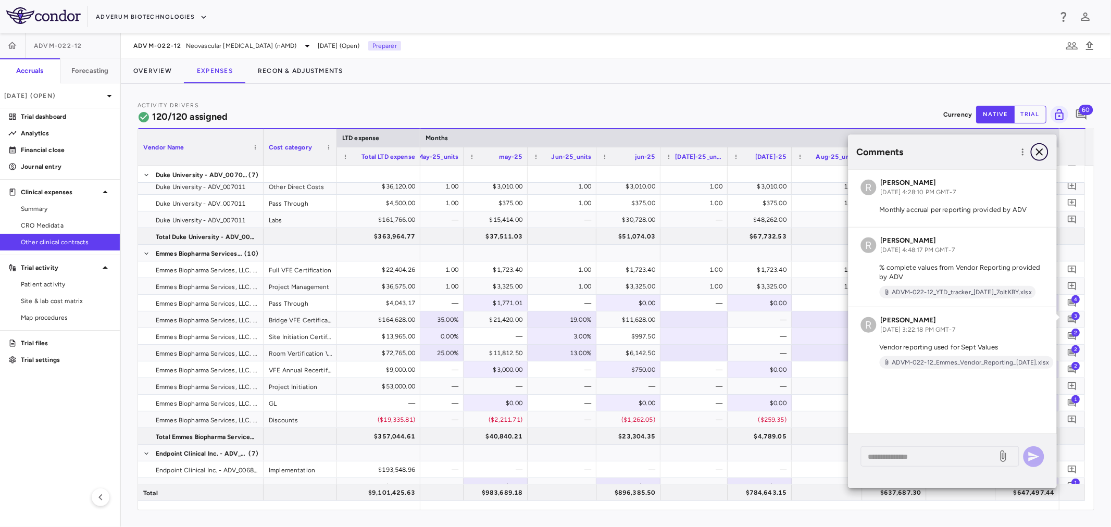
click at [1042, 153] on icon "button" at bounding box center [1039, 152] width 12 height 12
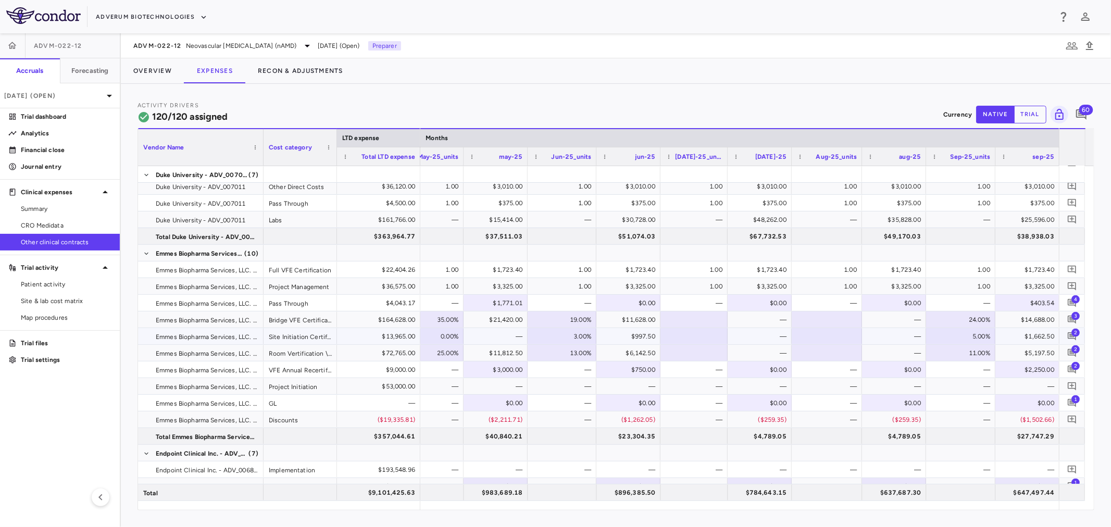
click at [1074, 329] on span "2" at bounding box center [1075, 332] width 8 height 8
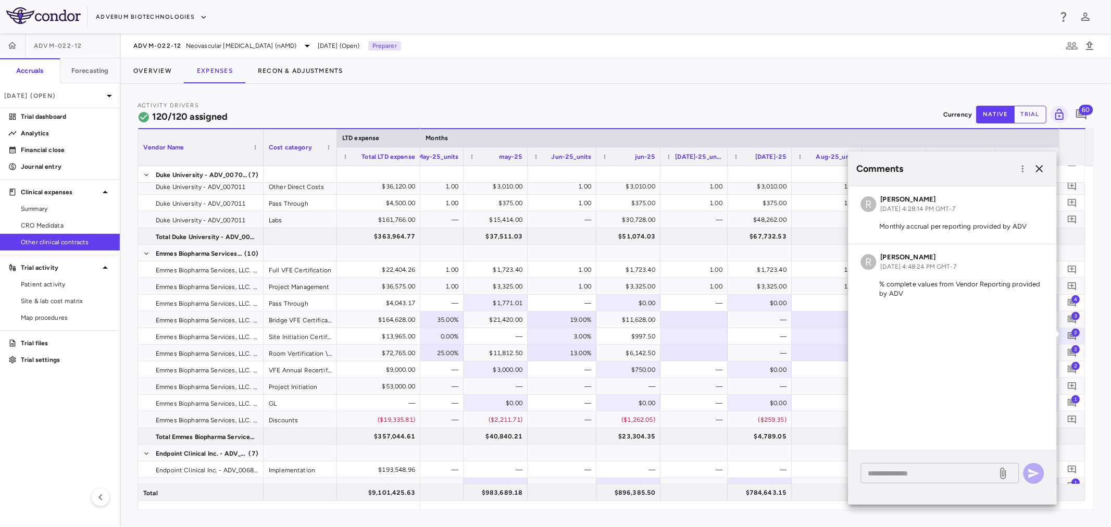
click at [929, 476] on textarea at bounding box center [929, 473] width 122 height 11
paste textarea "**********"
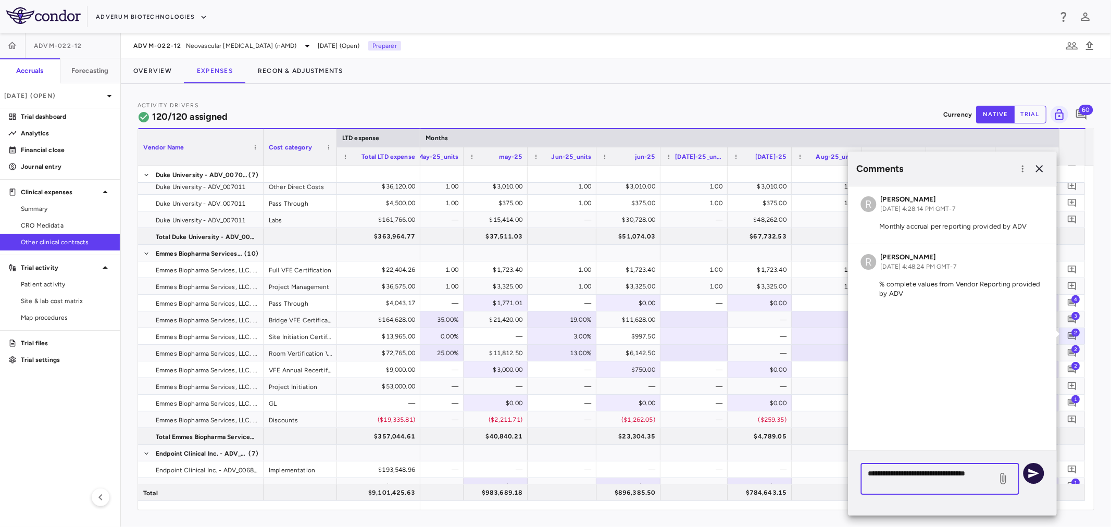
type textarea "**********"
click at [1032, 473] on icon "button" at bounding box center [1033, 473] width 12 height 12
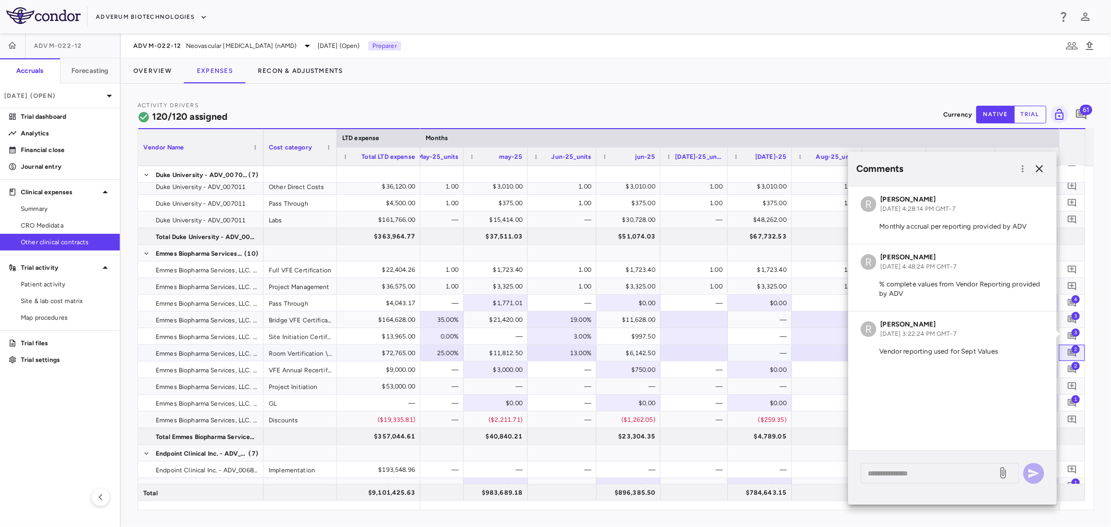
click at [1076, 350] on span "2" at bounding box center [1075, 349] width 8 height 8
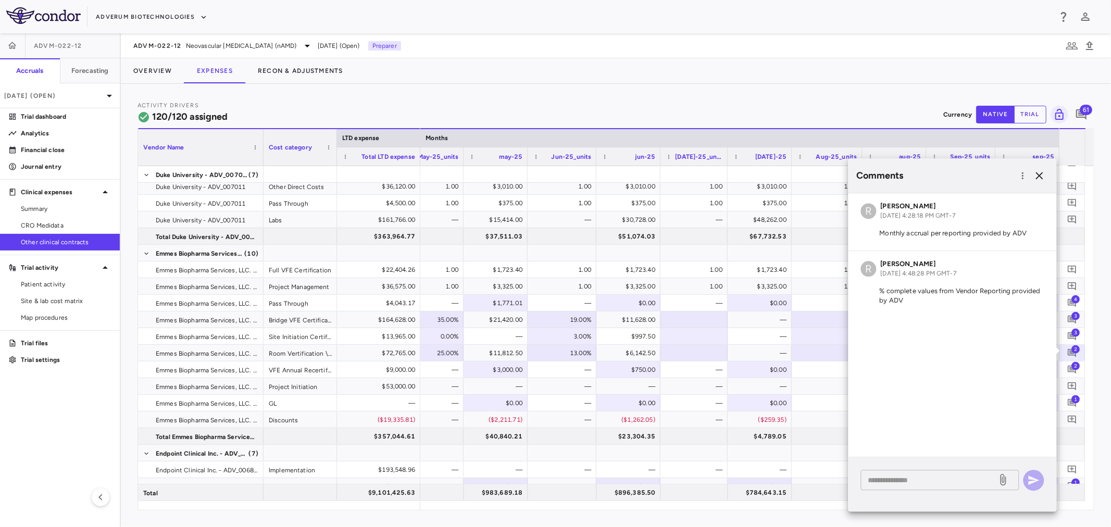
click at [960, 483] on textarea at bounding box center [929, 479] width 122 height 11
paste textarea "**********"
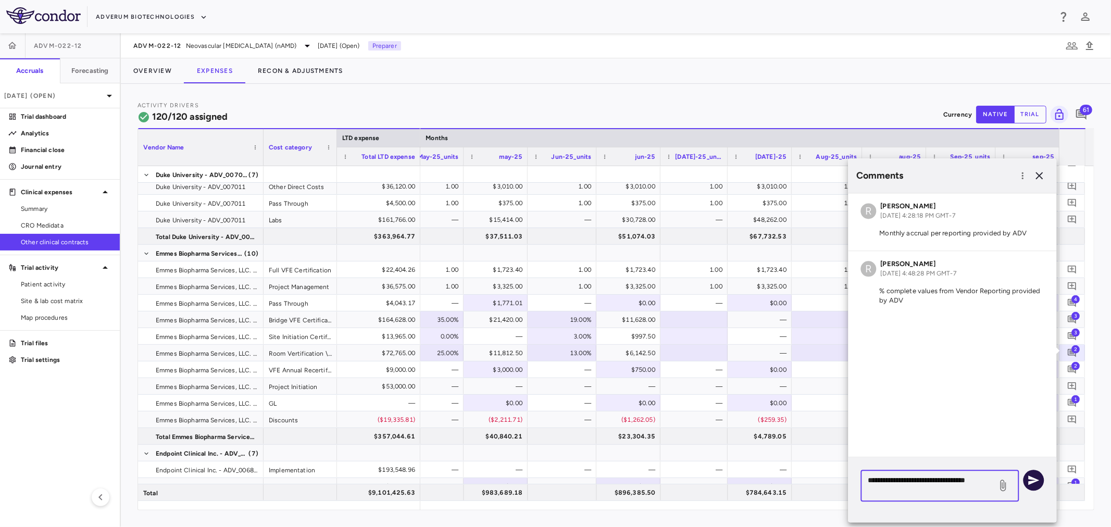
type textarea "**********"
click at [1027, 480] on icon "button" at bounding box center [1033, 480] width 12 height 12
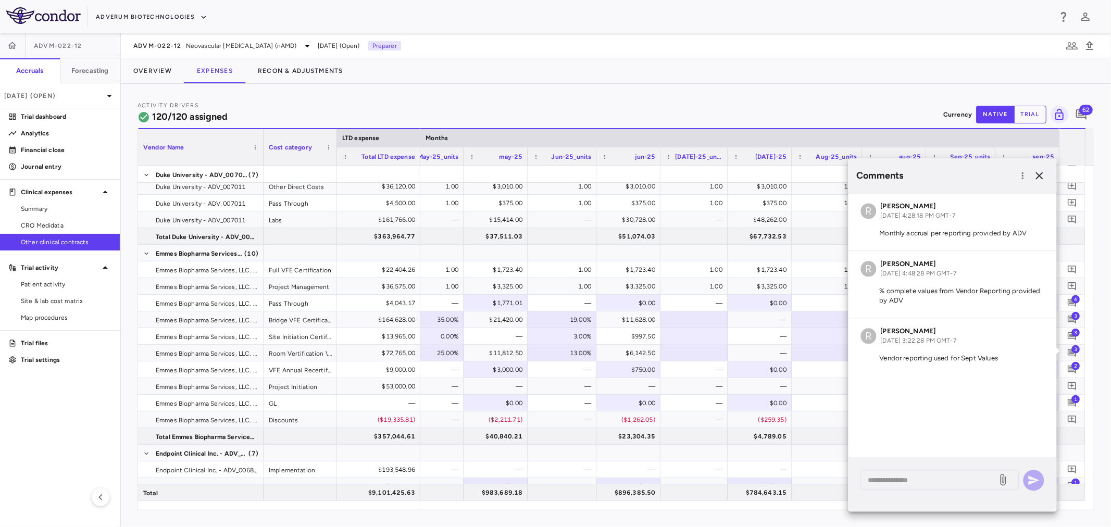
click at [1037, 163] on div "Comments" at bounding box center [952, 175] width 208 height 34
click at [1037, 172] on icon "button" at bounding box center [1039, 175] width 12 height 12
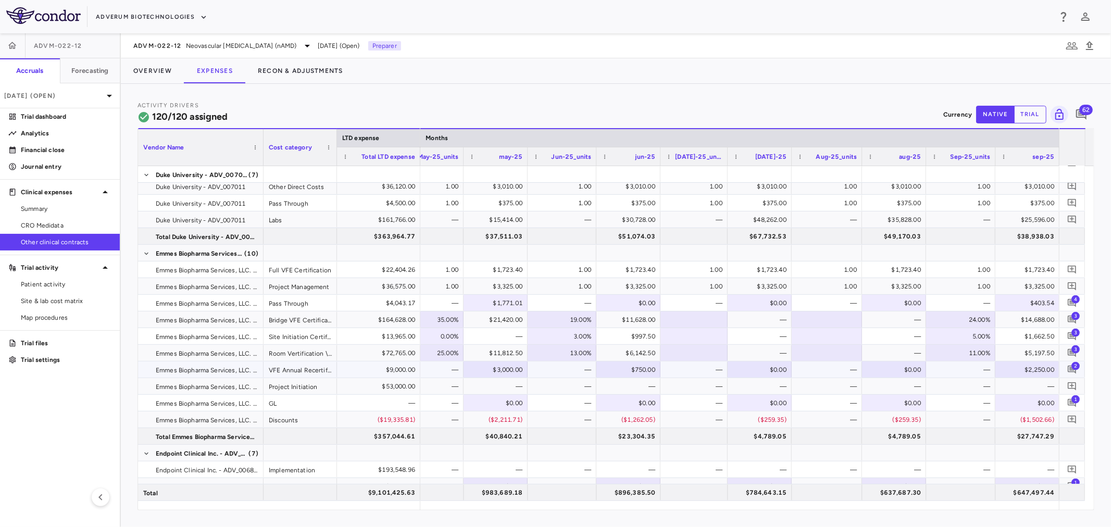
click at [1071, 366] on span "2" at bounding box center [1075, 365] width 8 height 8
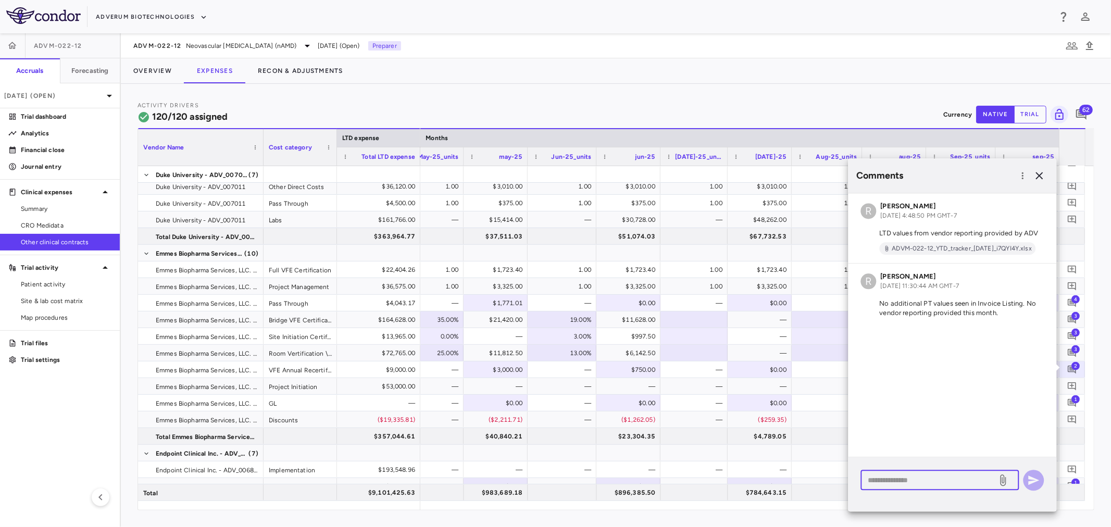
click at [945, 482] on textarea at bounding box center [929, 479] width 122 height 11
paste textarea "**********"
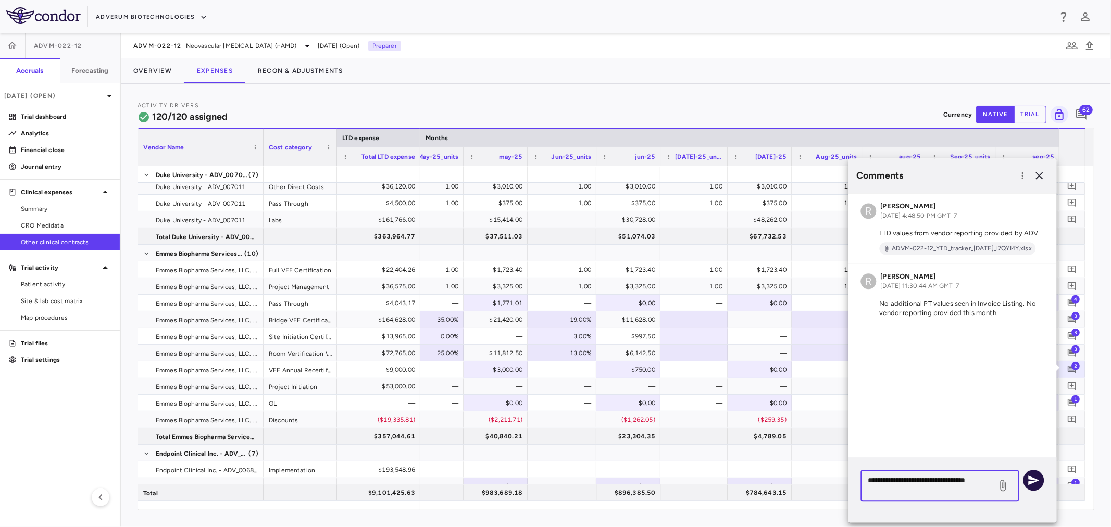
type textarea "**********"
click at [1029, 481] on icon "button" at bounding box center [1033, 480] width 12 height 12
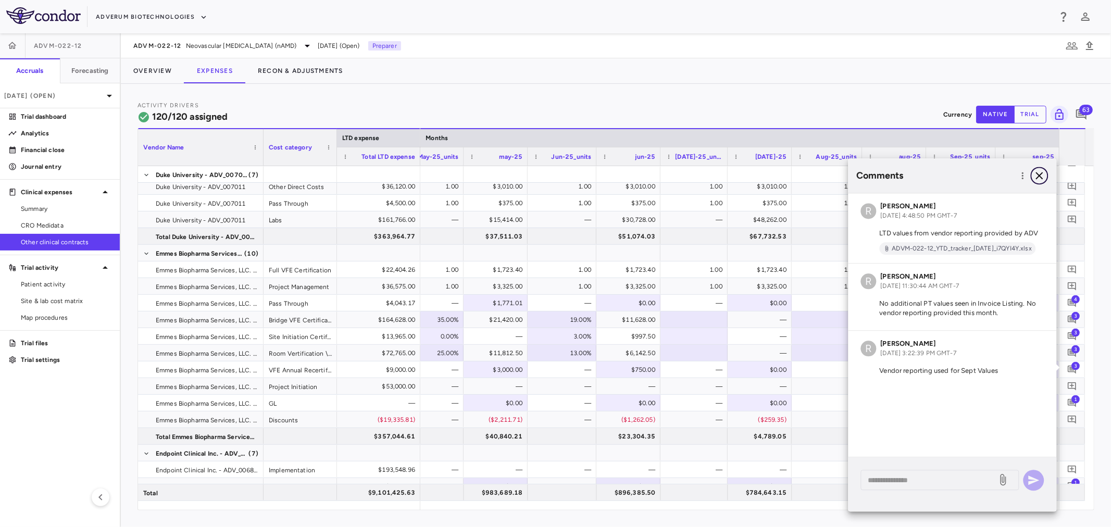
click at [1040, 174] on icon "button" at bounding box center [1039, 175] width 7 height 7
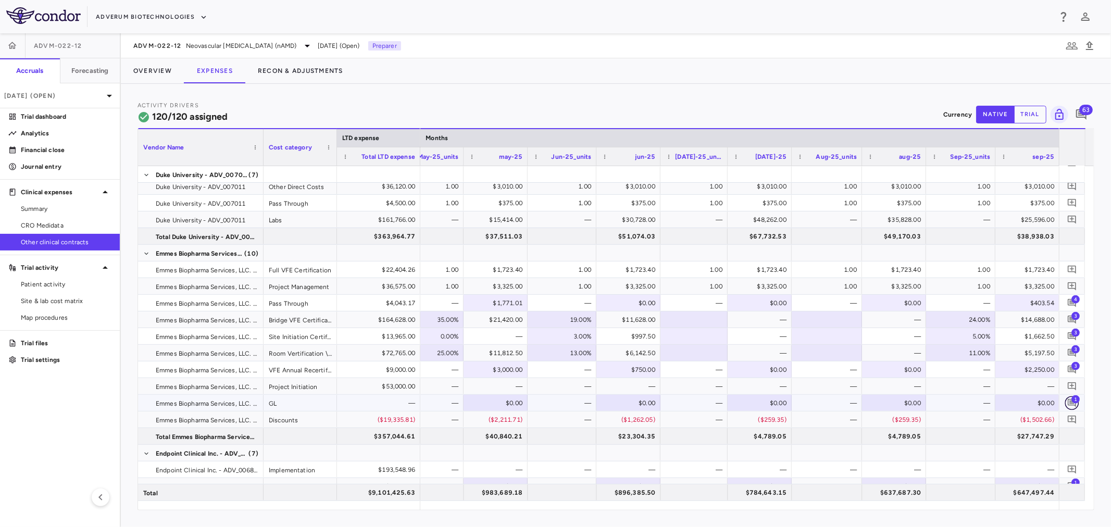
click at [1072, 404] on icon "Add comment" at bounding box center [1072, 403] width 10 height 10
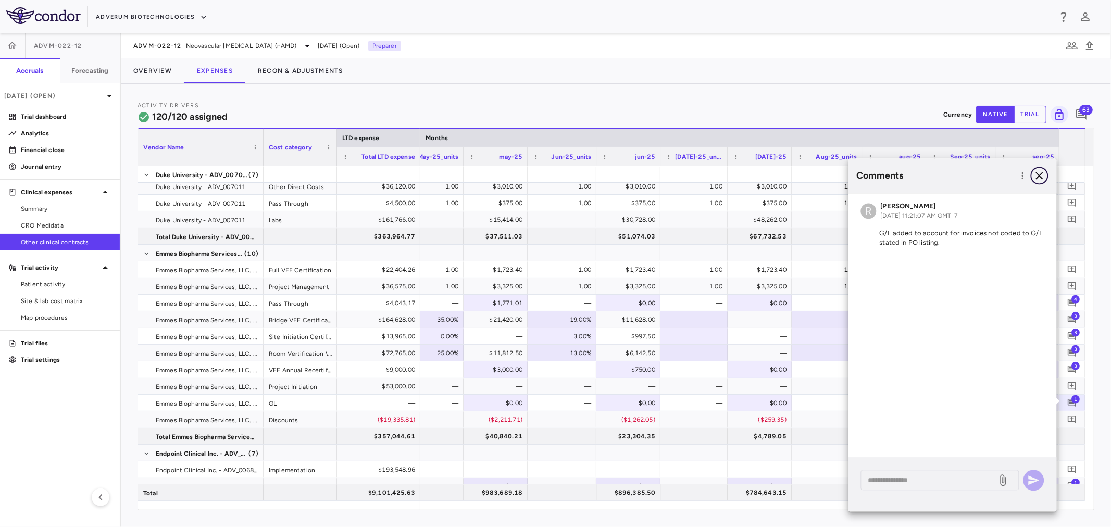
click at [1043, 175] on icon "button" at bounding box center [1039, 175] width 12 height 12
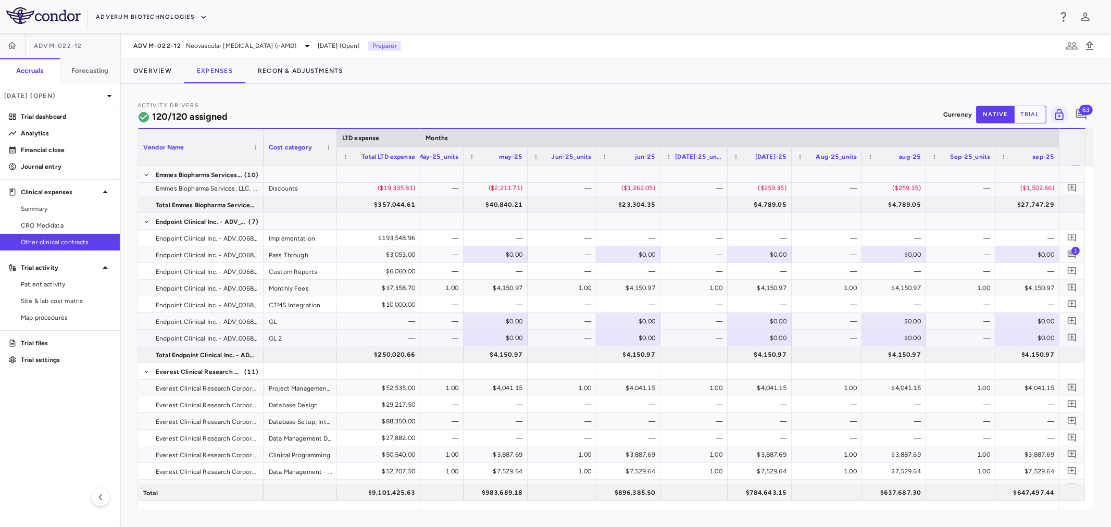
scroll to position [579, 0]
